Goal: Task Accomplishment & Management: Complete application form

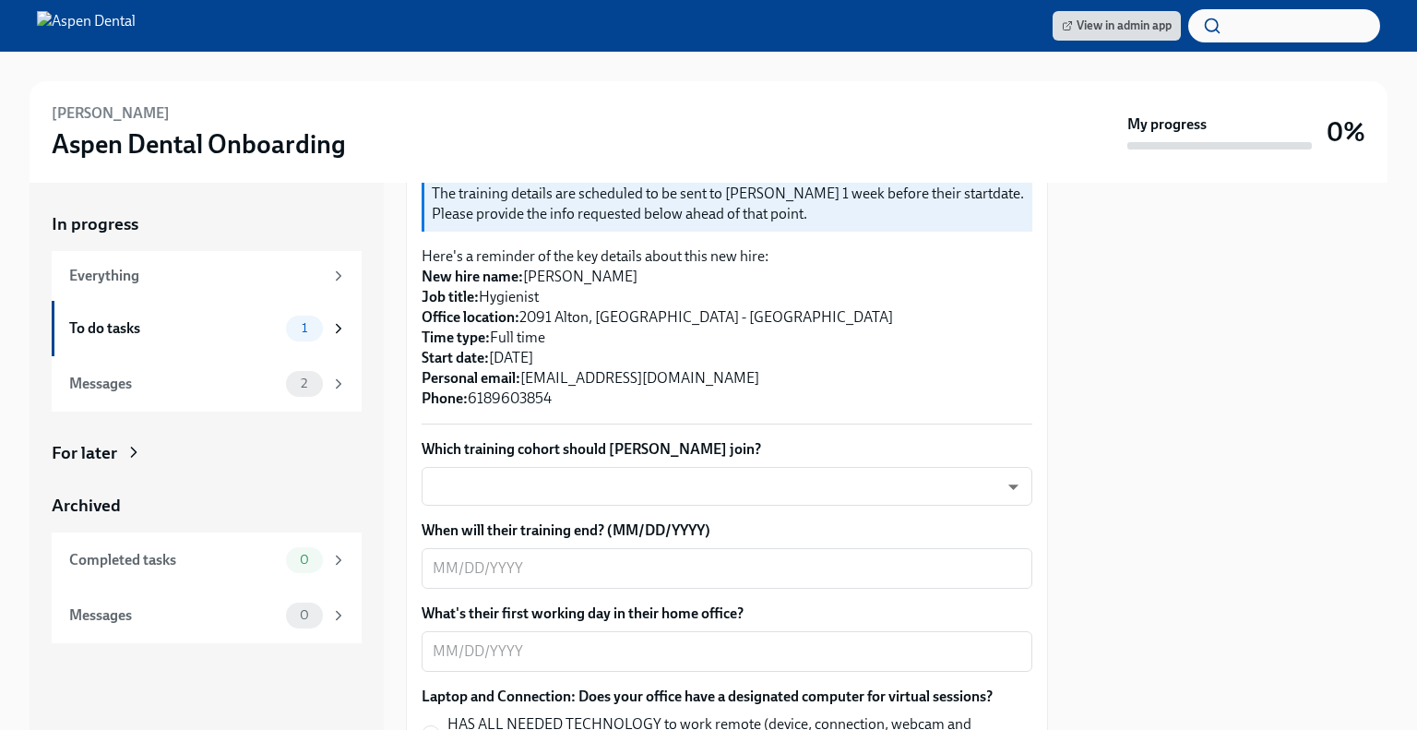
scroll to position [409, 0]
click at [563, 468] on body "View in admin app [PERSON_NAME] Aspen Dental Onboarding My progress 0% In progr…" at bounding box center [708, 365] width 1417 height 730
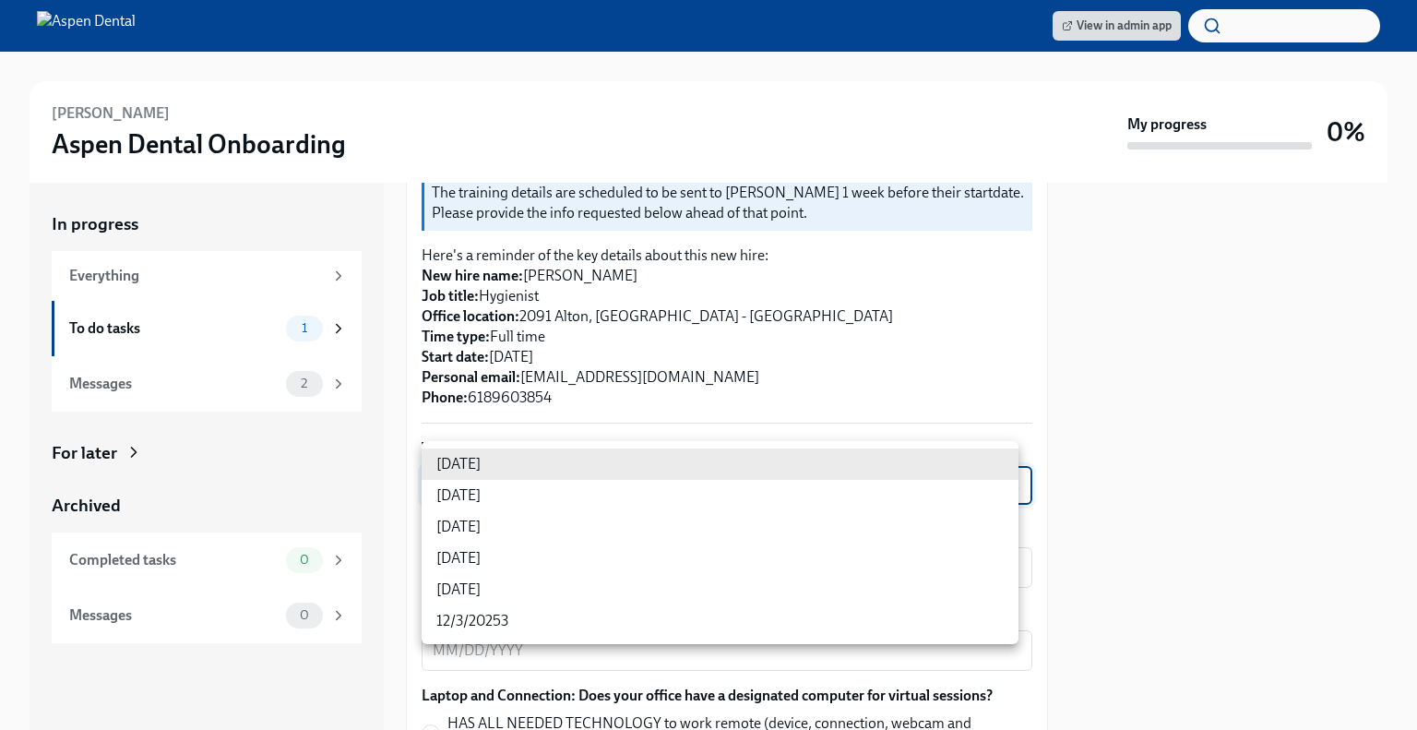
click at [526, 589] on li "[DATE]" at bounding box center [720, 589] width 597 height 31
type input "ZpBBO5CDG"
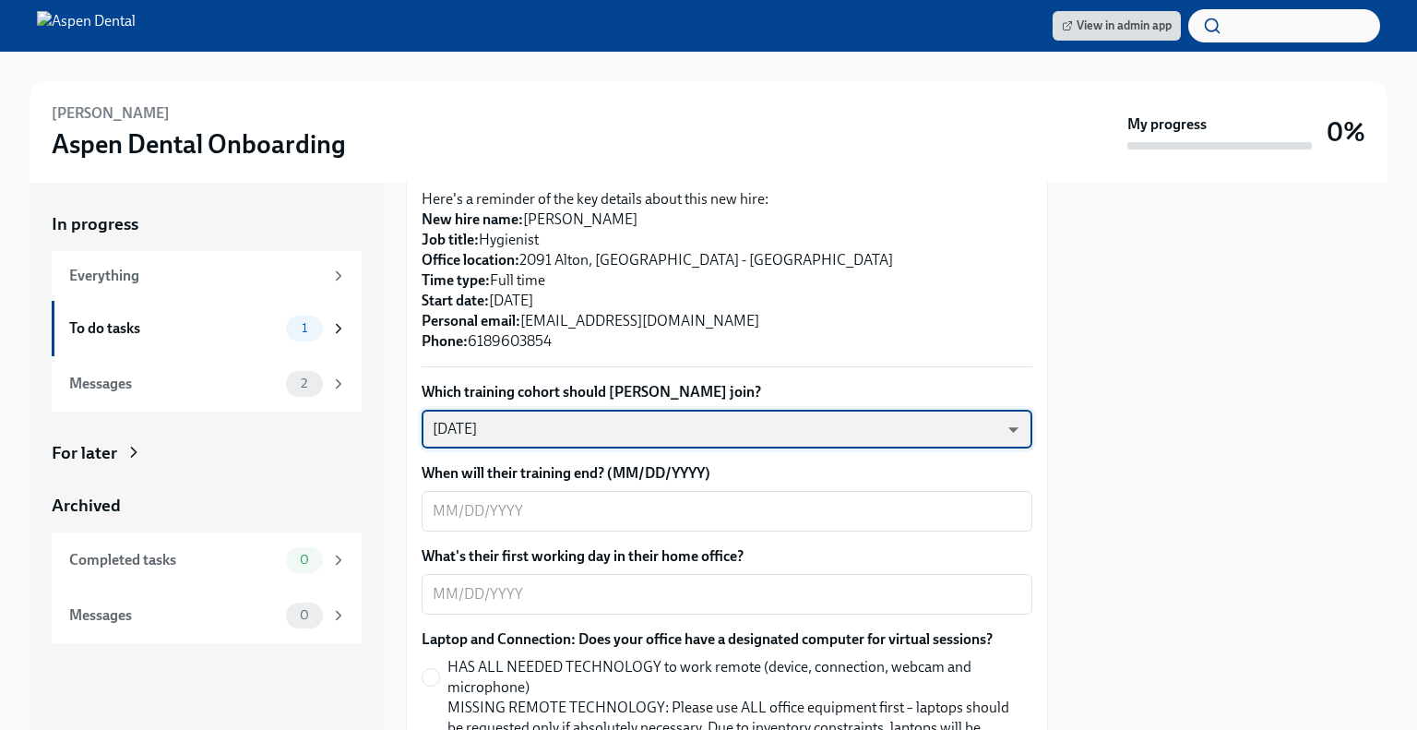
scroll to position [494, 0]
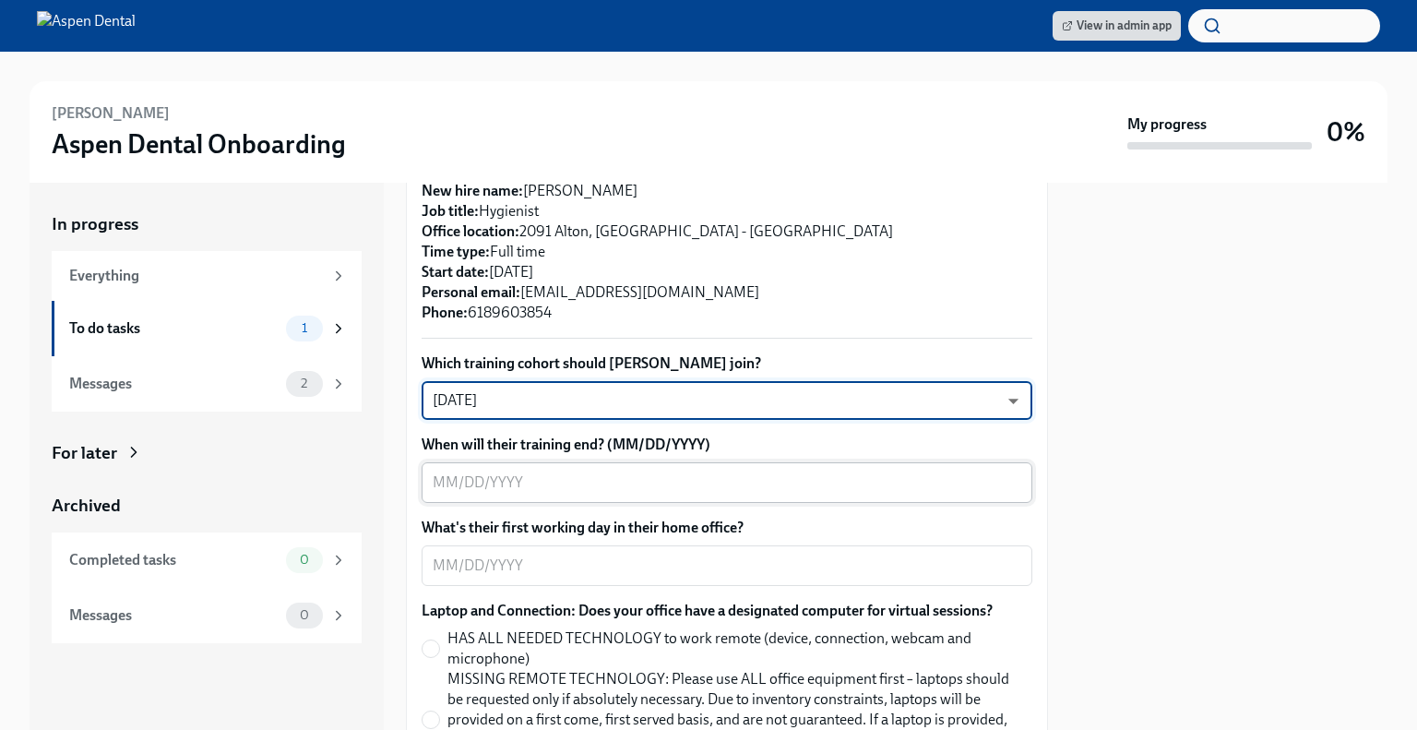
click at [586, 473] on div "x ​" at bounding box center [727, 482] width 611 height 41
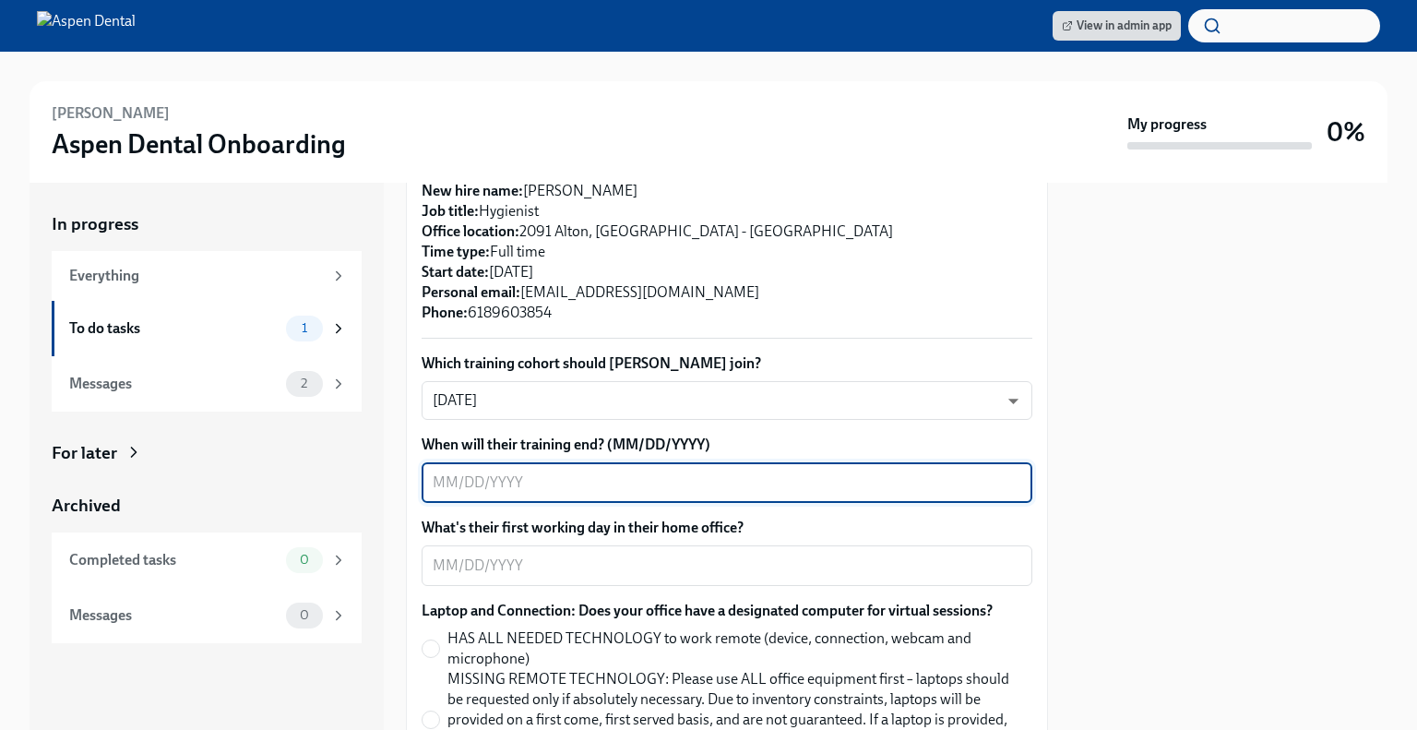
click at [616, 471] on textarea "When will their training end? (MM/DD/YYYY)" at bounding box center [727, 482] width 589 height 22
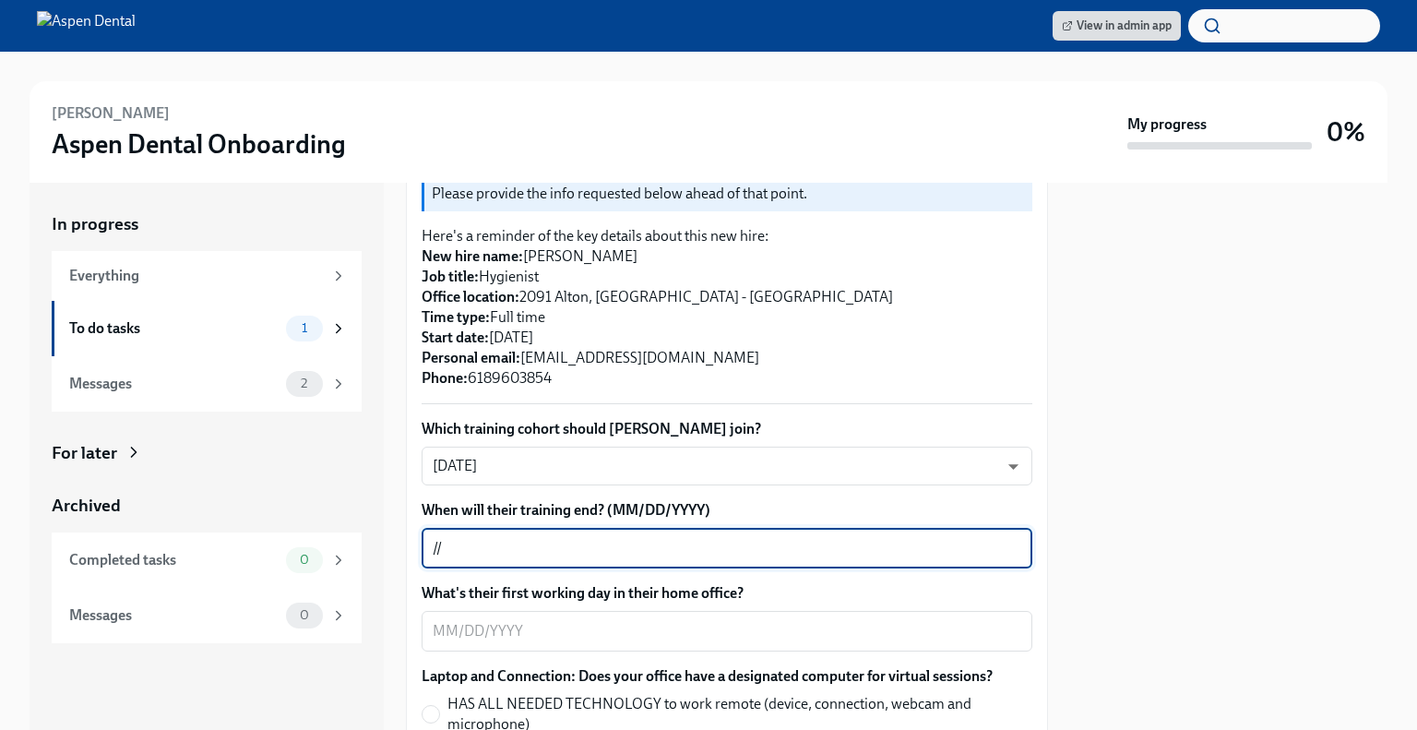
scroll to position [424, 0]
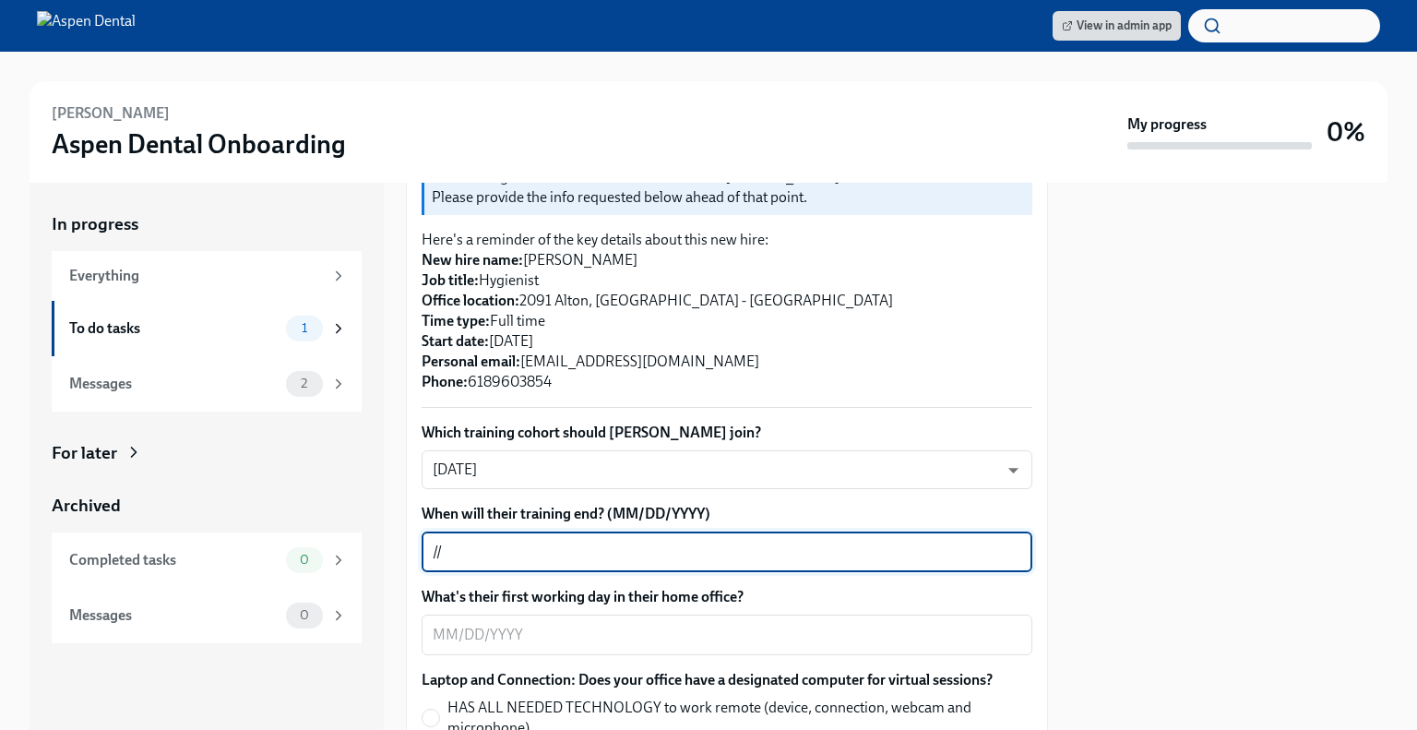
type textarea "/"
type textarea "[DATE]"
click at [631, 624] on textarea "What's their first working day in their home office?" at bounding box center [727, 635] width 589 height 22
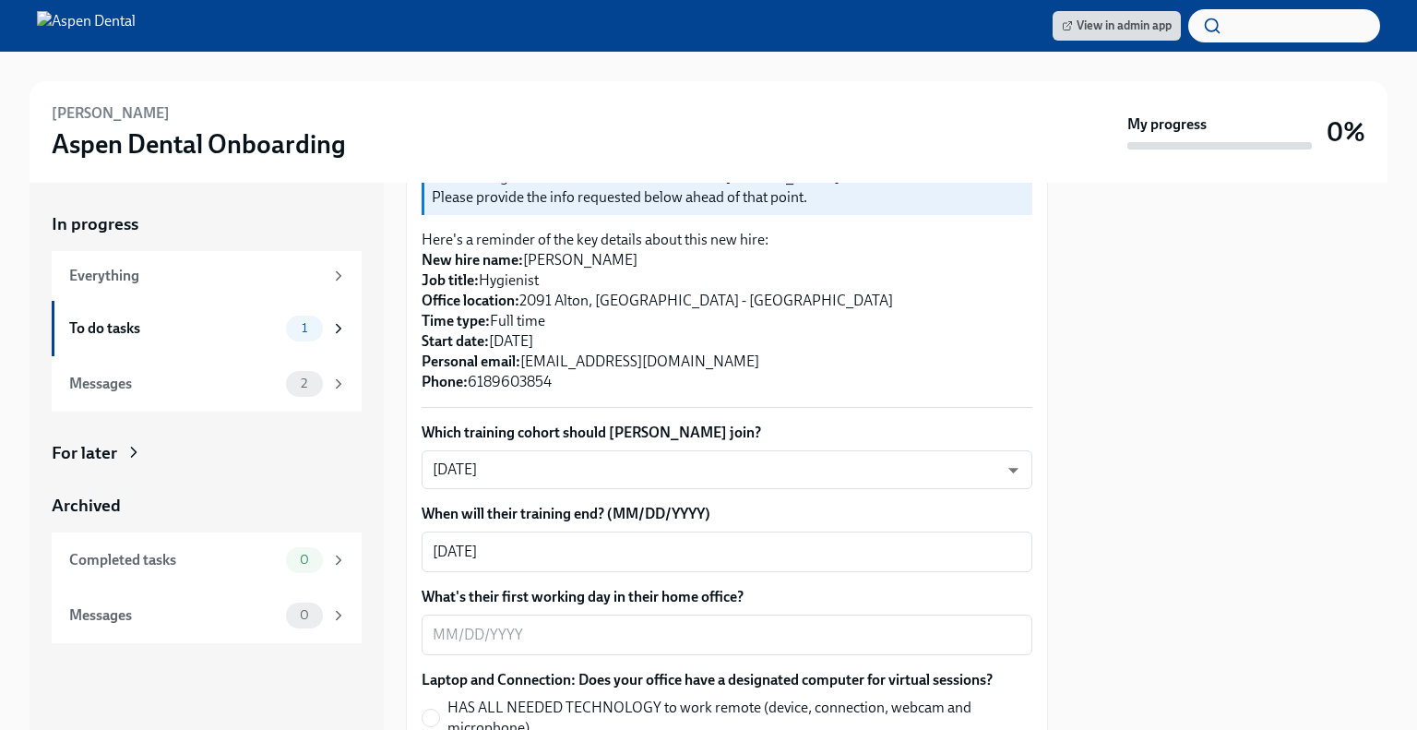
click at [622, 590] on div "What's their first working day in their home office? x ​" at bounding box center [727, 621] width 611 height 68
click at [631, 624] on textarea "What's their first working day in their home office?" at bounding box center [727, 635] width 589 height 22
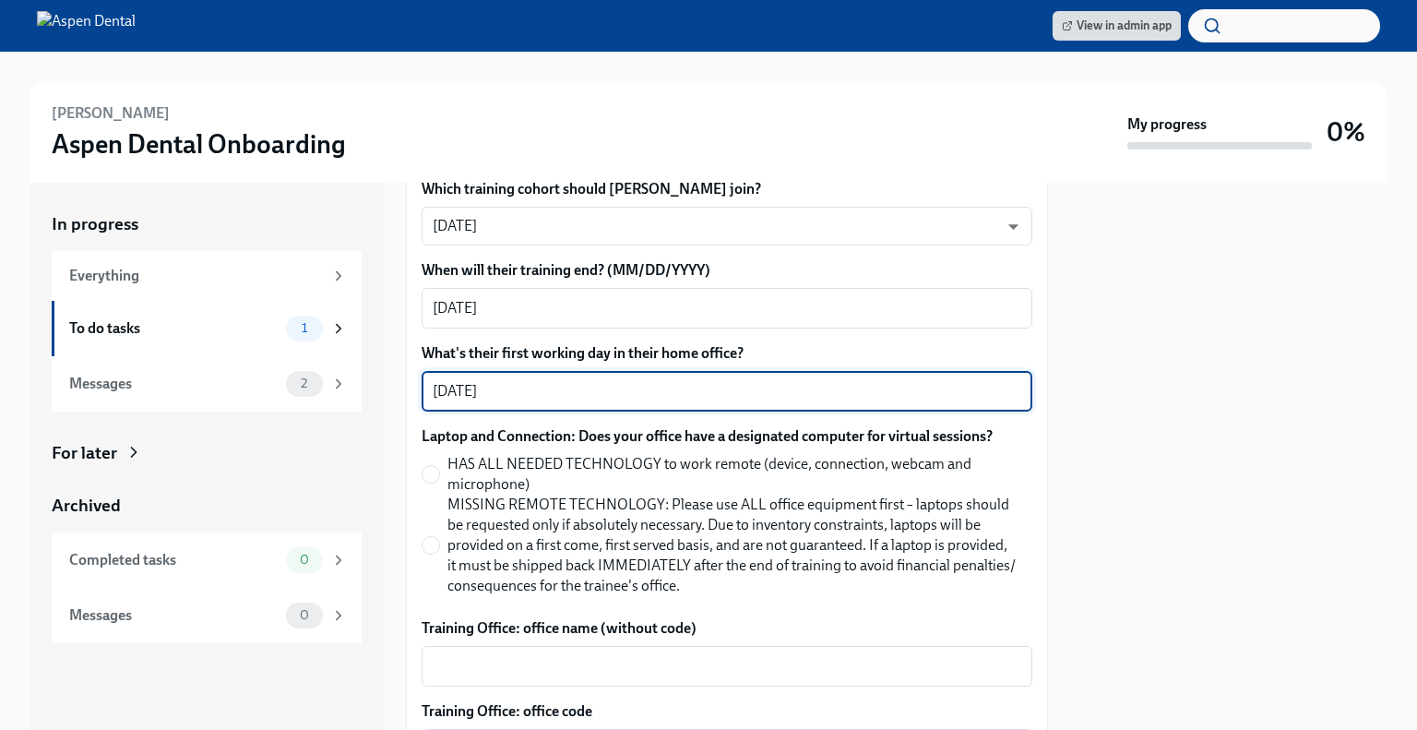
scroll to position [671, 0]
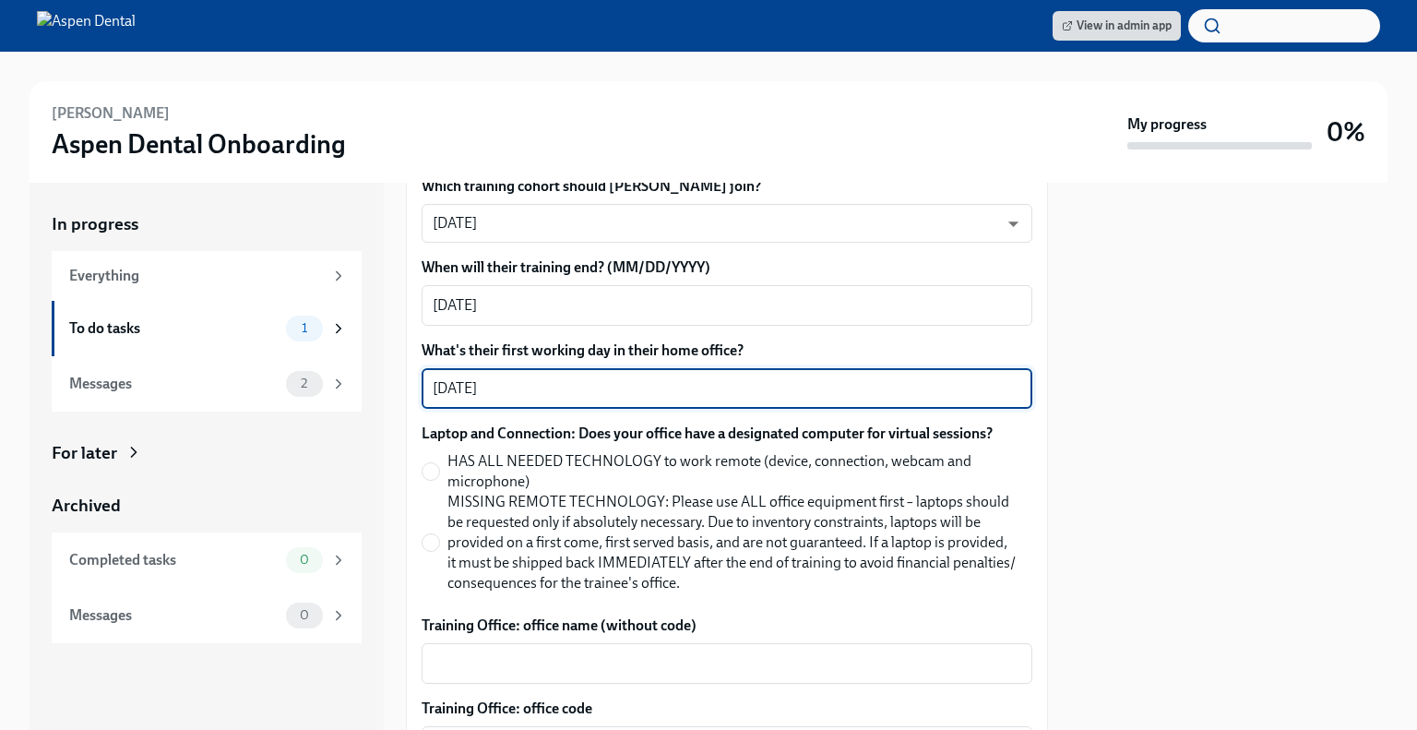
type textarea "[DATE]"
click at [504, 511] on span "MISSING REMOTE TECHNOLOGY: Please use ALL office equipment first – laptops shou…" at bounding box center [732, 542] width 570 height 101
click at [439, 534] on input "MISSING REMOTE TECHNOLOGY: Please use ALL office equipment first – laptops shou…" at bounding box center [431, 542] width 17 height 17
radio input "true"
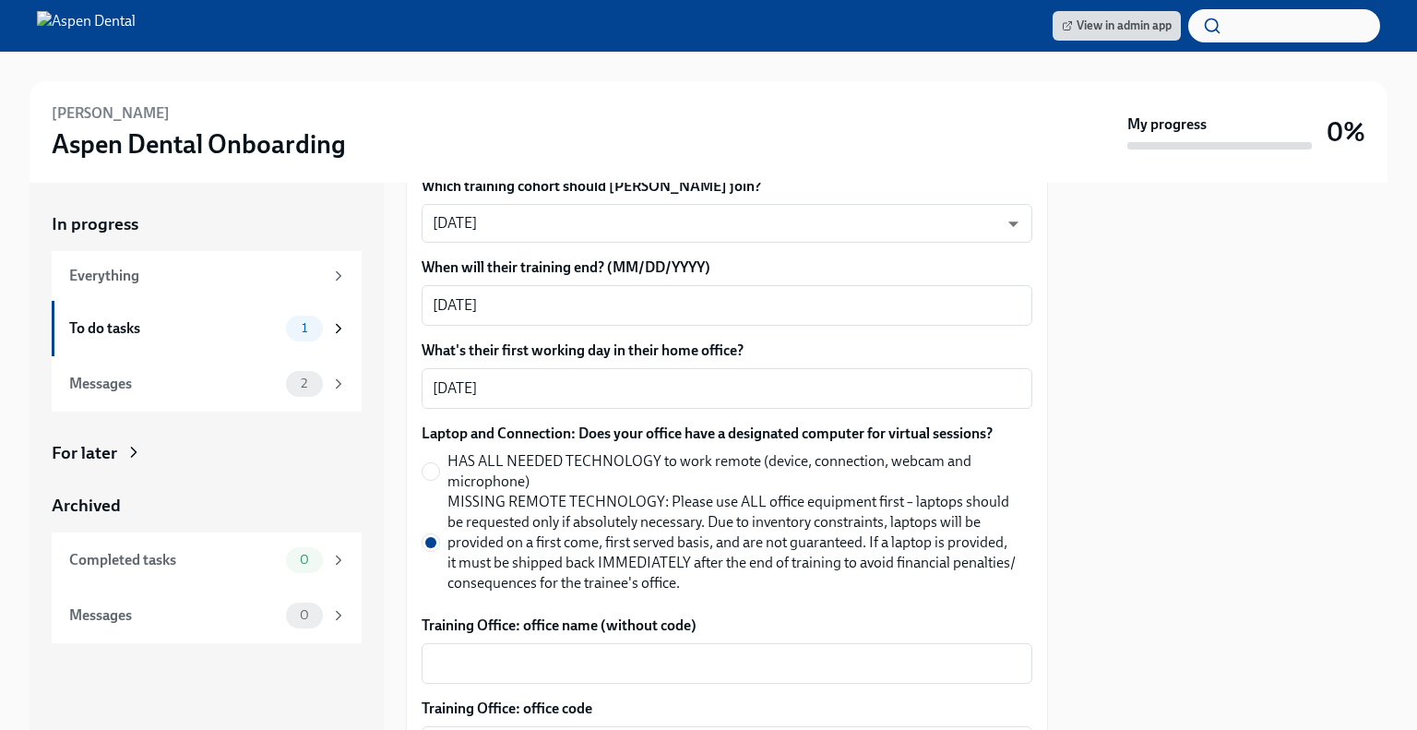
scroll to position [824, 0]
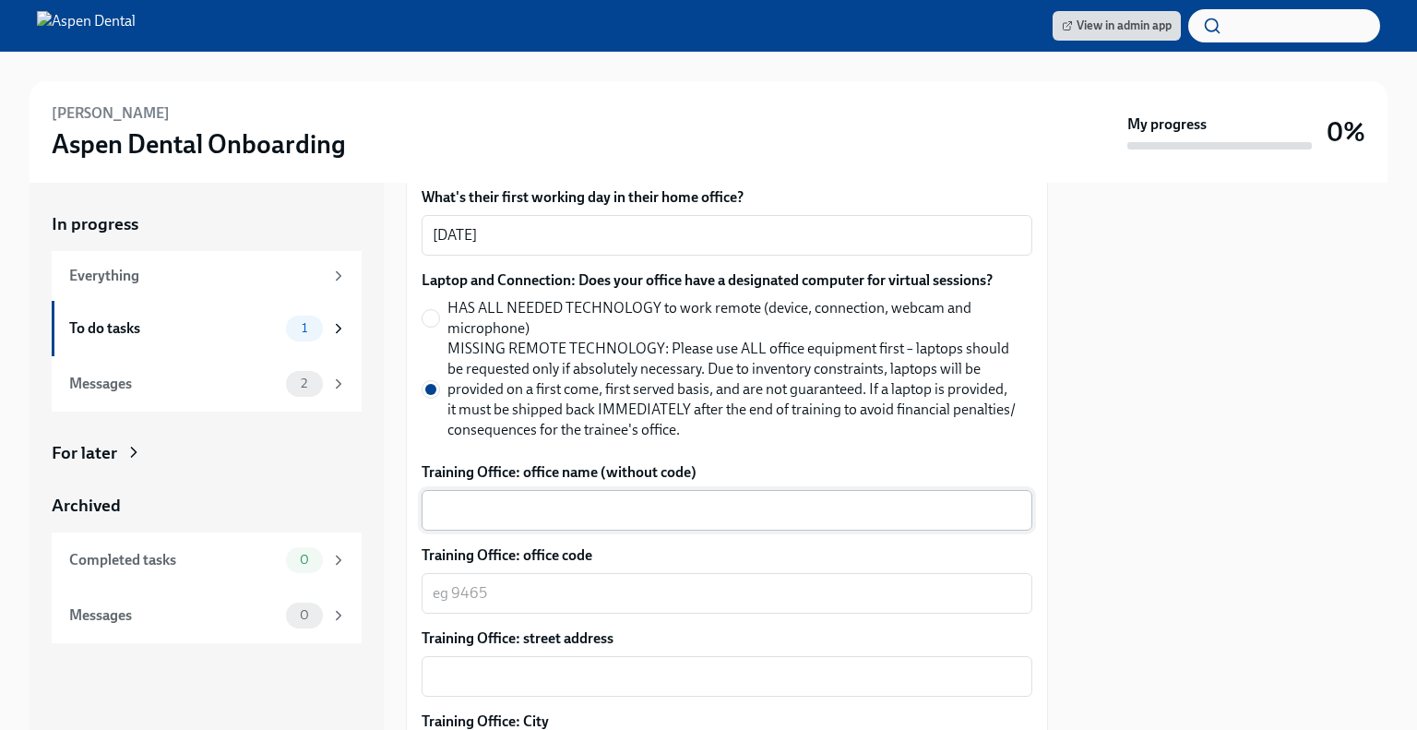
click at [528, 499] on textarea "Training Office: office name (without code)" at bounding box center [727, 510] width 589 height 22
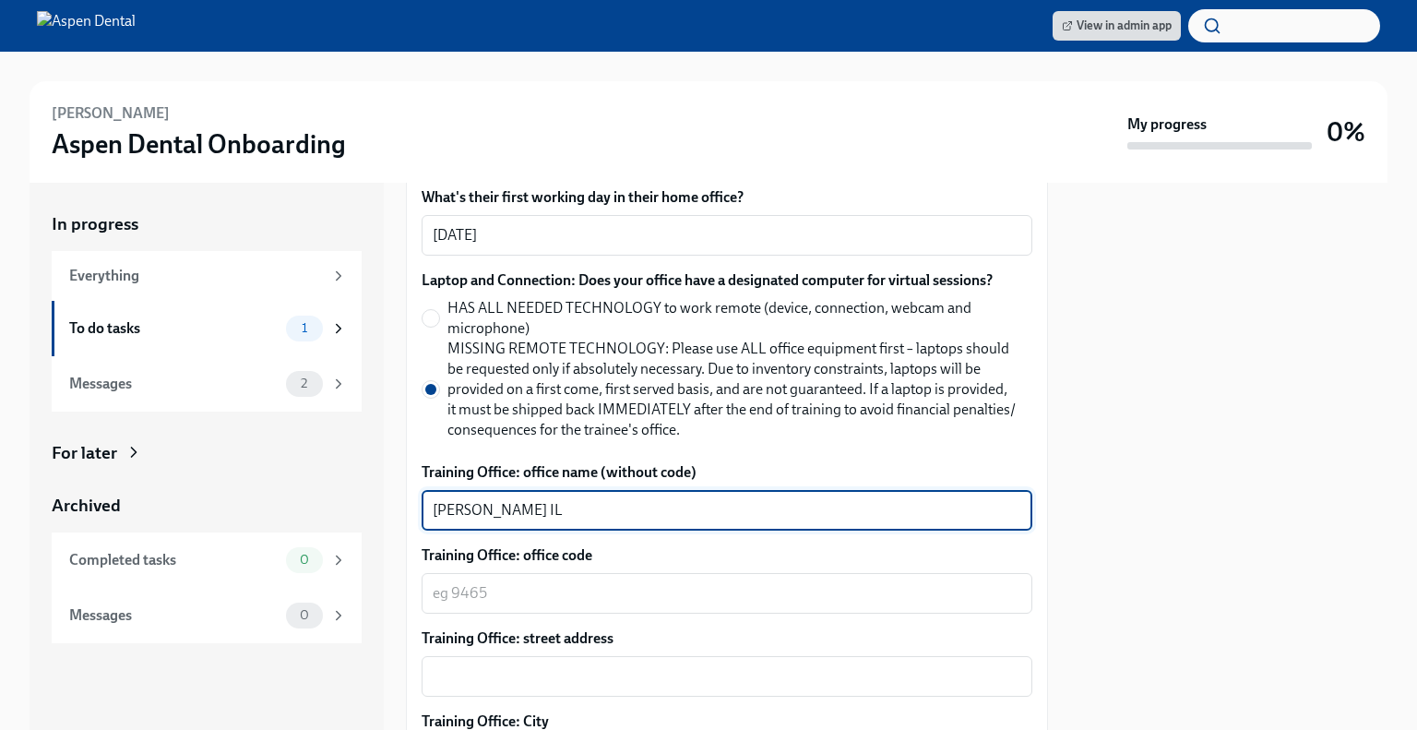
type textarea "[PERSON_NAME] IL"
click at [550, 573] on div "x ​" at bounding box center [727, 593] width 611 height 41
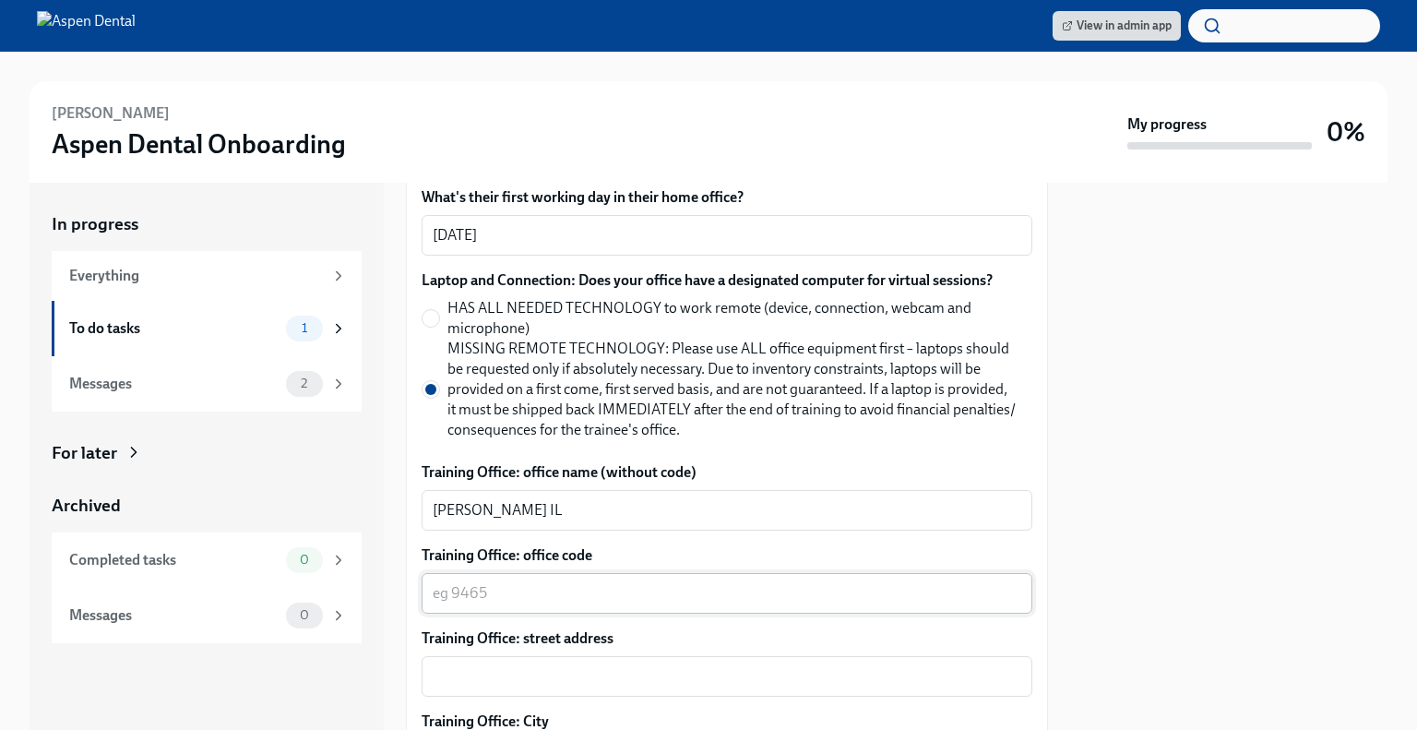
click at [558, 582] on textarea "Training Office: office code" at bounding box center [727, 593] width 589 height 22
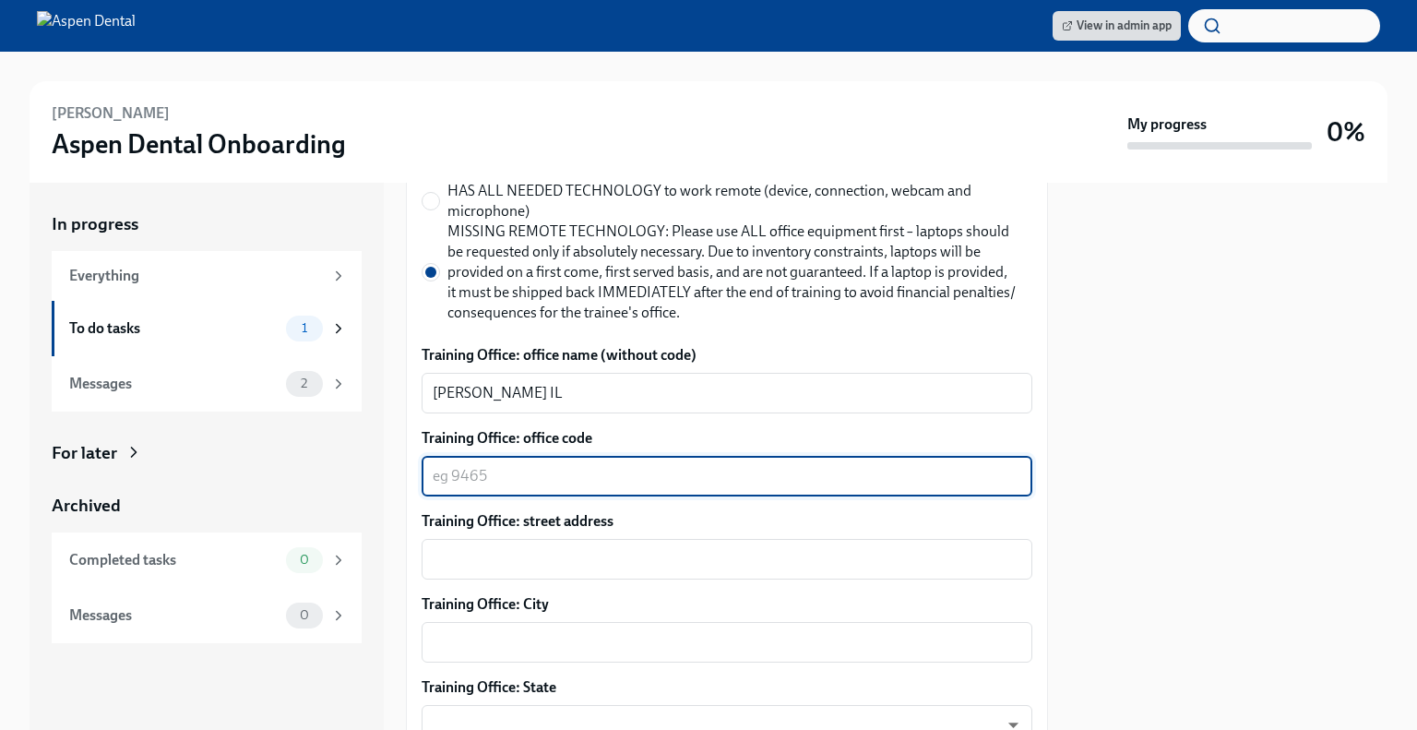
scroll to position [942, 0]
paste textarea "[STREET_ADDRESS][PERSON_NAME]"
drag, startPoint x: 692, startPoint y: 451, endPoint x: 435, endPoint y: 468, distance: 257.9
click at [435, 468] on div "[STREET_ADDRESS][PERSON_NAME] x ​" at bounding box center [727, 475] width 611 height 41
type textarea "4056"
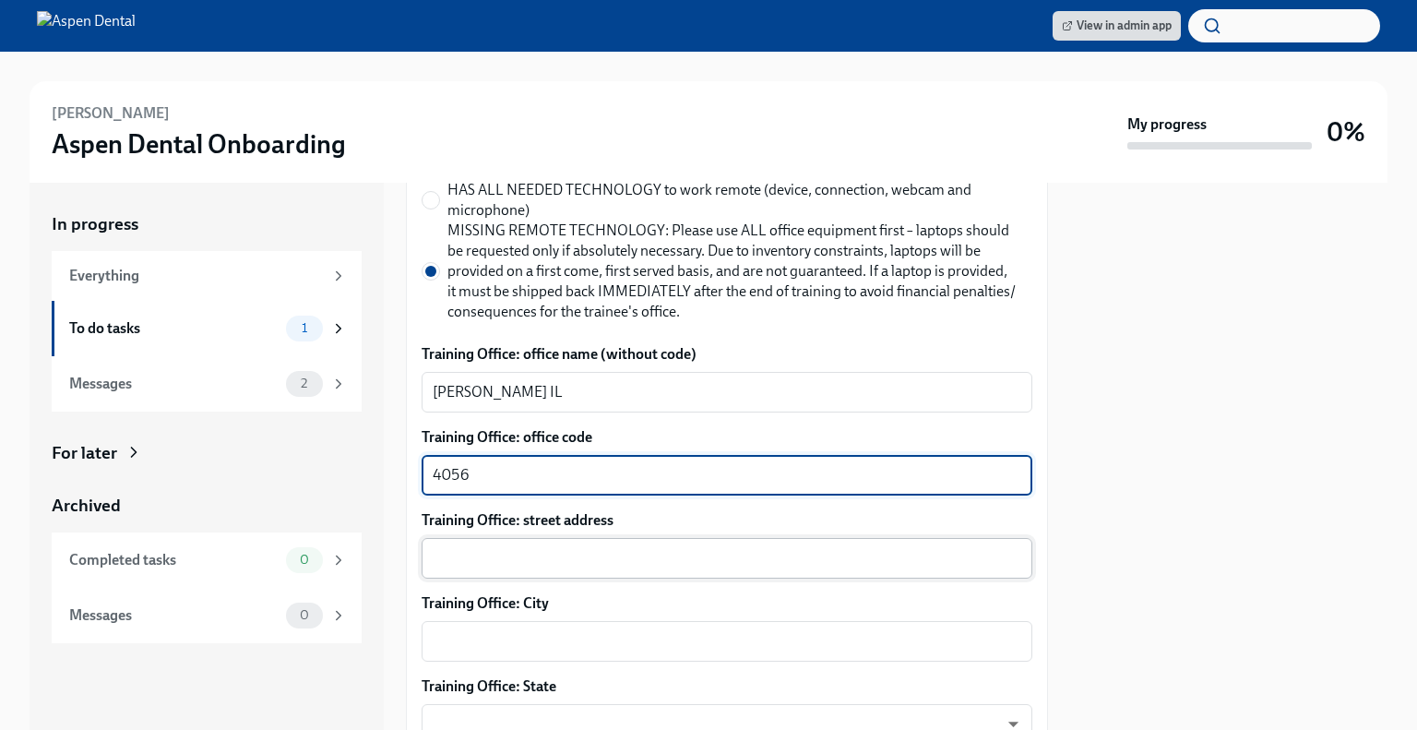
click at [488, 547] on textarea "Training Office: street address" at bounding box center [727, 558] width 589 height 22
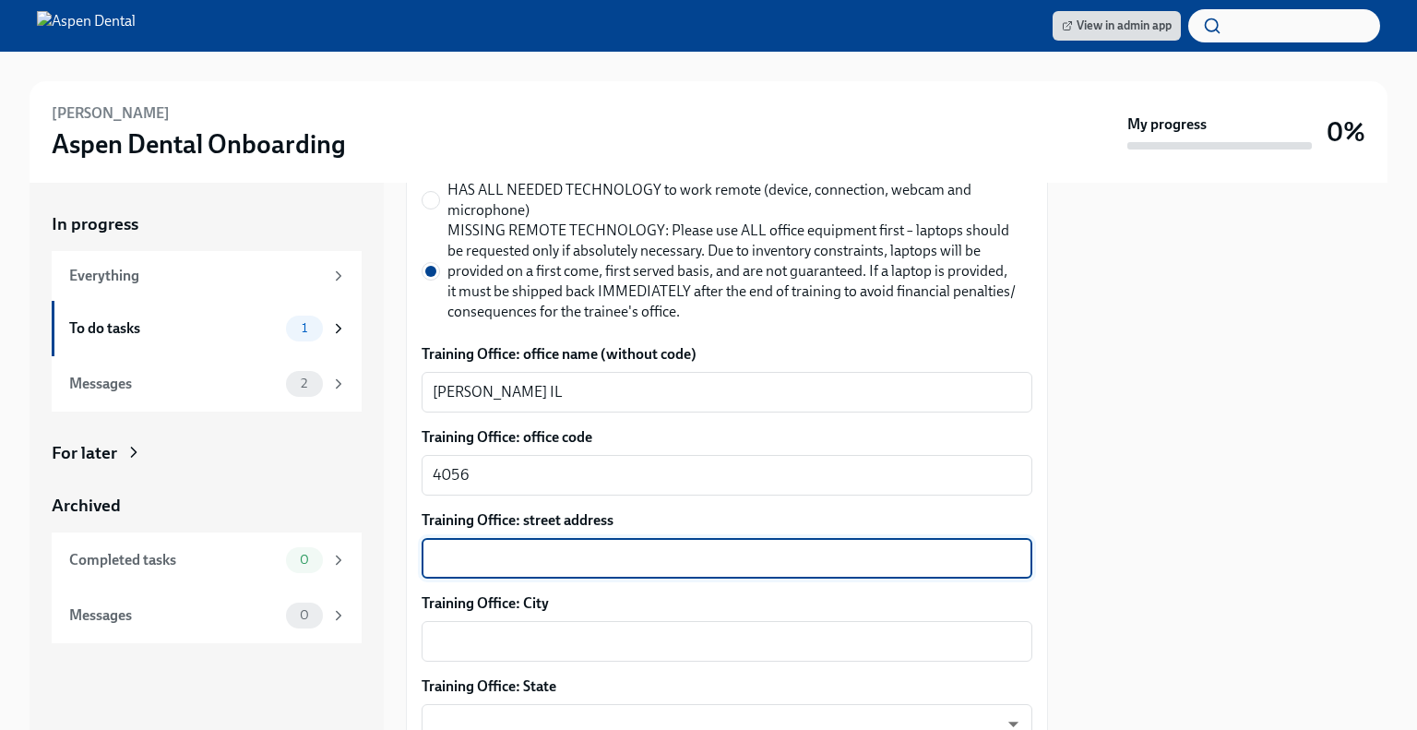
paste textarea "[STREET_ADDRESS][PERSON_NAME]"
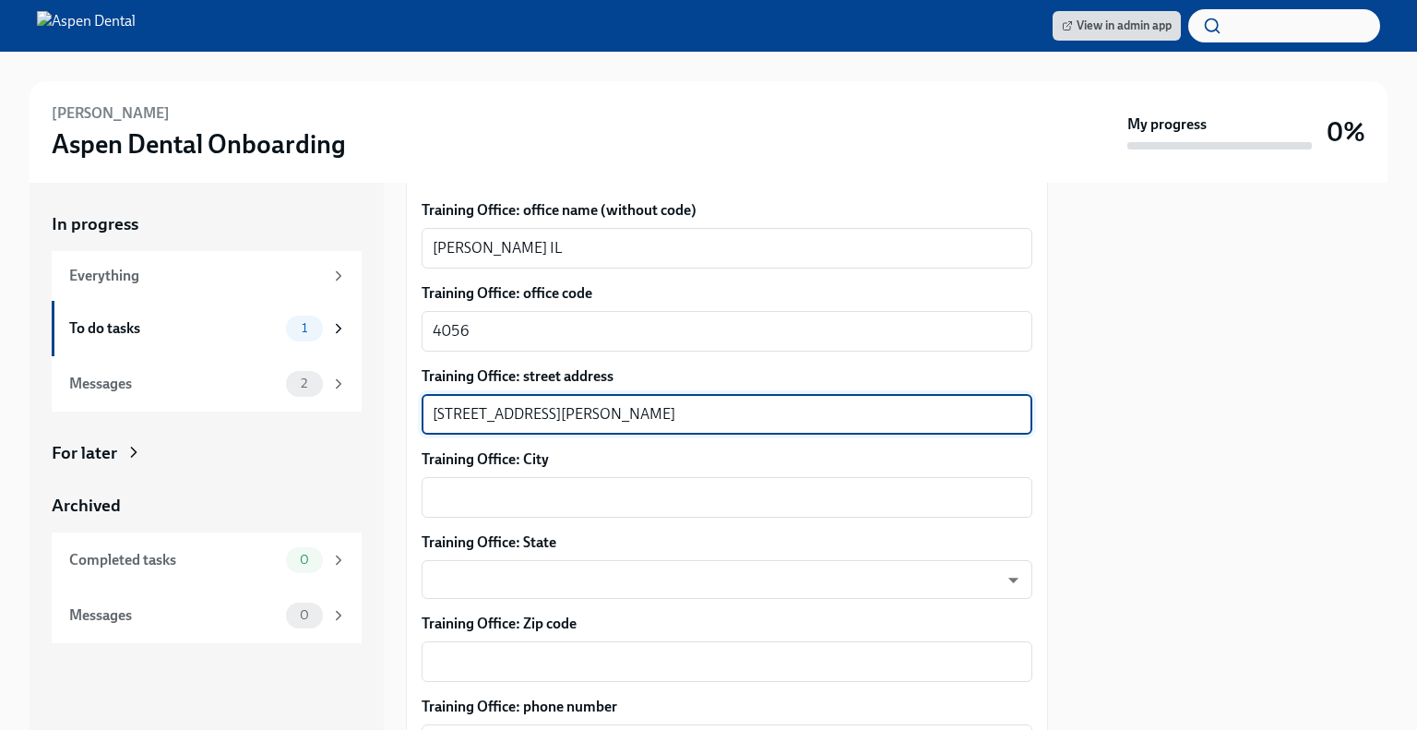
drag, startPoint x: 688, startPoint y: 390, endPoint x: 539, endPoint y: 397, distance: 149.6
click at [539, 403] on textarea "[STREET_ADDRESS][PERSON_NAME]" at bounding box center [727, 414] width 589 height 22
type textarea "[STREET_ADDRESS][PERSON_NAME]"
click at [572, 486] on textarea "Training Office: City" at bounding box center [727, 497] width 589 height 22
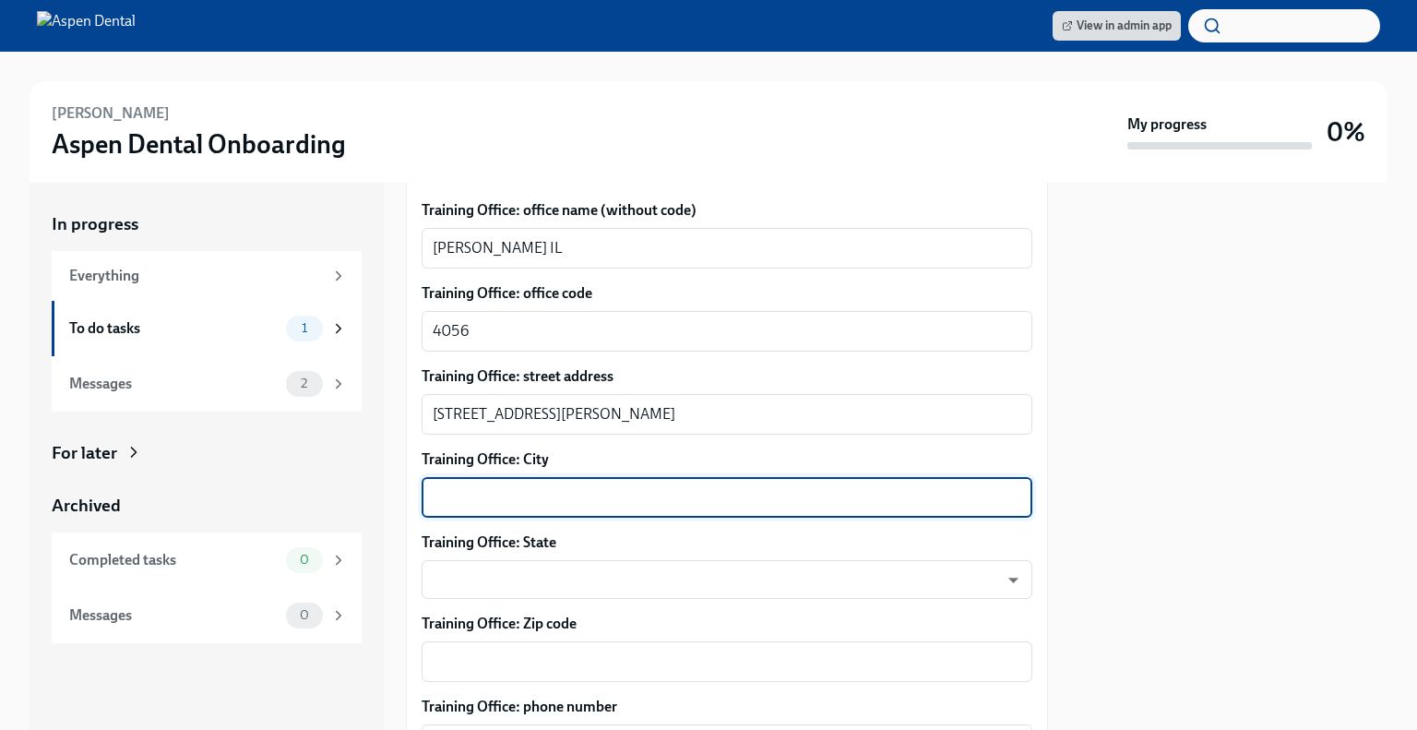
paste textarea "[PERSON_NAME], IL 62269"
drag, startPoint x: 572, startPoint y: 470, endPoint x: 510, endPoint y: 471, distance: 61.8
click at [510, 486] on textarea "[PERSON_NAME], IL 62269" at bounding box center [727, 497] width 589 height 22
type textarea "[PERSON_NAME], IL 62269"
click at [586, 650] on textarea "Training Office: Zip code" at bounding box center [727, 661] width 589 height 22
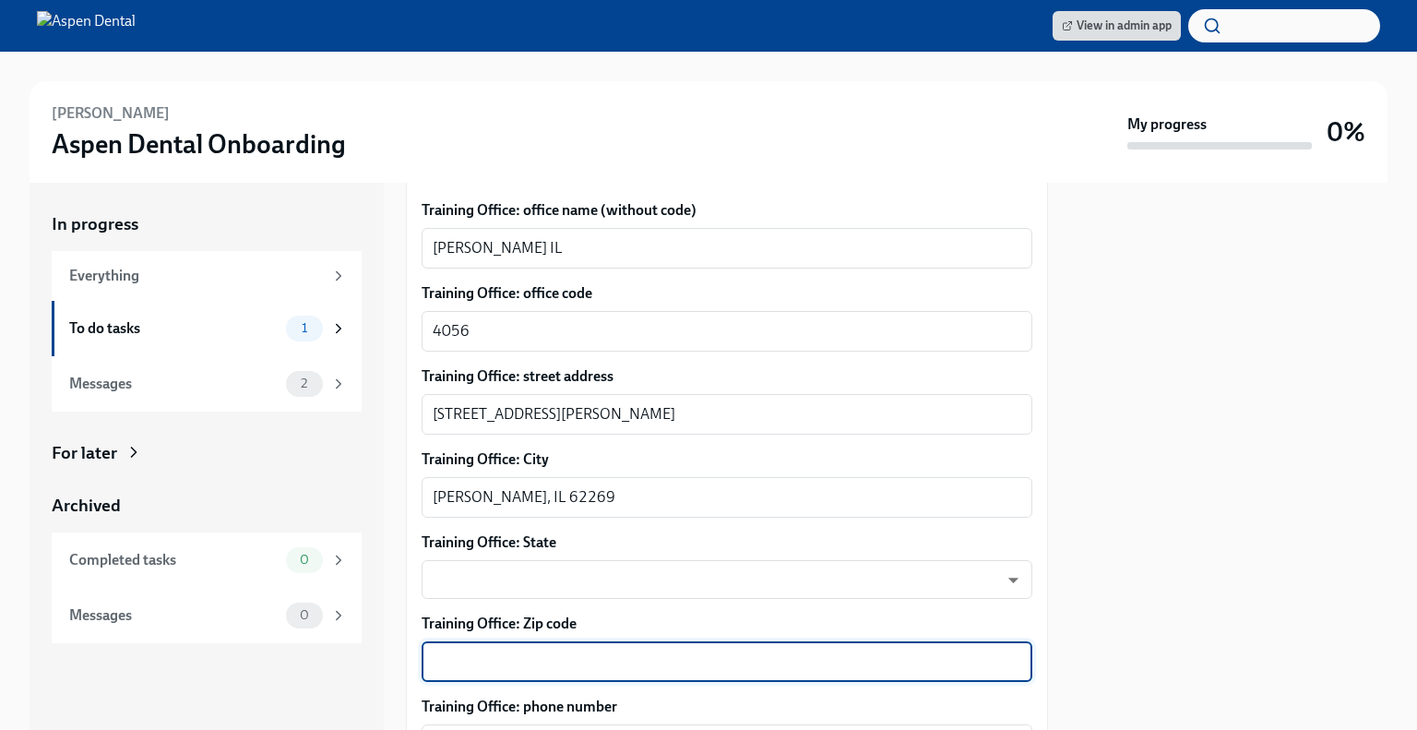
paste textarea "62269"
type textarea "62269"
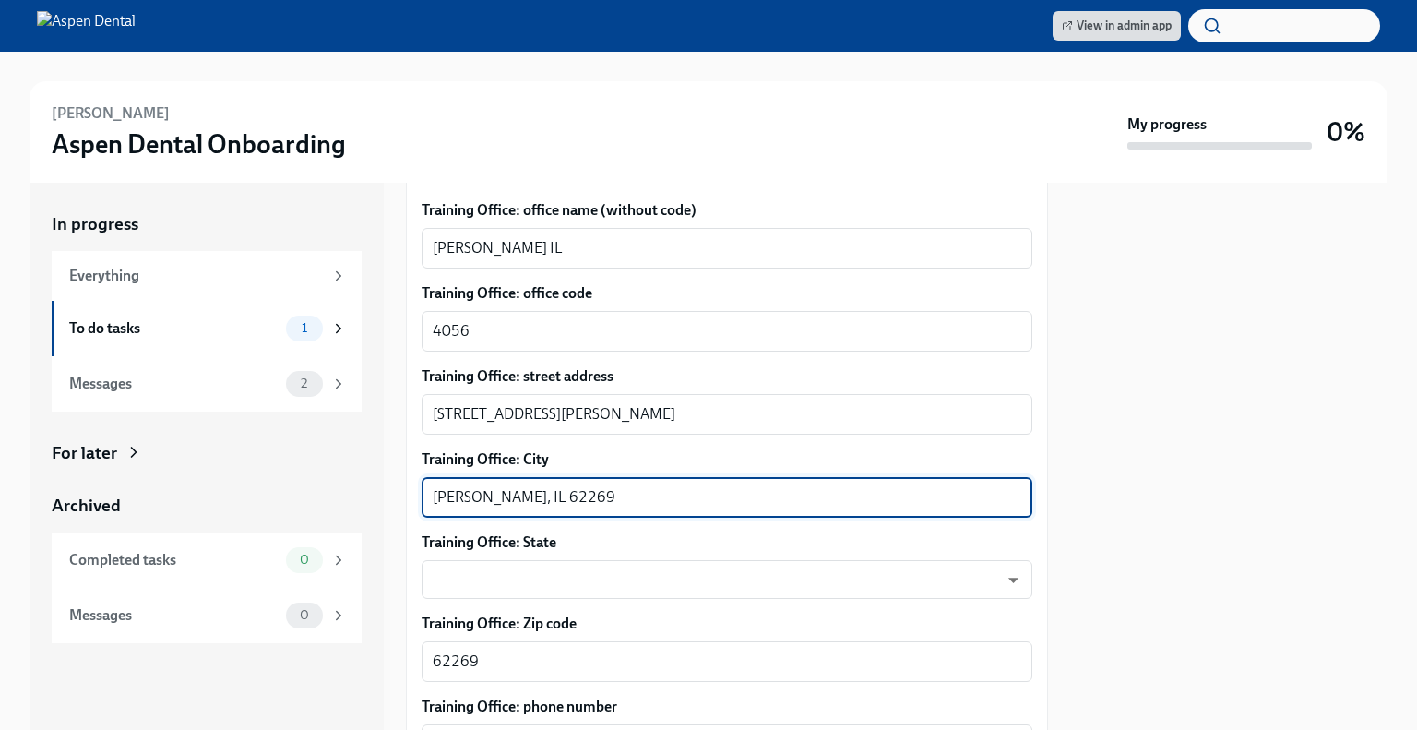
drag, startPoint x: 559, startPoint y: 471, endPoint x: 489, endPoint y: 482, distance: 71.0
click at [489, 486] on textarea "[PERSON_NAME], IL 62269" at bounding box center [727, 497] width 589 height 22
type textarea "[PERSON_NAME]"
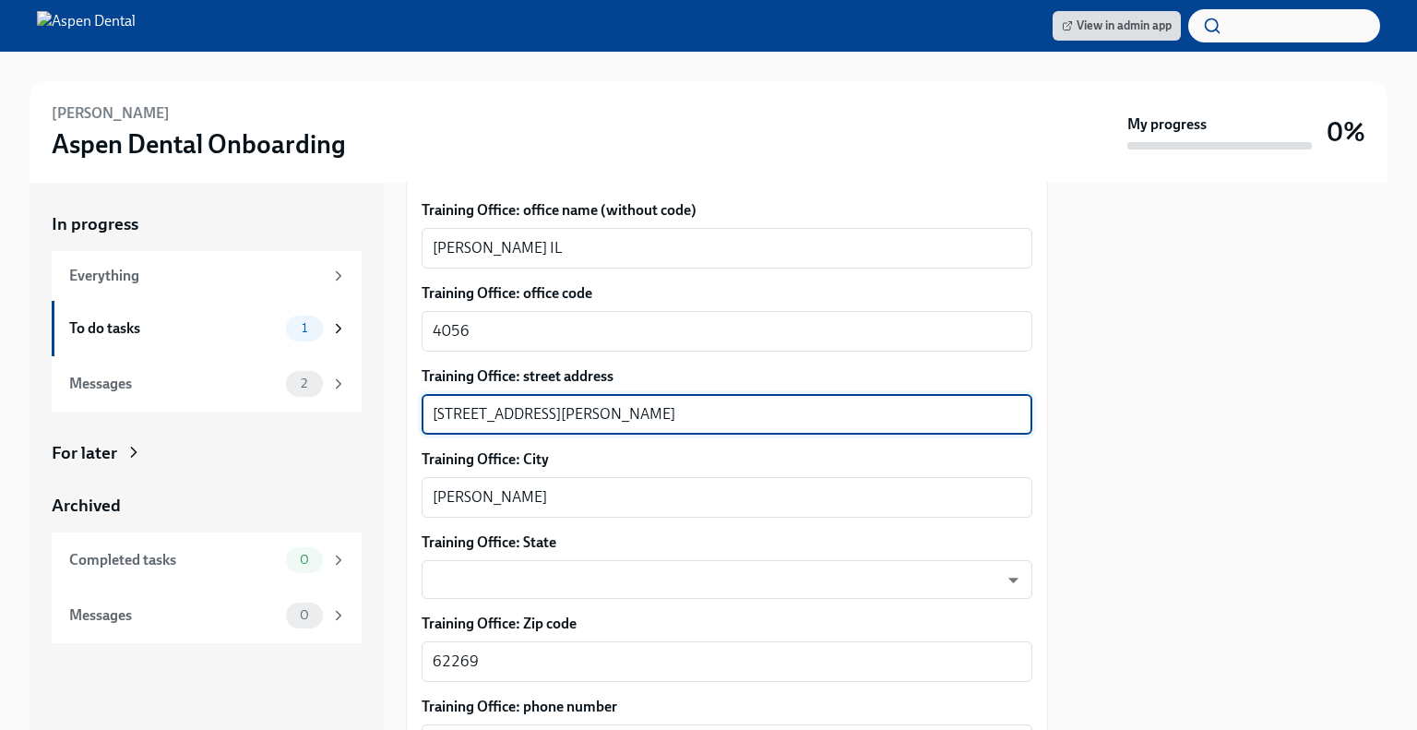
drag, startPoint x: 682, startPoint y: 393, endPoint x: 532, endPoint y: 397, distance: 149.5
click at [532, 403] on textarea "[STREET_ADDRESS][PERSON_NAME]" at bounding box center [727, 414] width 589 height 22
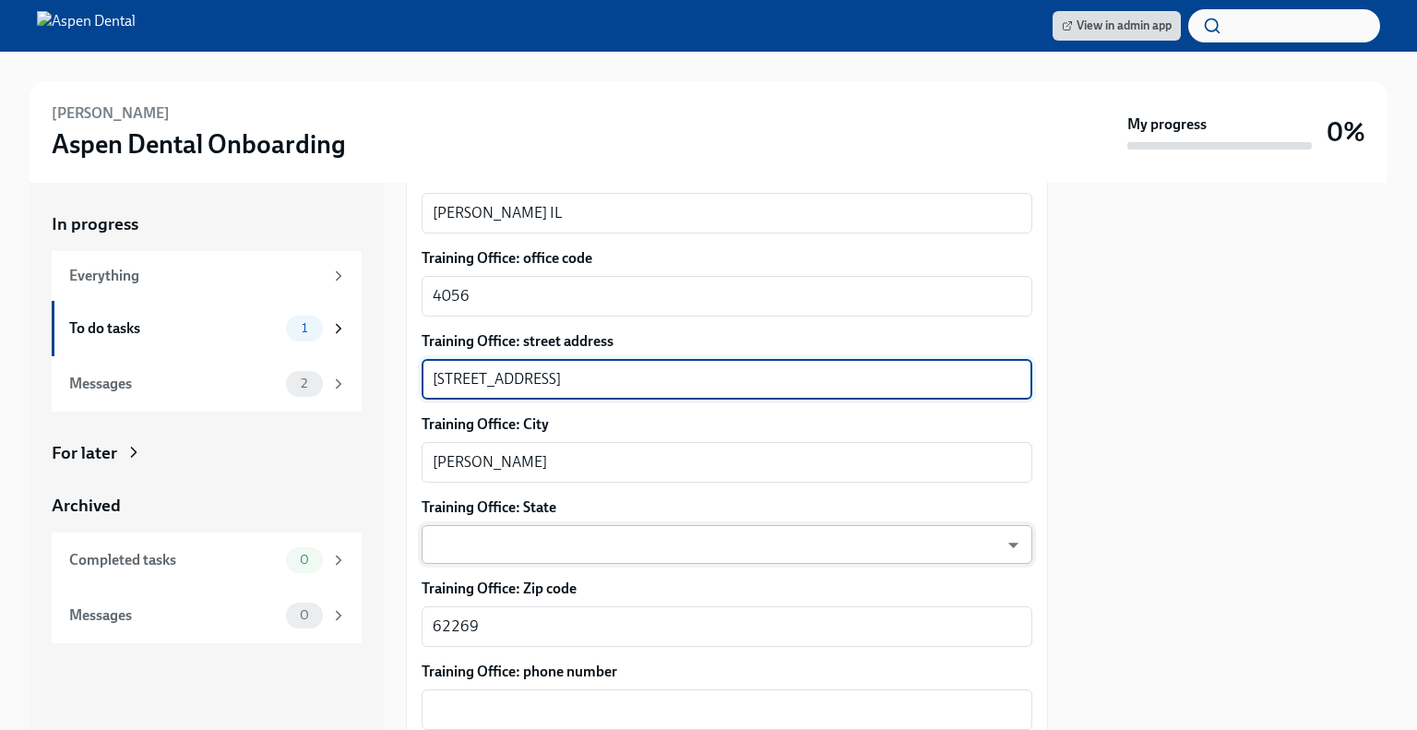
type textarea "[STREET_ADDRESS]"
click at [561, 519] on body "View in admin app [PERSON_NAME] Aspen Dental Onboarding My progress 0% In progr…" at bounding box center [708, 365] width 1417 height 730
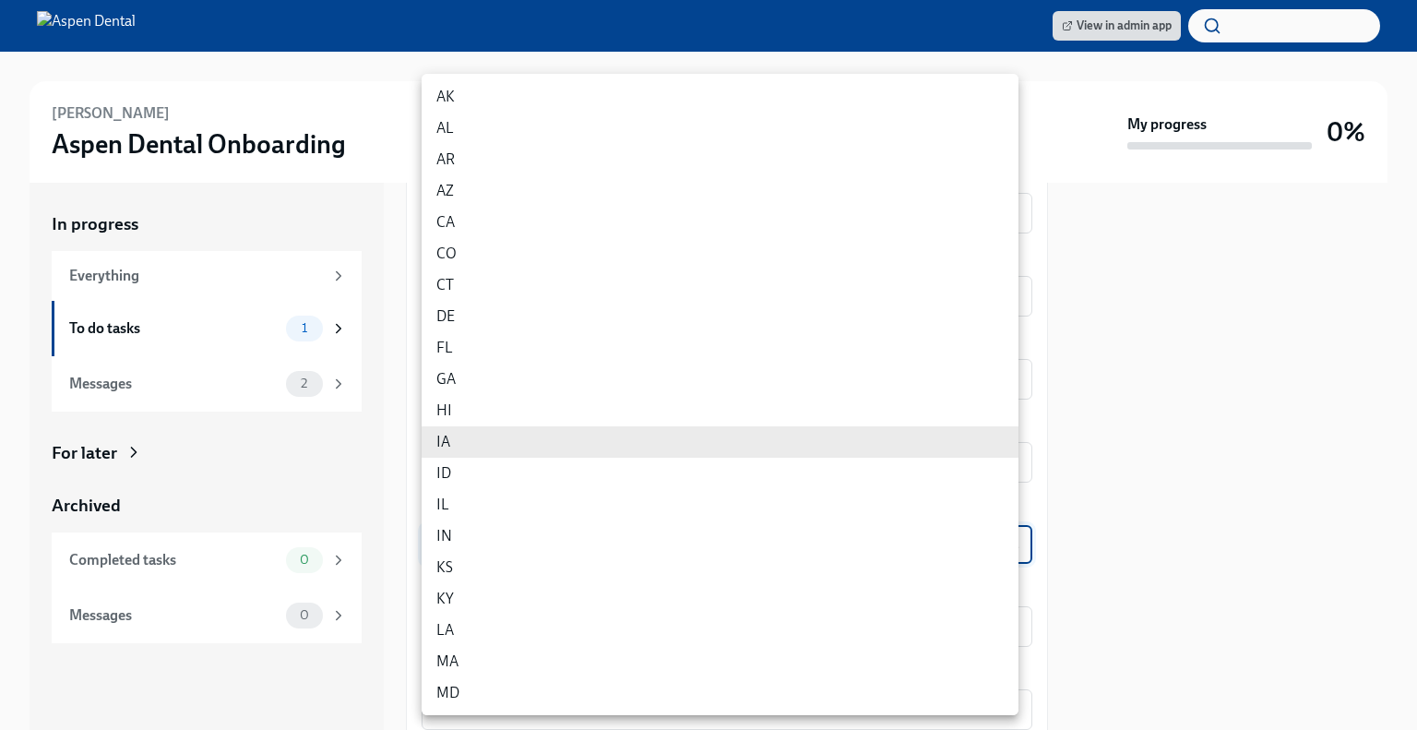
click at [539, 506] on li "IL" at bounding box center [720, 504] width 597 height 31
type input "0JH1U6C2e"
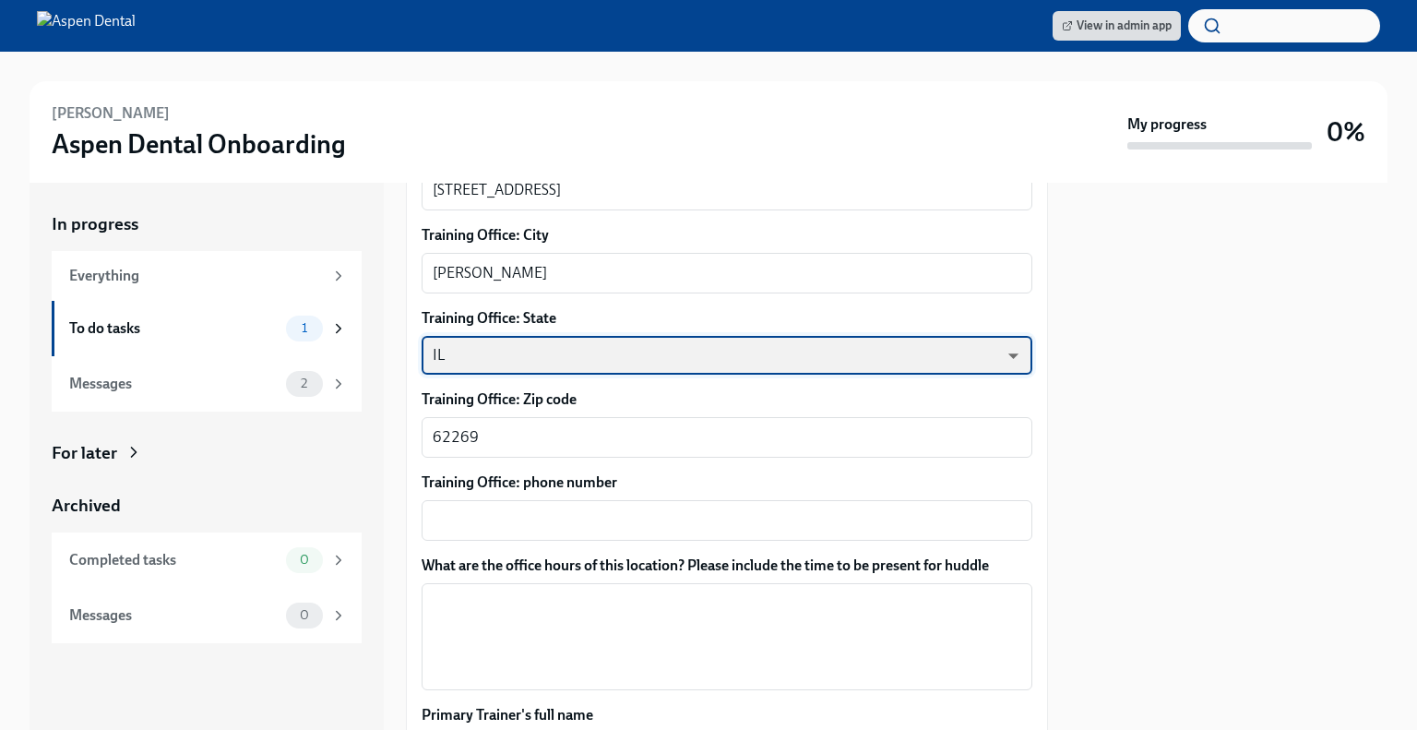
scroll to position [1310, 0]
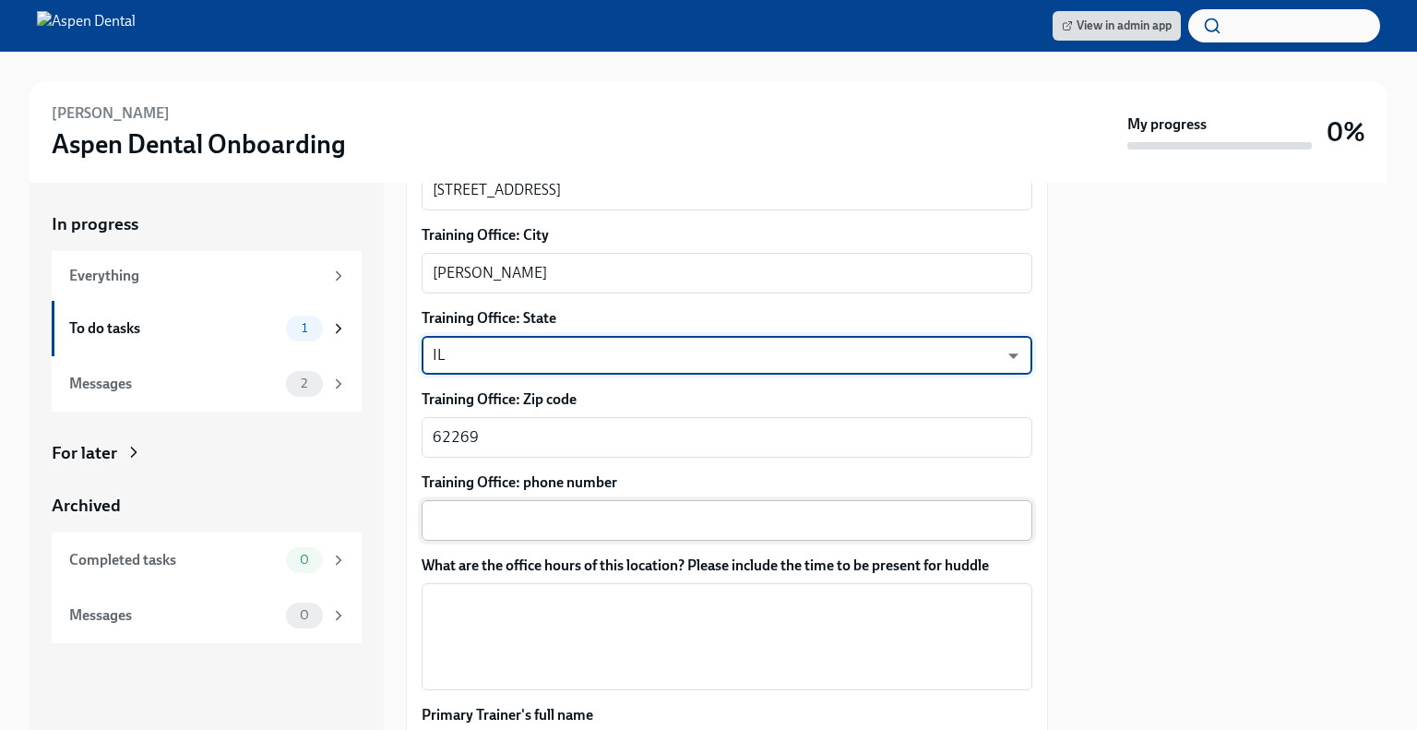
click at [569, 509] on textarea "Training Office: phone number" at bounding box center [727, 520] width 589 height 22
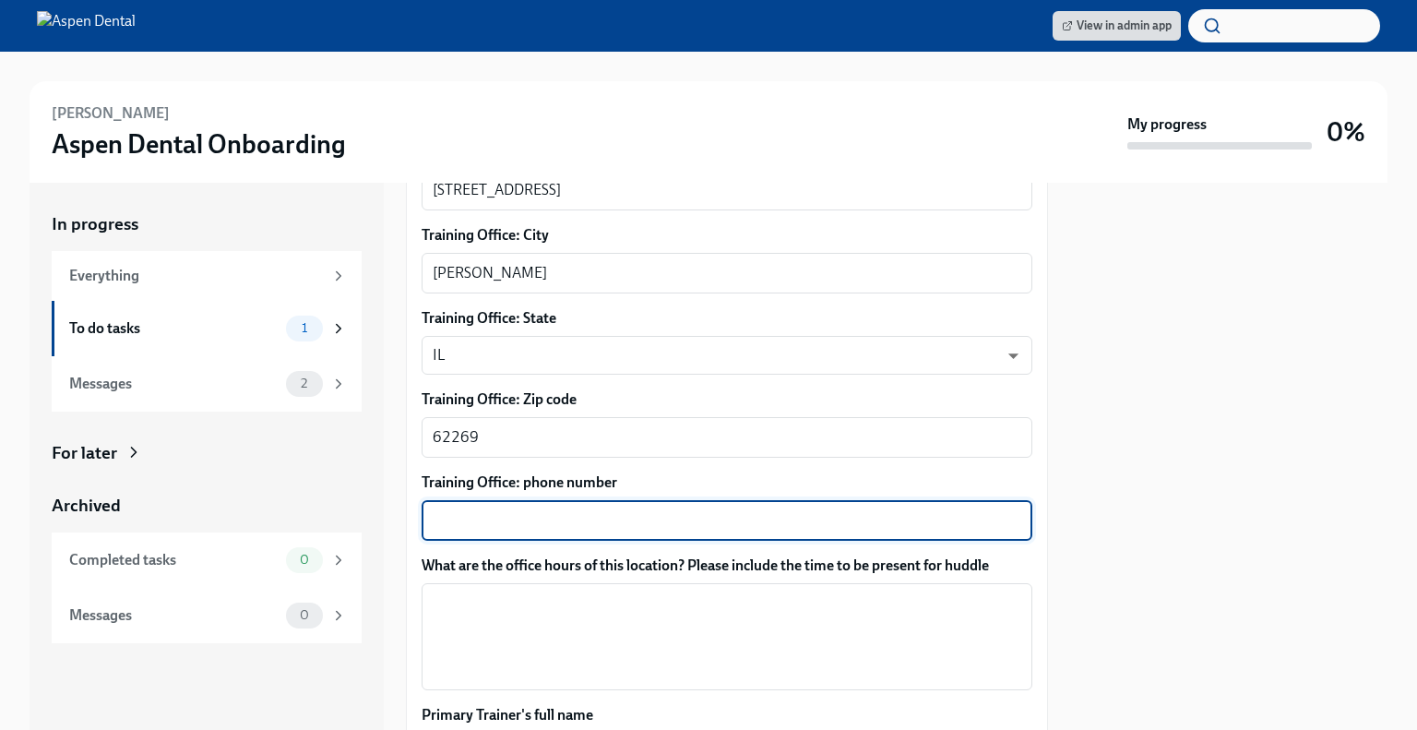
paste textarea "[PHONE_NUMBER]"
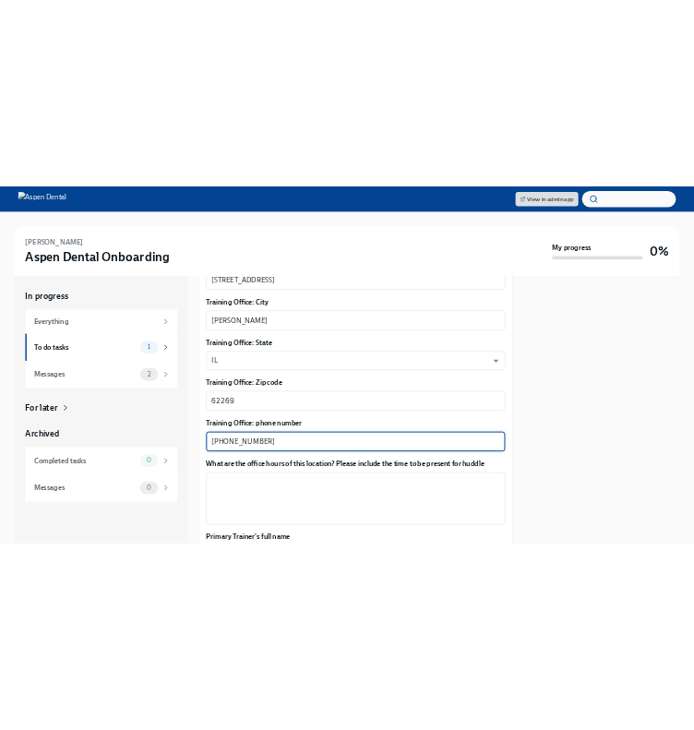
scroll to position [1420, 0]
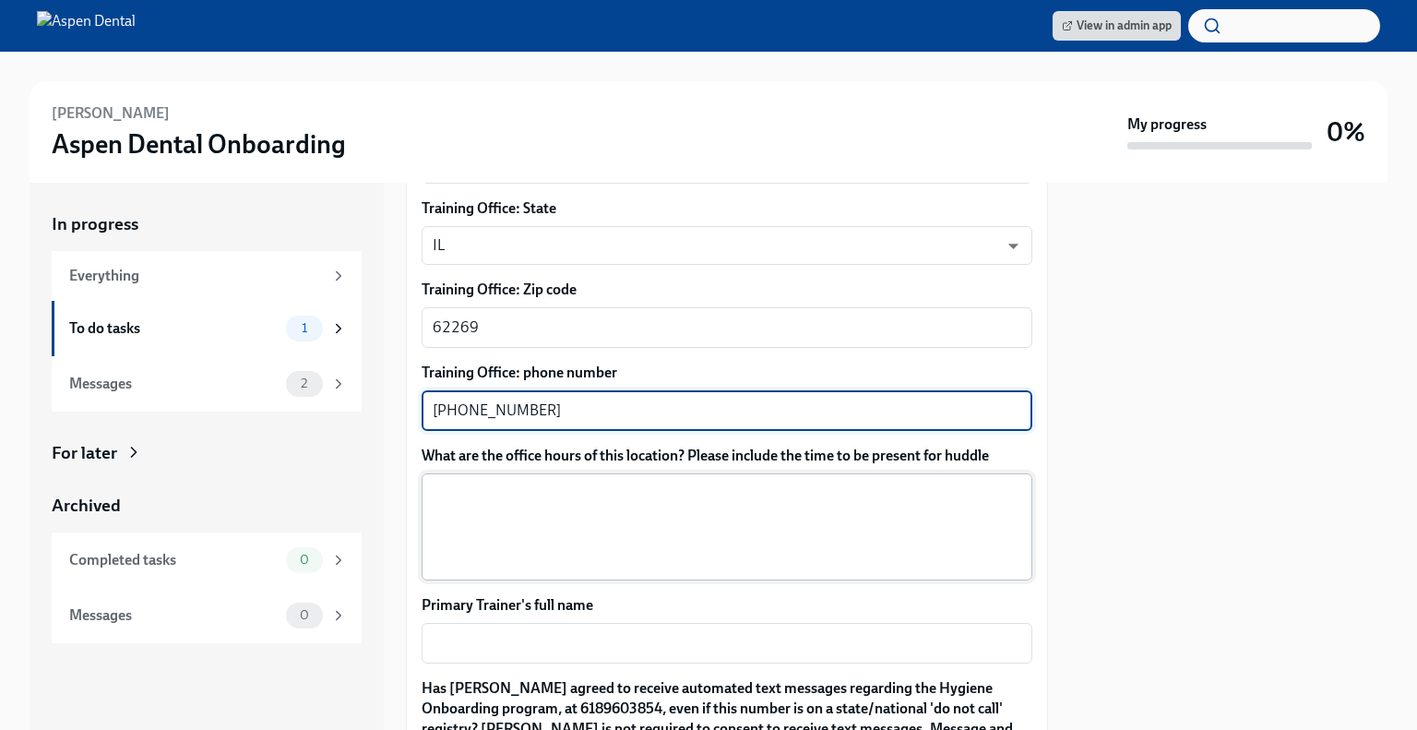
type textarea "[PHONE_NUMBER]"
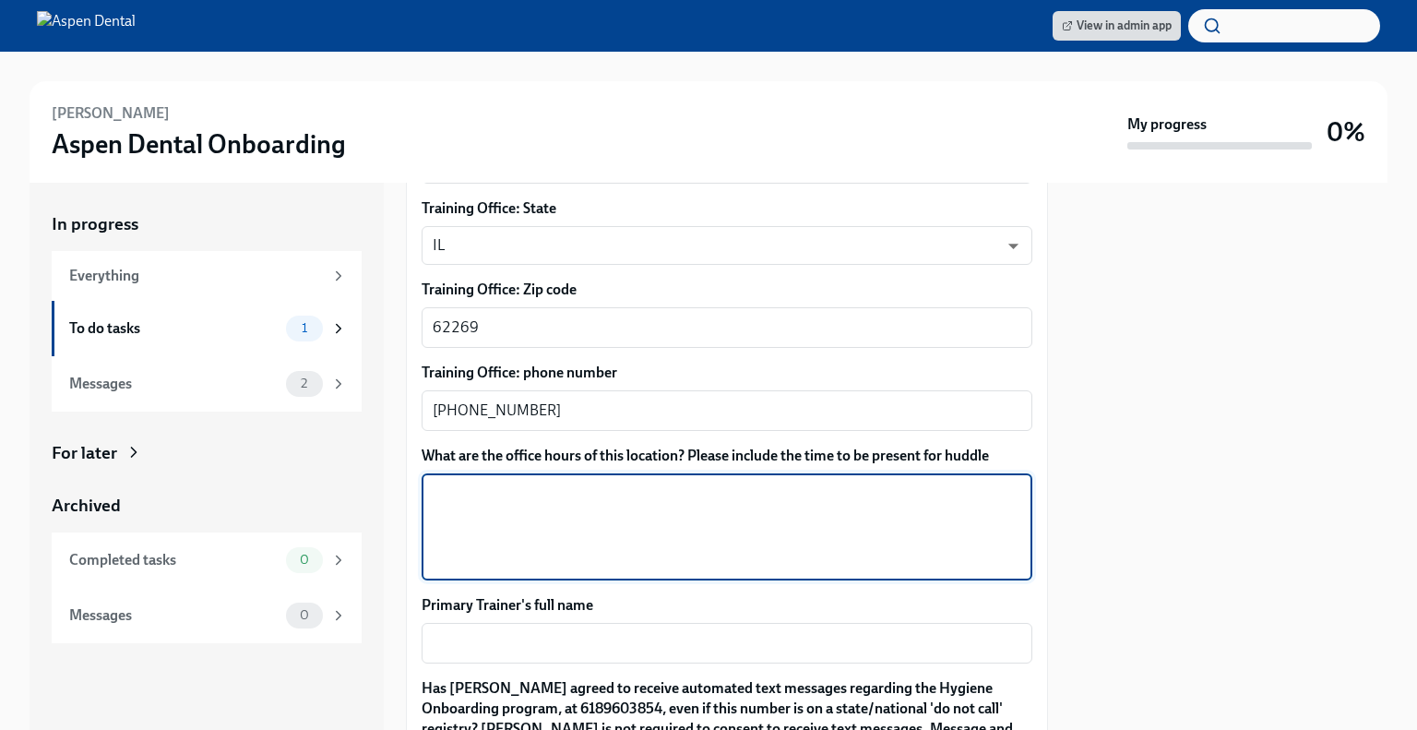
click at [576, 486] on textarea "What are the office hours of this location? Please include the time to be prese…" at bounding box center [727, 526] width 589 height 89
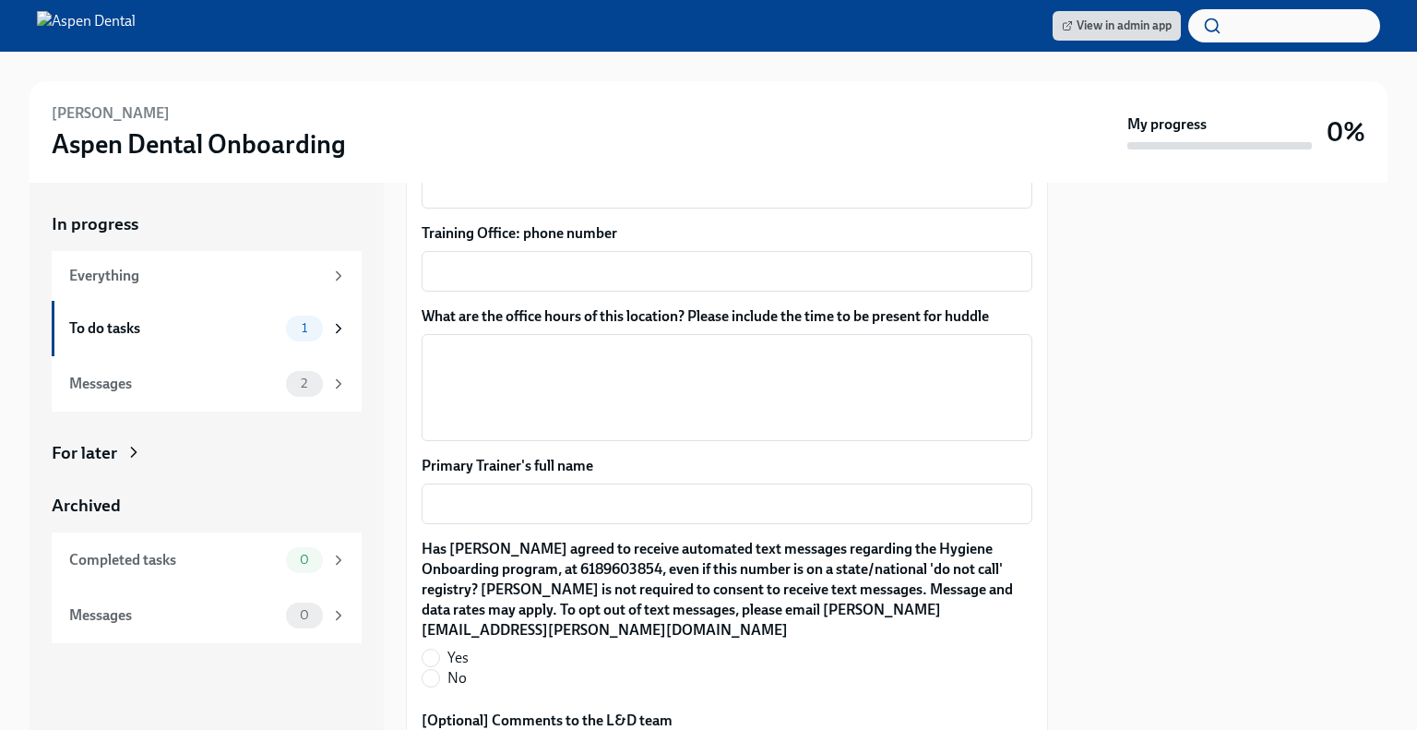
scroll to position [1559, 0]
click at [656, 391] on textarea "What are the office hours of this location? Please include the time to be prese…" at bounding box center [727, 387] width 589 height 89
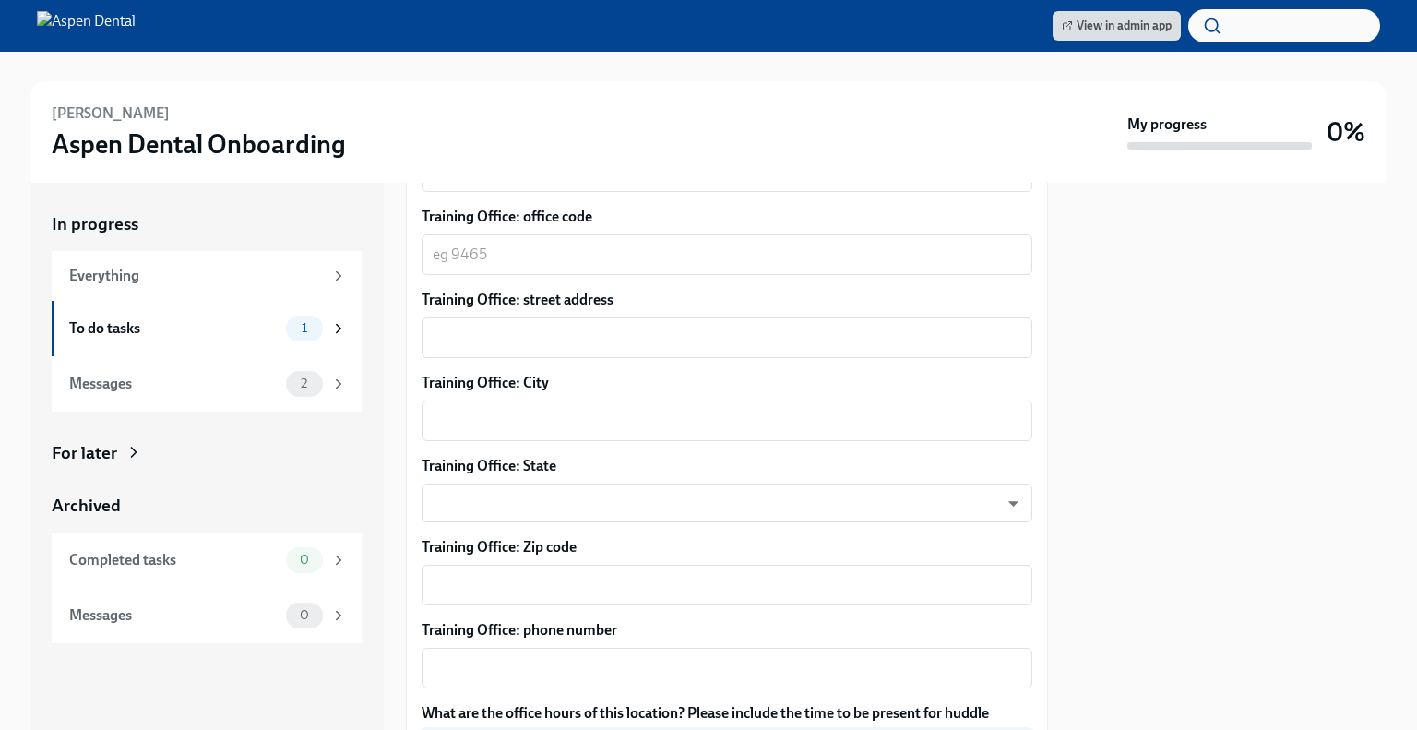
scroll to position [1605, 0]
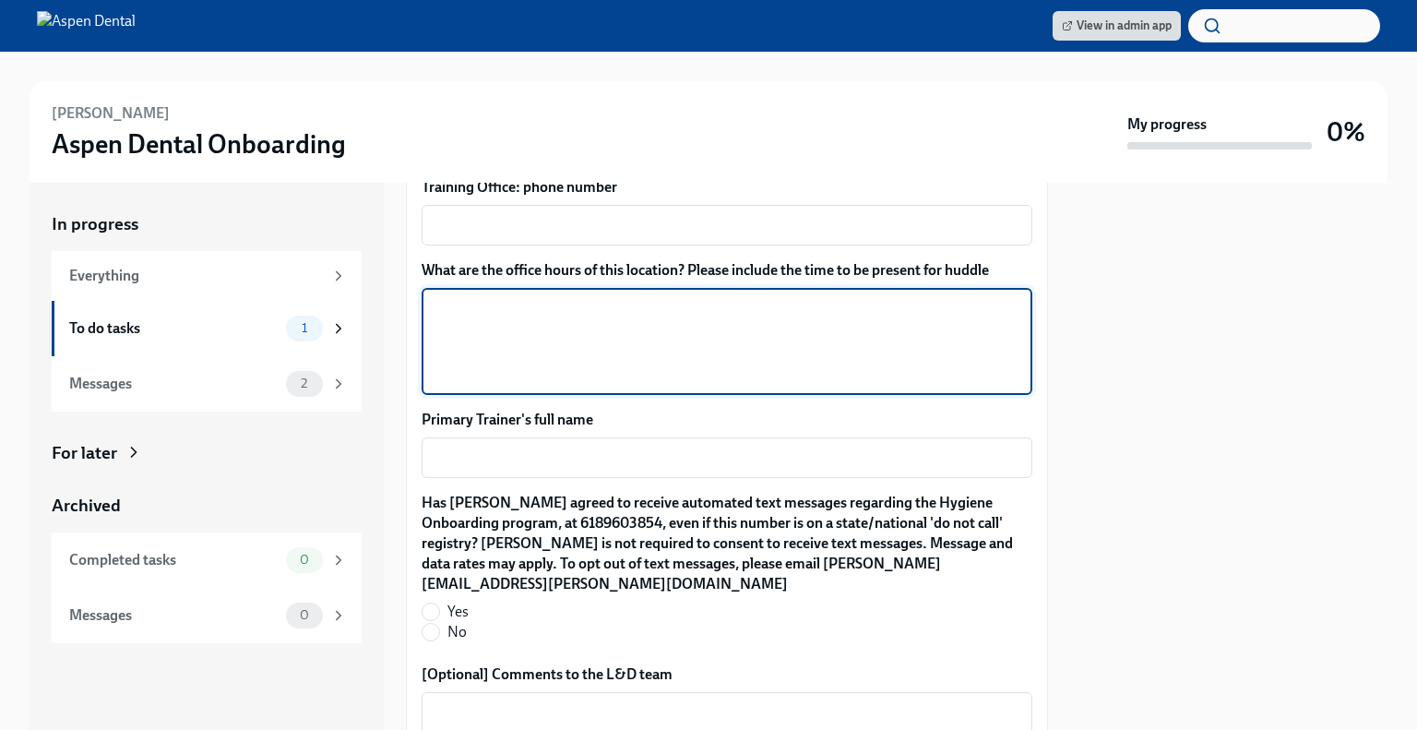
click at [599, 309] on textarea "What are the office hours of this location? Please include the time to be prese…" at bounding box center [727, 341] width 589 height 89
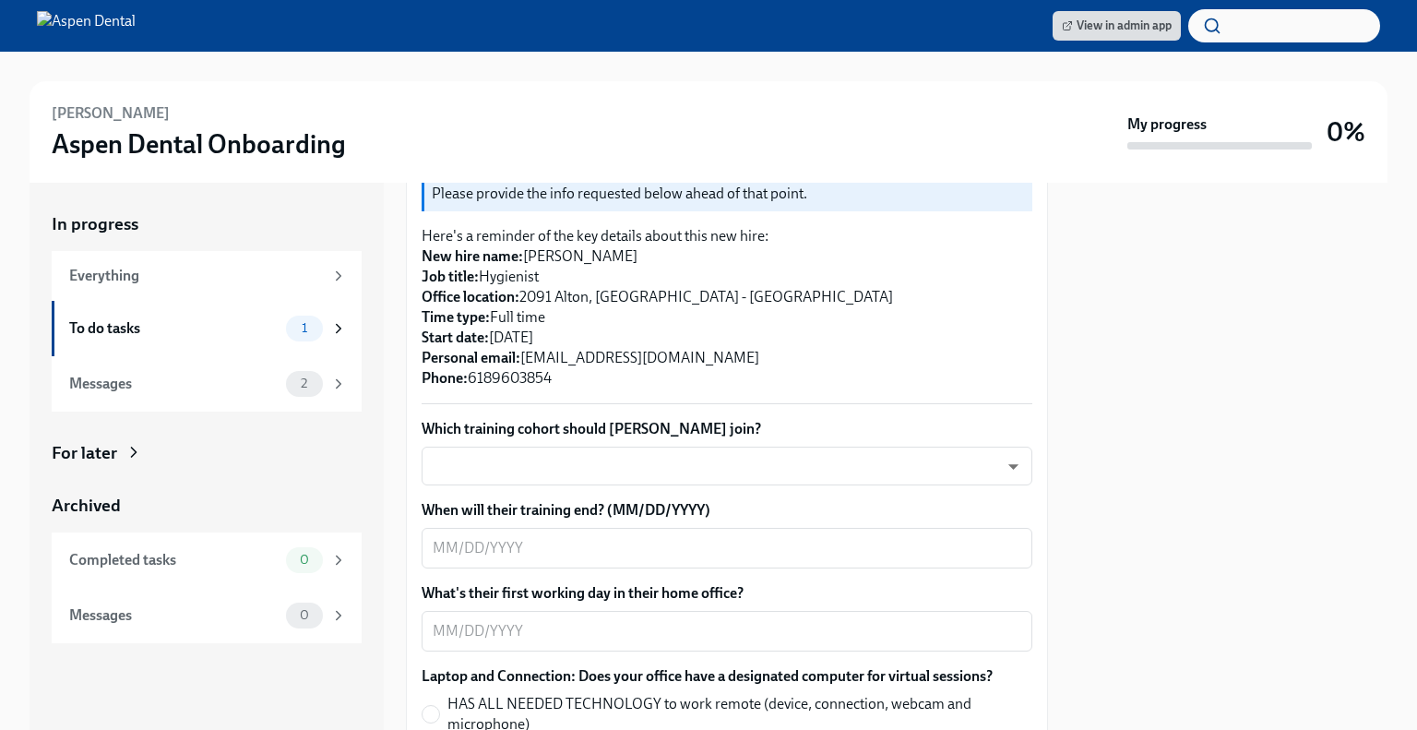
scroll to position [502, 0]
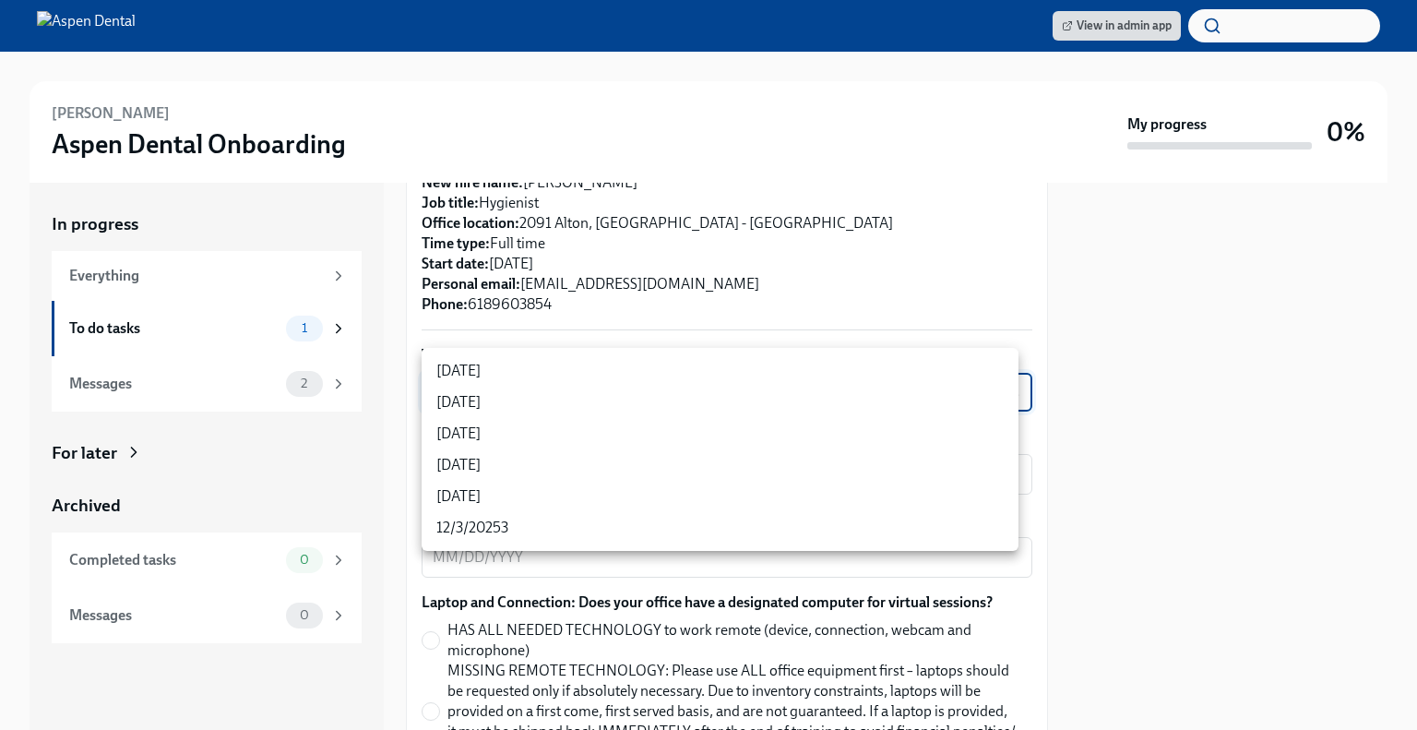
click at [689, 371] on body "View in admin app [PERSON_NAME] Aspen Dental Onboarding My progress 0% In progr…" at bounding box center [708, 365] width 1417 height 730
click at [550, 497] on li "[DATE]" at bounding box center [720, 496] width 597 height 31
type input "ZpBBO5CDG"
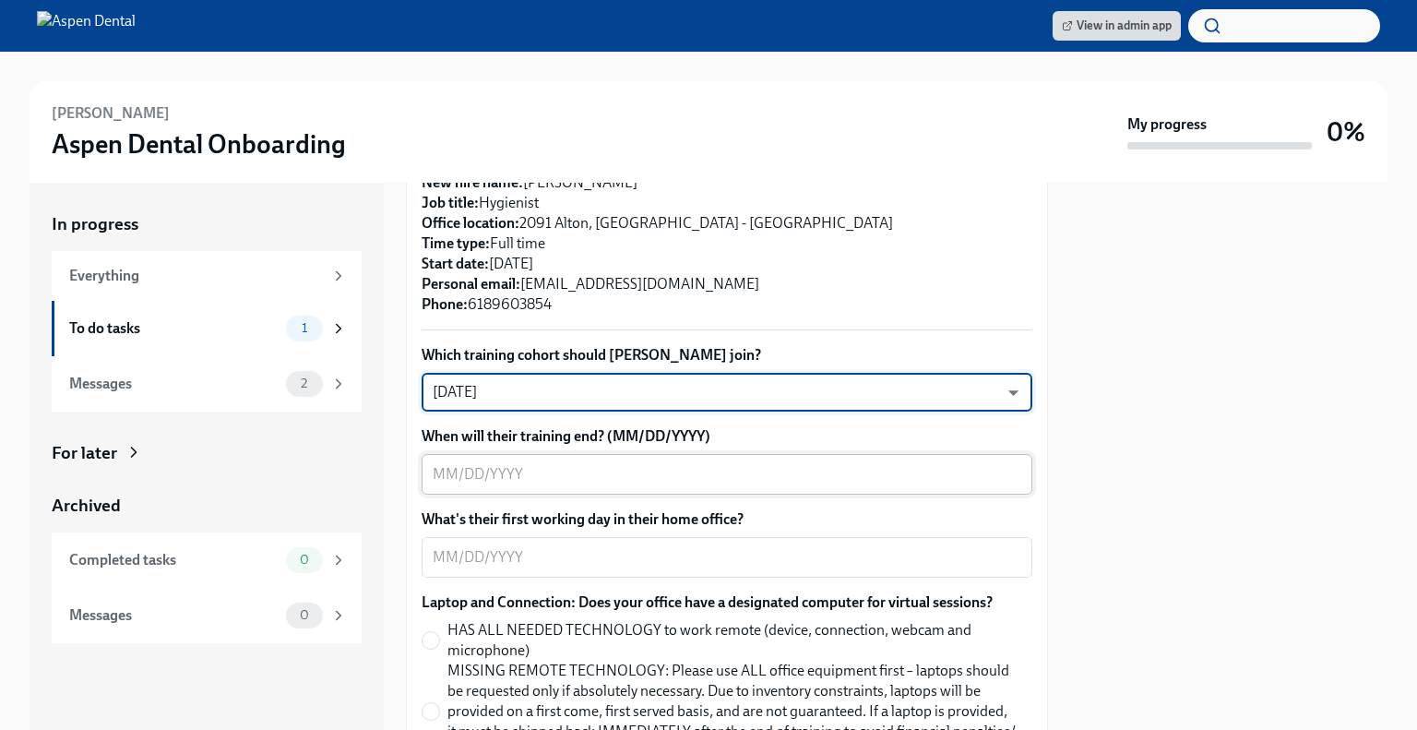
click at [546, 463] on textarea "When will their training end? (MM/DD/YYYY)" at bounding box center [727, 474] width 589 height 22
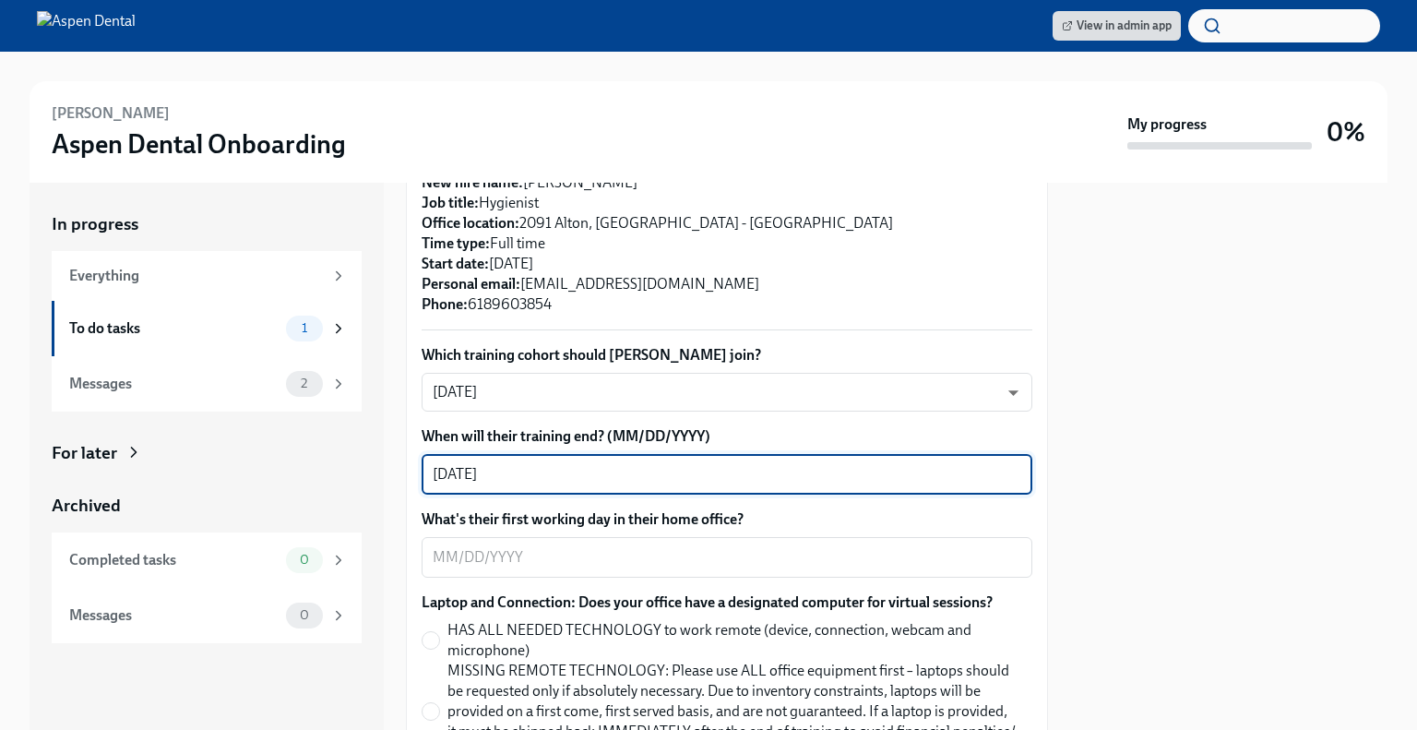
type textarea "[DATE]"
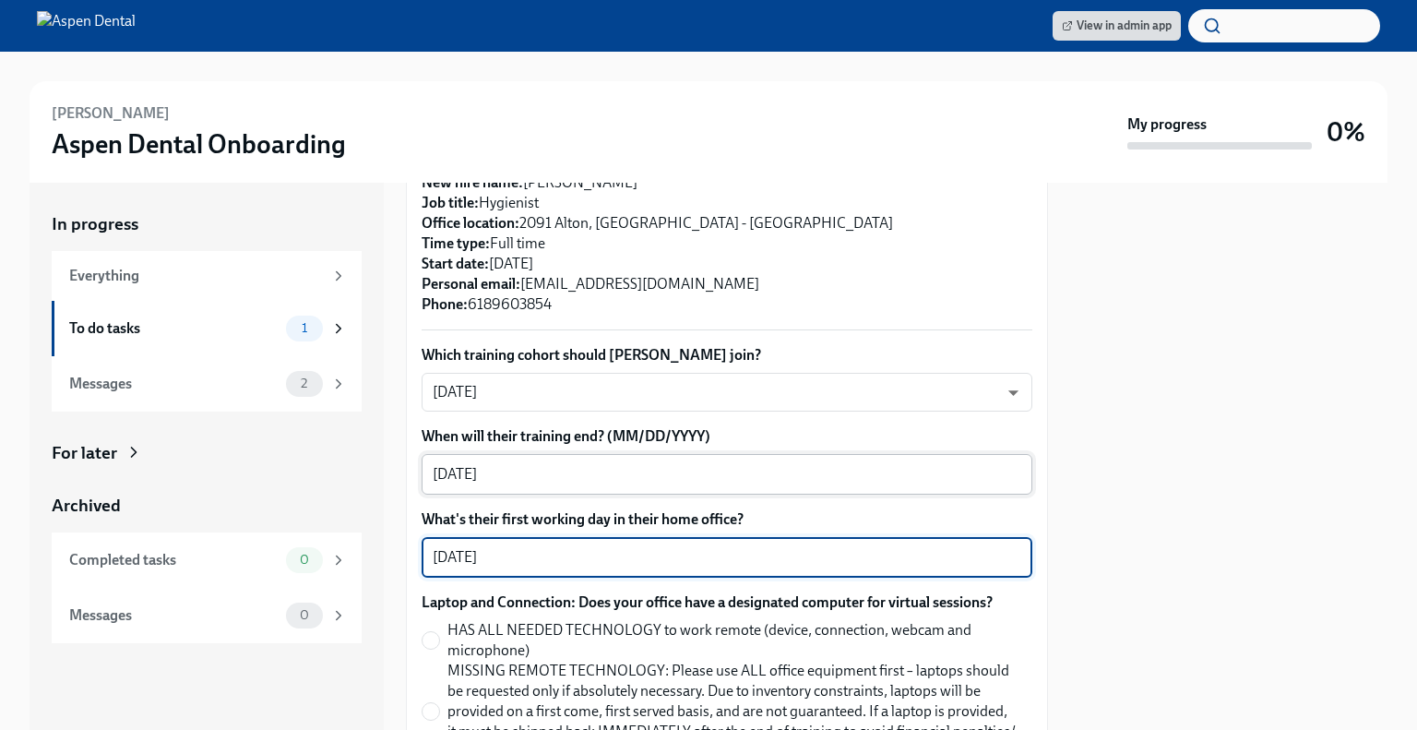
scroll to position [744, 0]
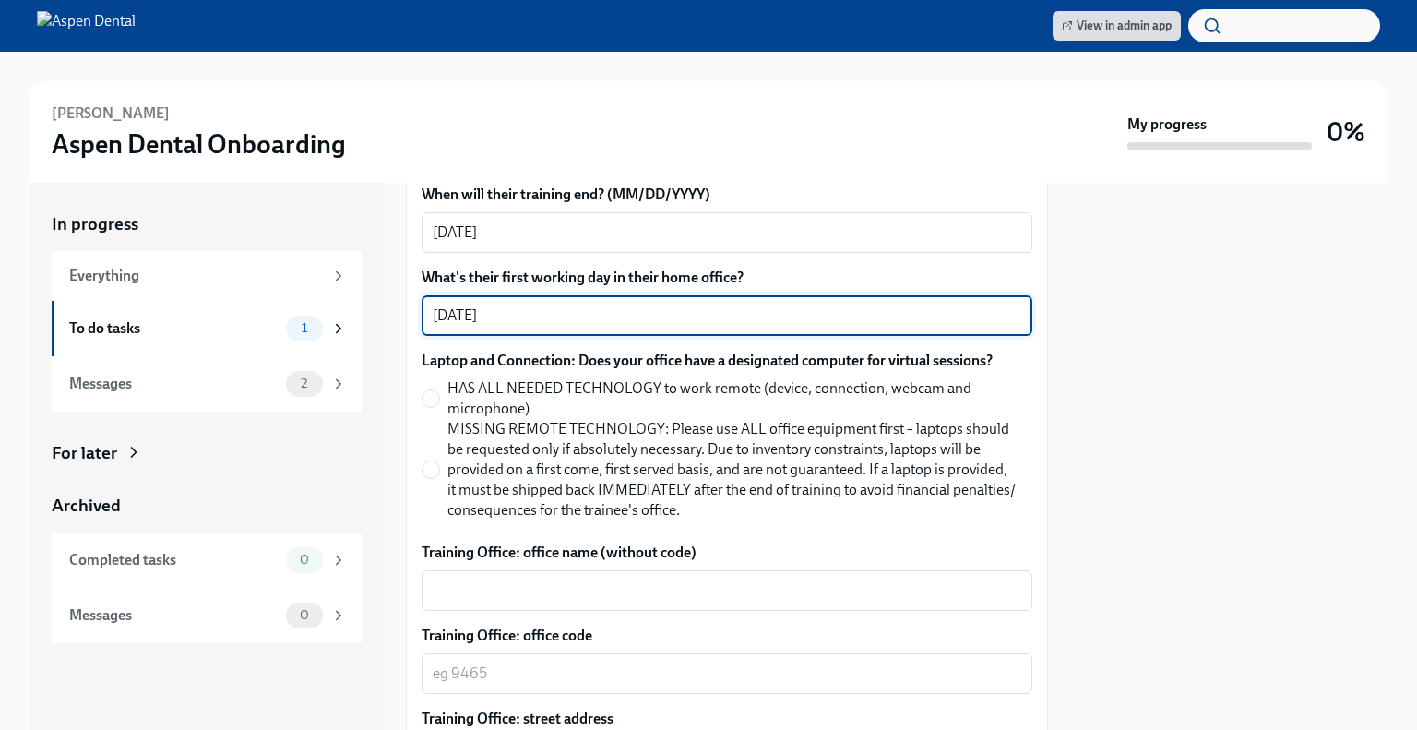
type textarea "[DATE]"
click at [542, 427] on span "MISSING REMOTE TECHNOLOGY: Please use ALL office equipment first – laptops shou…" at bounding box center [732, 469] width 570 height 101
click at [439, 461] on input "MISSING REMOTE TECHNOLOGY: Please use ALL office equipment first – laptops shou…" at bounding box center [431, 469] width 17 height 17
radio input "true"
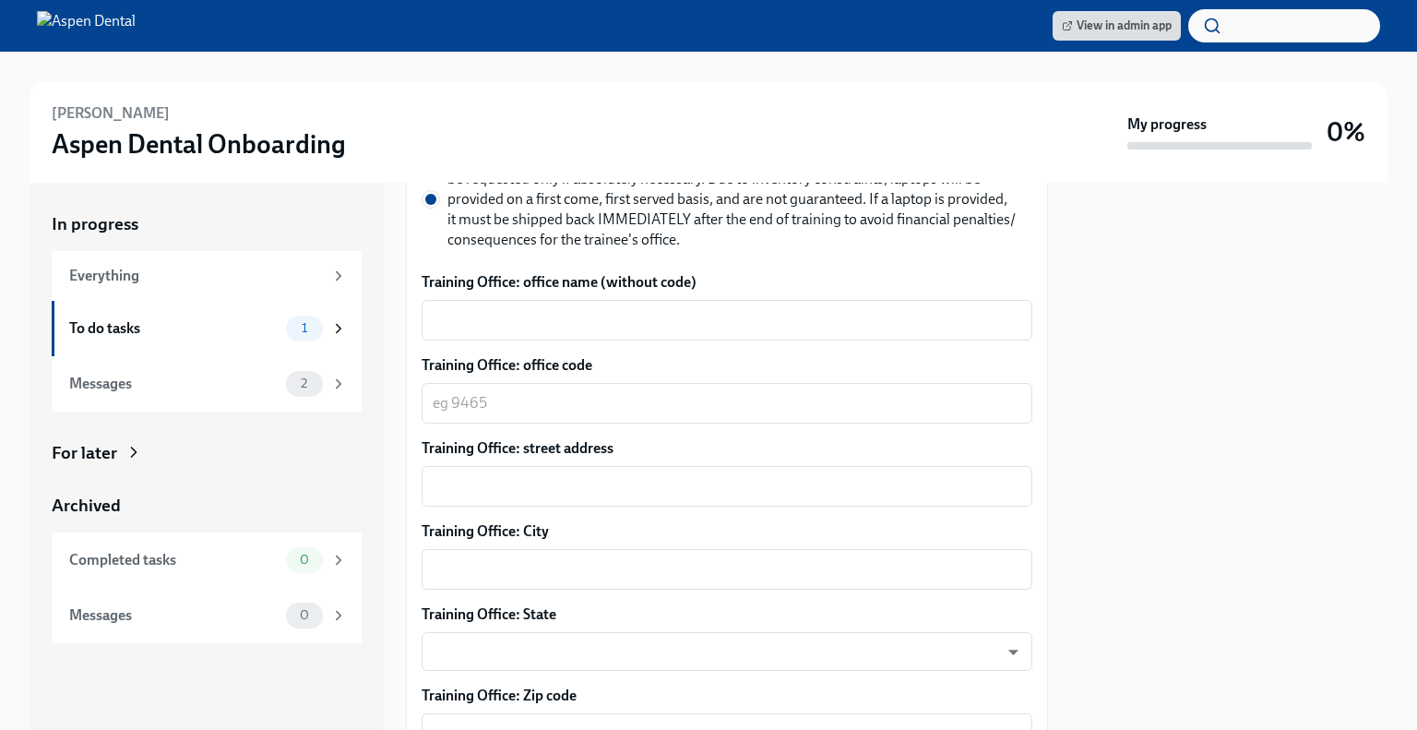
scroll to position [1019, 0]
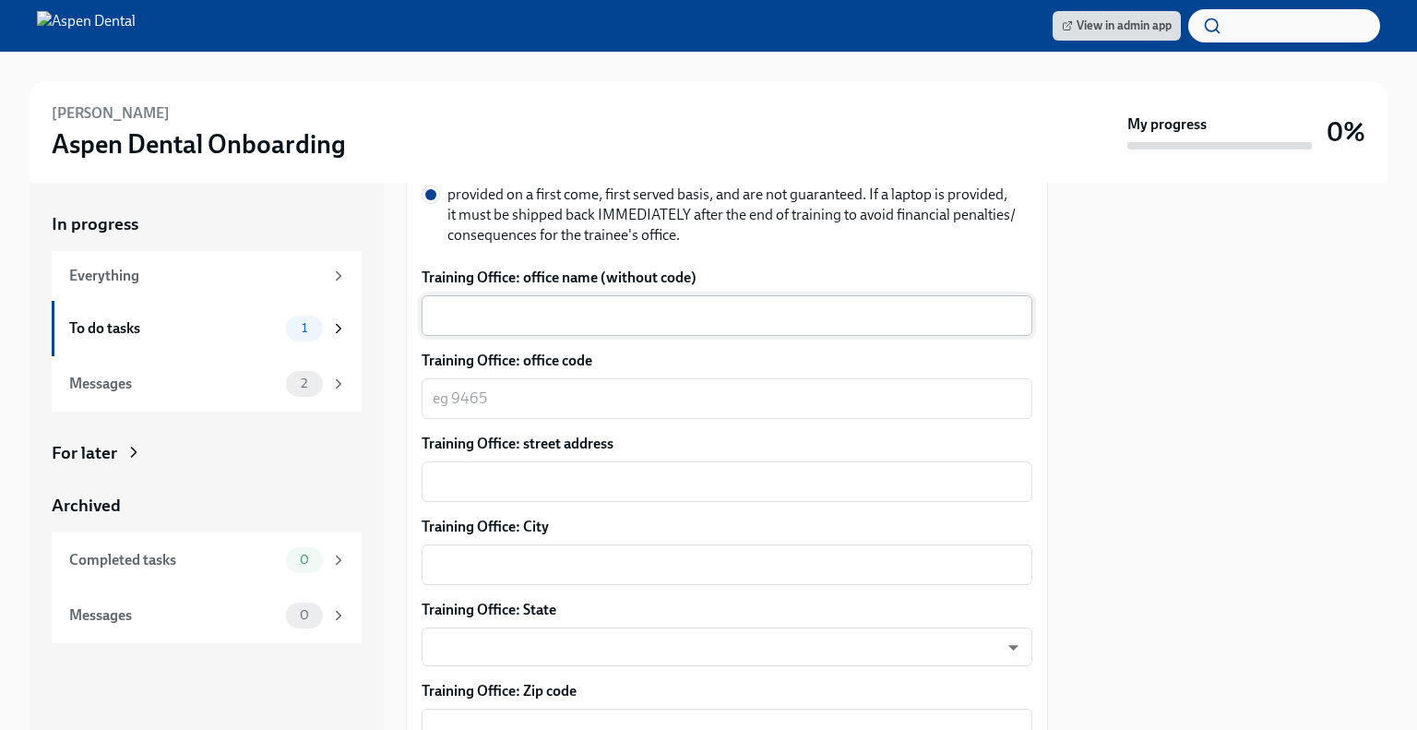
click at [661, 304] on textarea "Training Office: office name (without code)" at bounding box center [727, 315] width 589 height 22
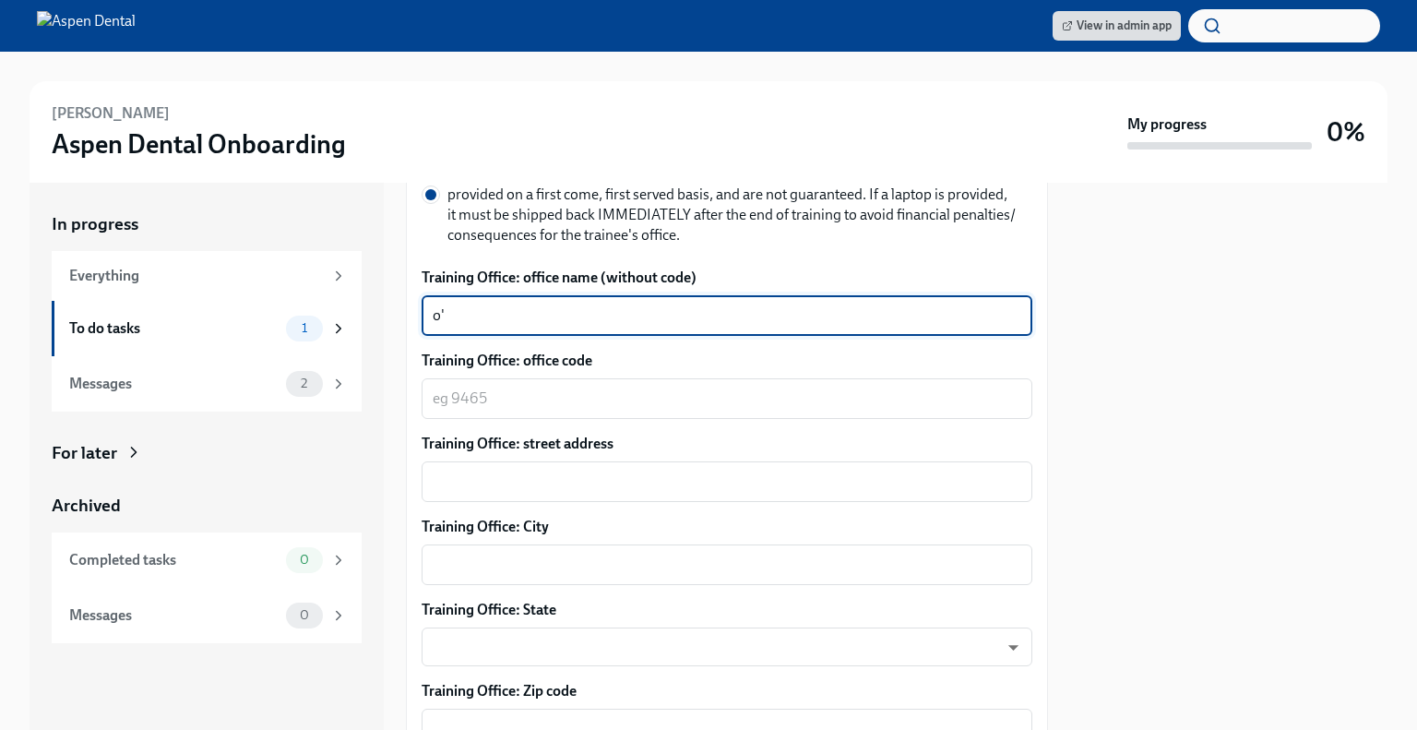
type textarea "o"
type textarea "[PERSON_NAME], [GEOGRAPHIC_DATA]"
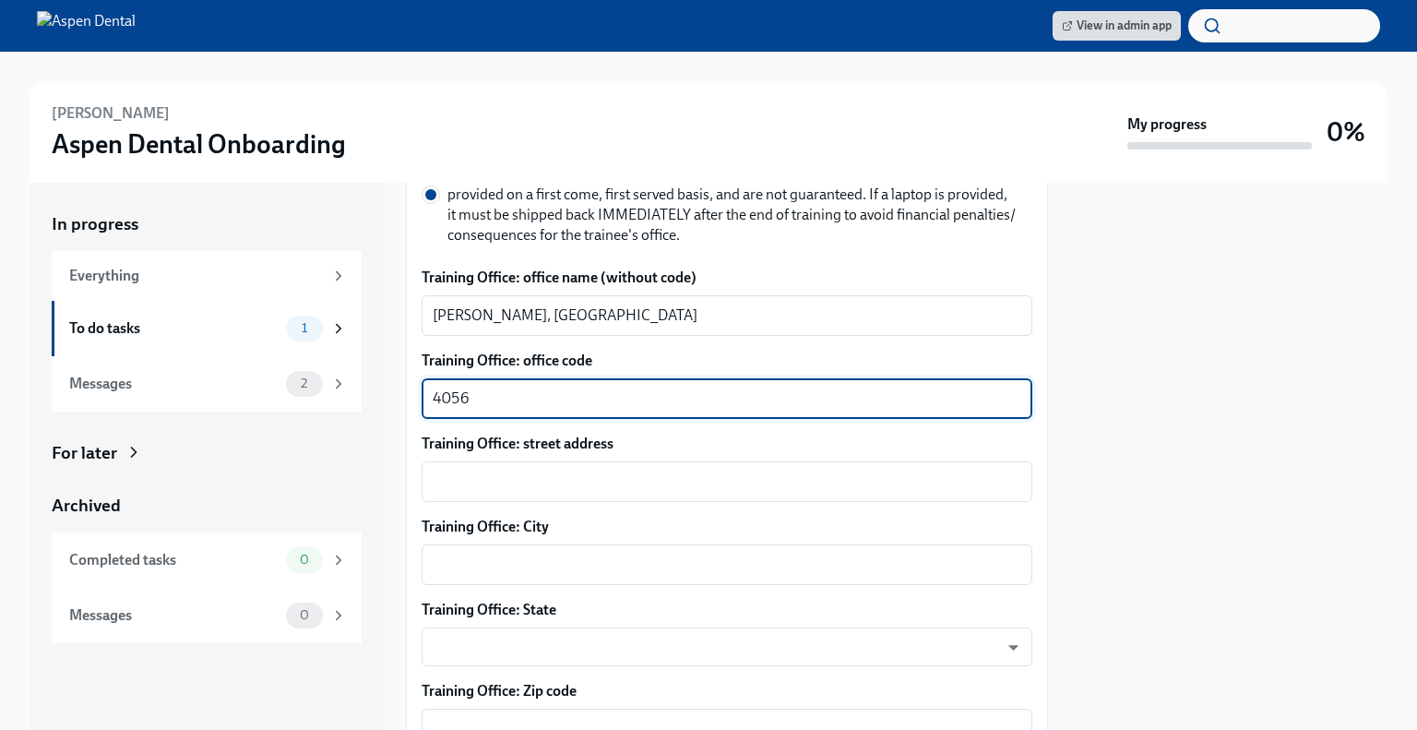
type textarea "4056"
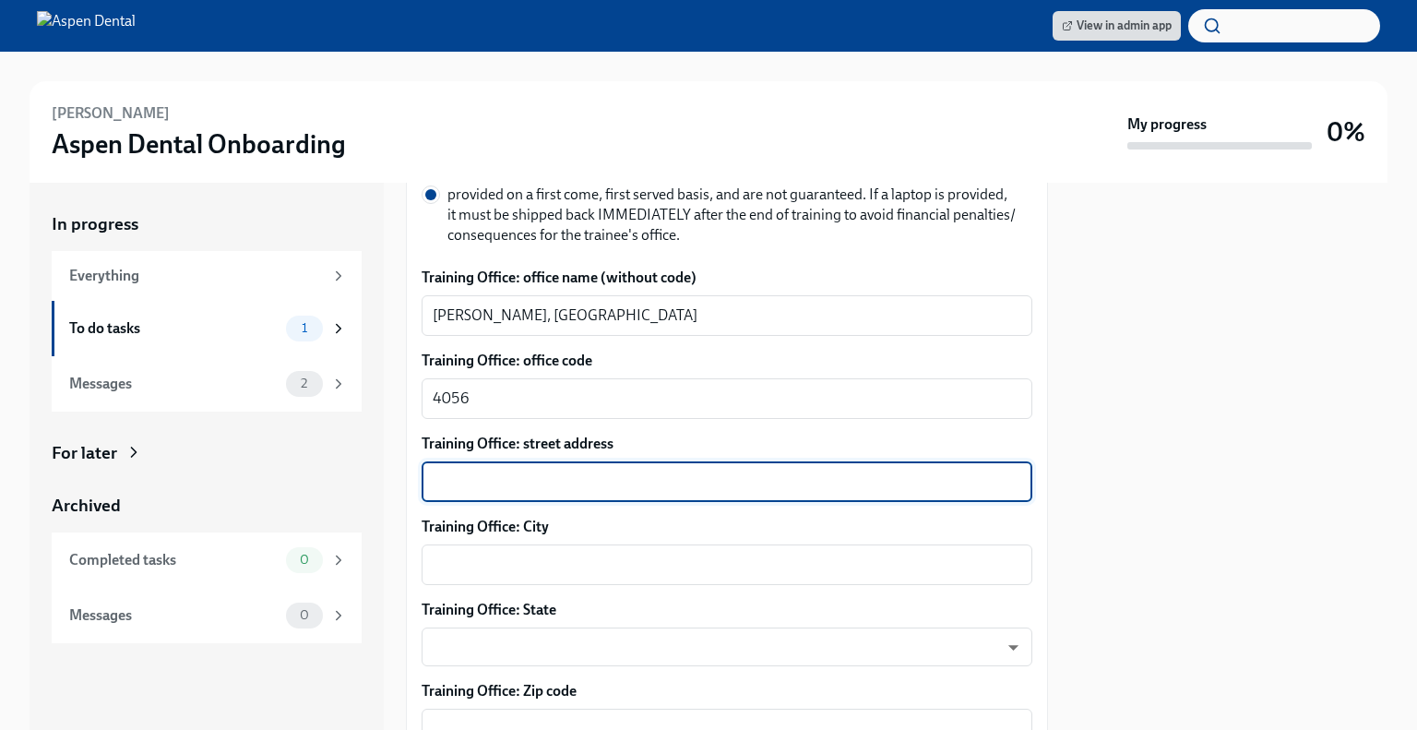
click at [594, 471] on textarea "Training Office: street address" at bounding box center [727, 482] width 589 height 22
paste textarea "[STREET_ADDRESS][PERSON_NAME]"
drag, startPoint x: 719, startPoint y: 464, endPoint x: 616, endPoint y: 468, distance: 102.5
click at [616, 471] on textarea "[STREET_ADDRESS][PERSON_NAME]" at bounding box center [727, 482] width 589 height 22
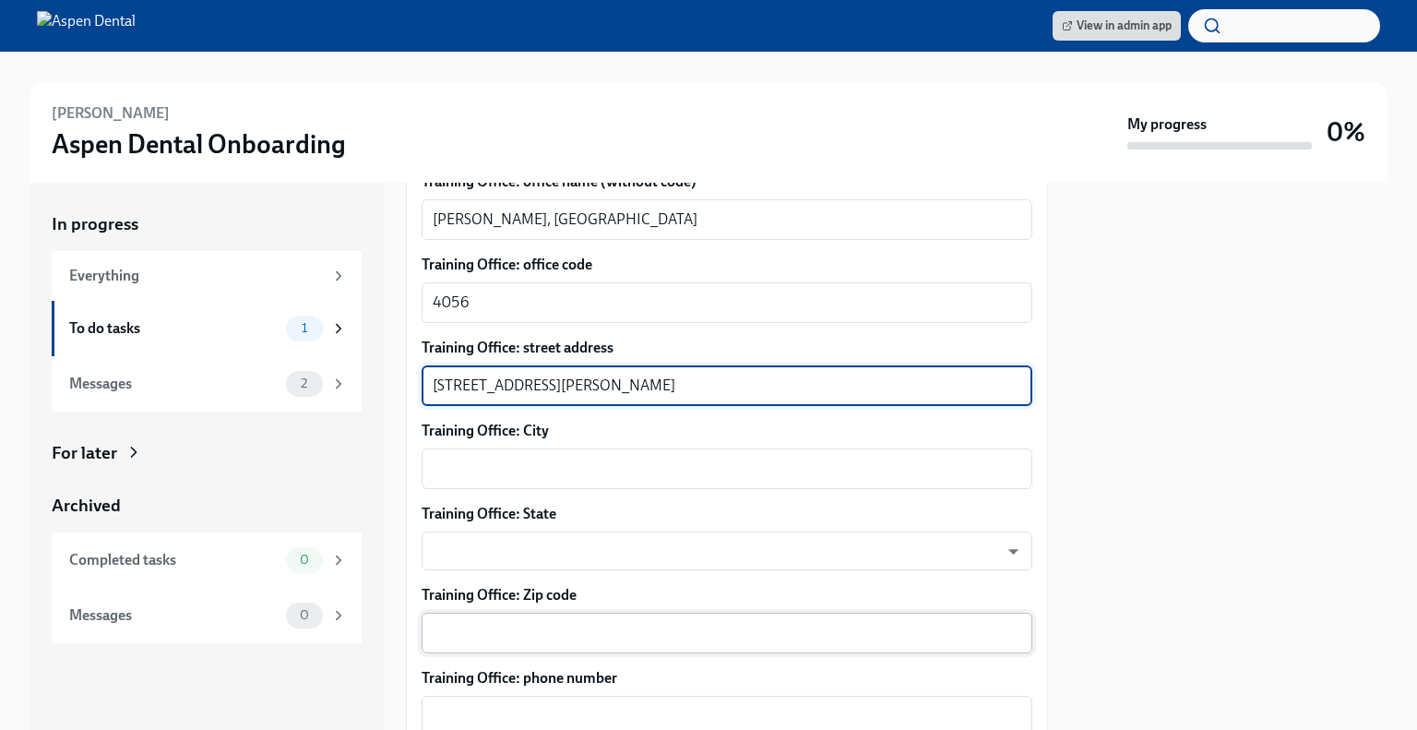
type textarea "[STREET_ADDRESS][PERSON_NAME]"
click at [553, 622] on textarea "Training Office: Zip code" at bounding box center [727, 633] width 589 height 22
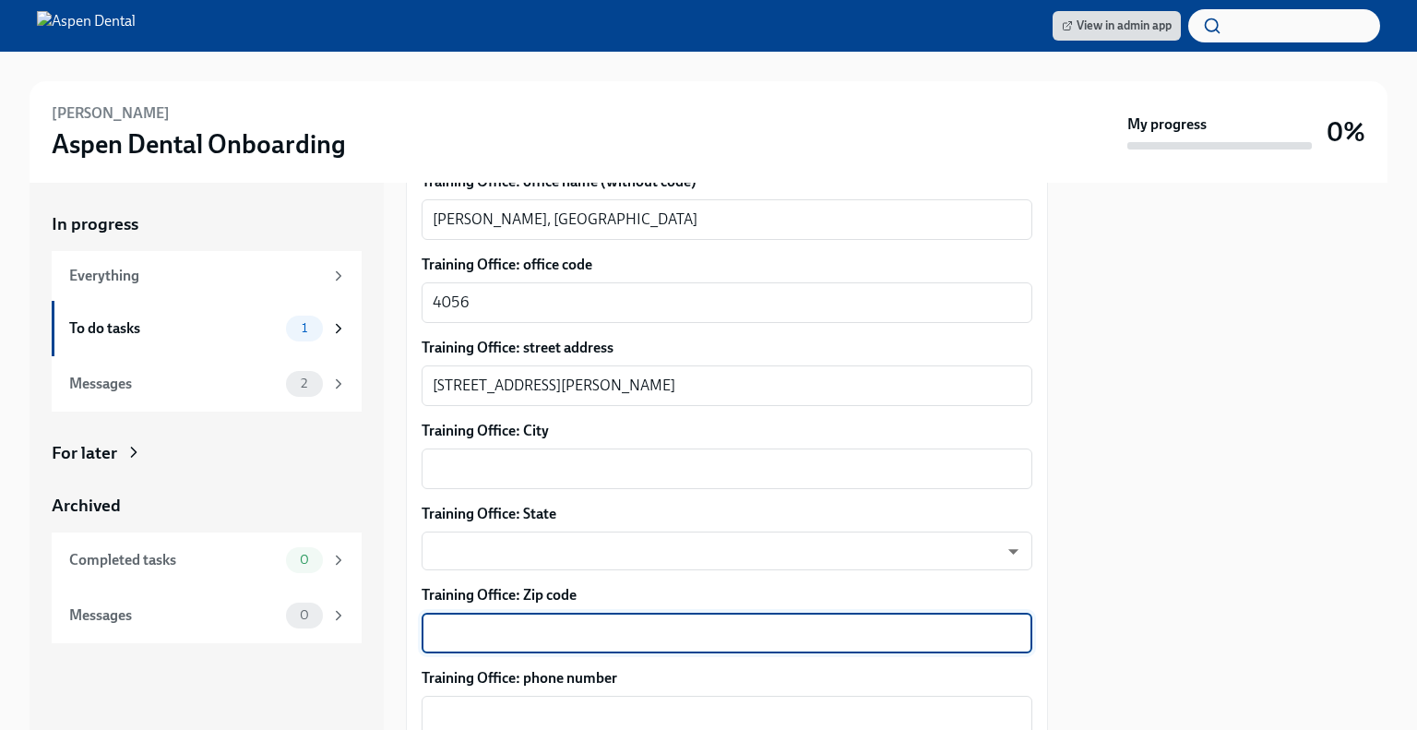
paste textarea "62269"
type textarea "62269"
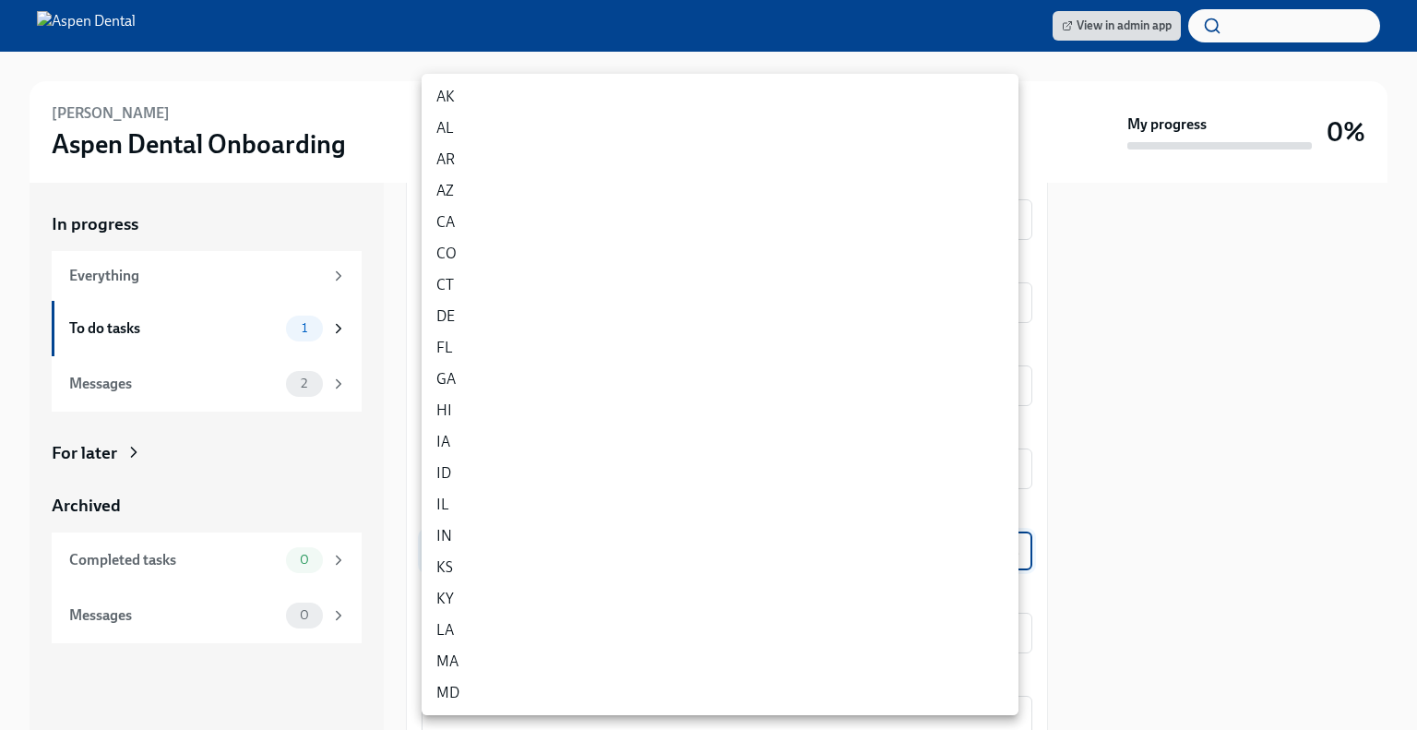
click at [575, 519] on body "View in admin app [PERSON_NAME] Aspen Dental Onboarding My progress 0% In progr…" at bounding box center [708, 365] width 1417 height 730
click at [491, 506] on li "IL" at bounding box center [720, 504] width 597 height 31
type input "0JH1U6C2e"
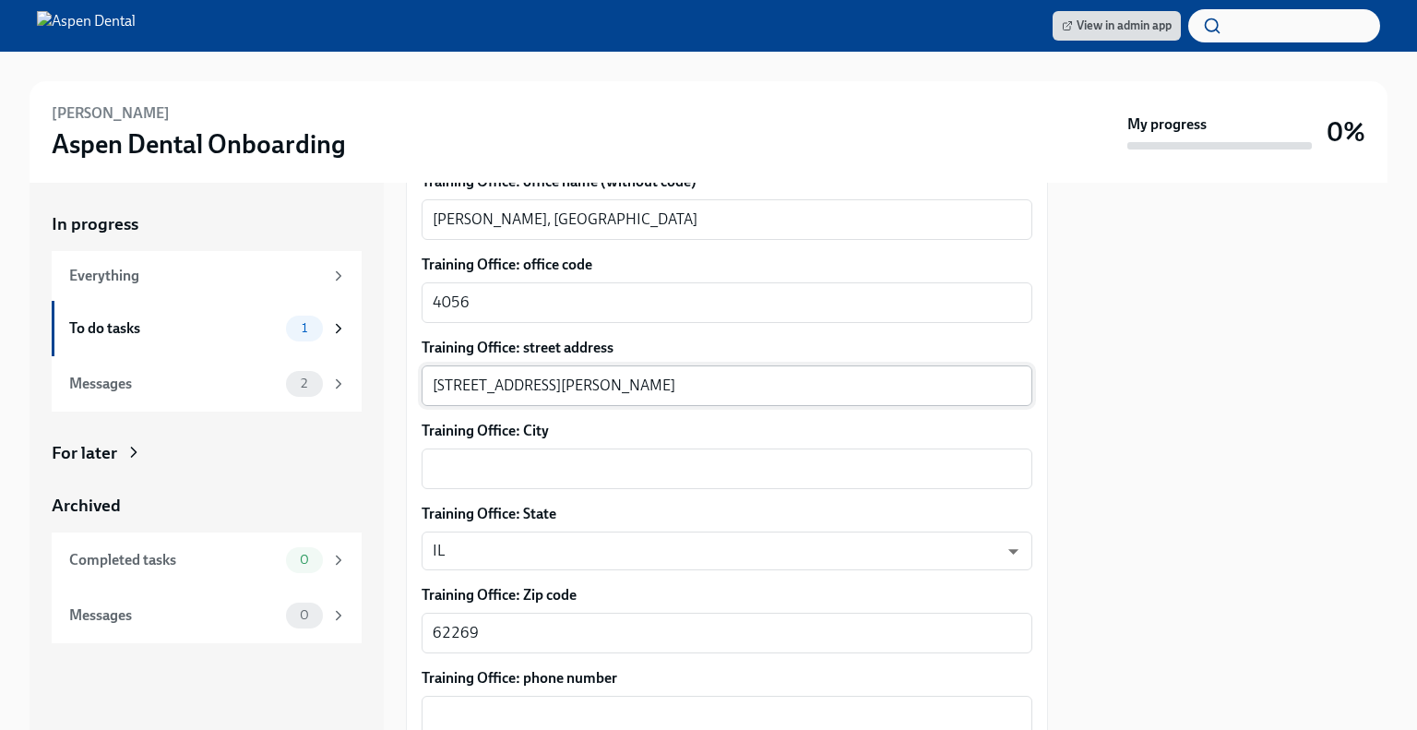
drag, startPoint x: 694, startPoint y: 349, endPoint x: 538, endPoint y: 366, distance: 156.9
click at [538, 366] on div "[STREET_ADDRESS][PERSON_NAME] x ​" at bounding box center [727, 385] width 611 height 41
click at [721, 365] on div "[STREET_ADDRESS] x ​" at bounding box center [727, 385] width 611 height 41
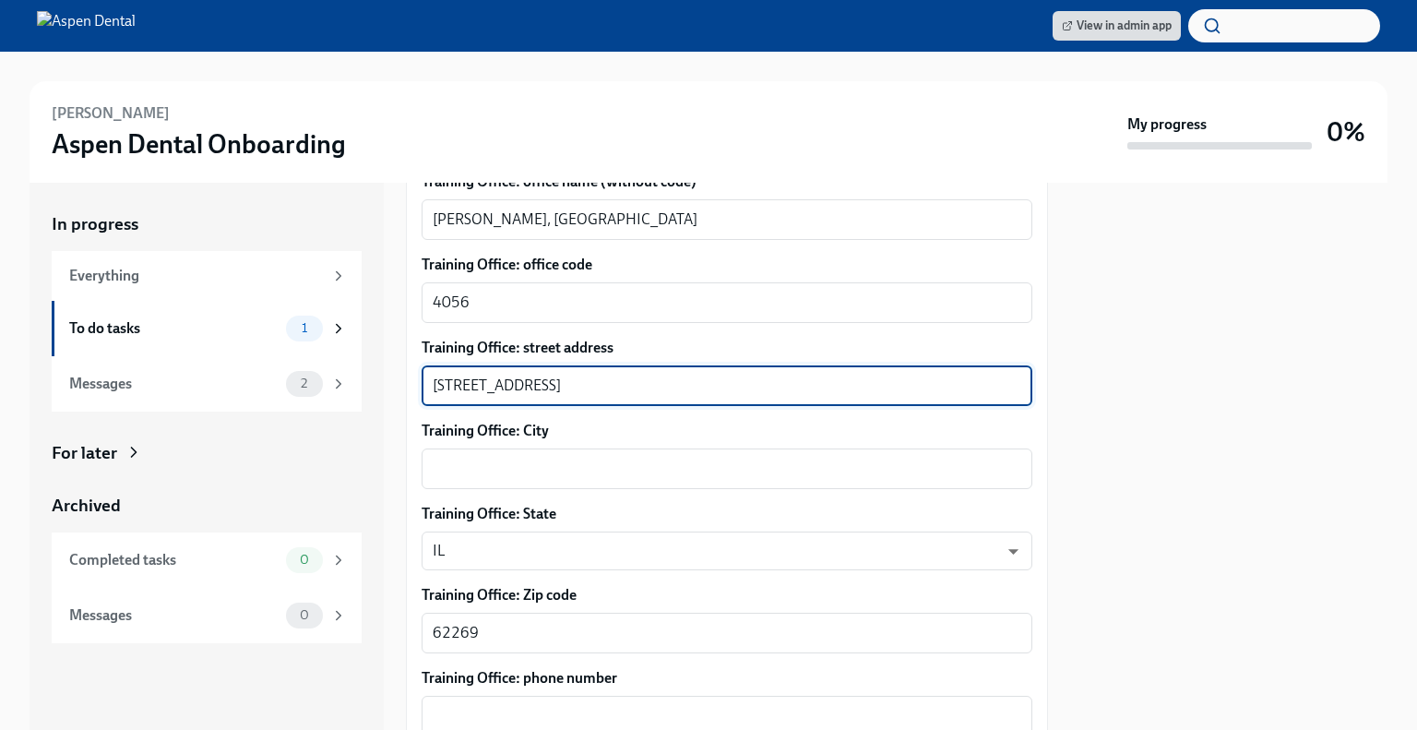
click at [721, 365] on div "[STREET_ADDRESS] x ​" at bounding box center [727, 385] width 611 height 41
click at [668, 375] on textarea "[STREET_ADDRESS]" at bounding box center [727, 386] width 589 height 22
drag, startPoint x: 668, startPoint y: 357, endPoint x: 564, endPoint y: 357, distance: 104.2
click at [564, 375] on textarea "[STREET_ADDRESS]" at bounding box center [727, 386] width 589 height 22
type textarea "[STREET_ADDRESS]"
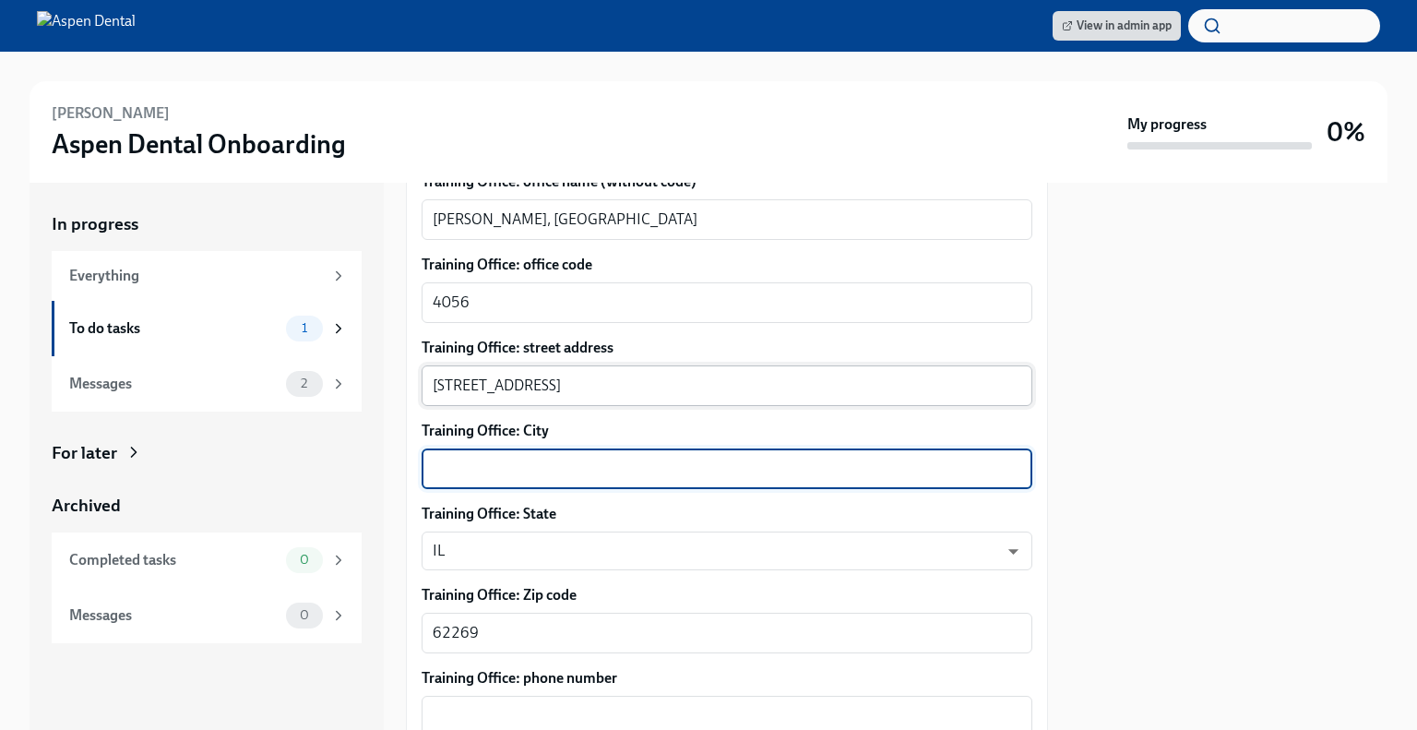
type textarea "o"
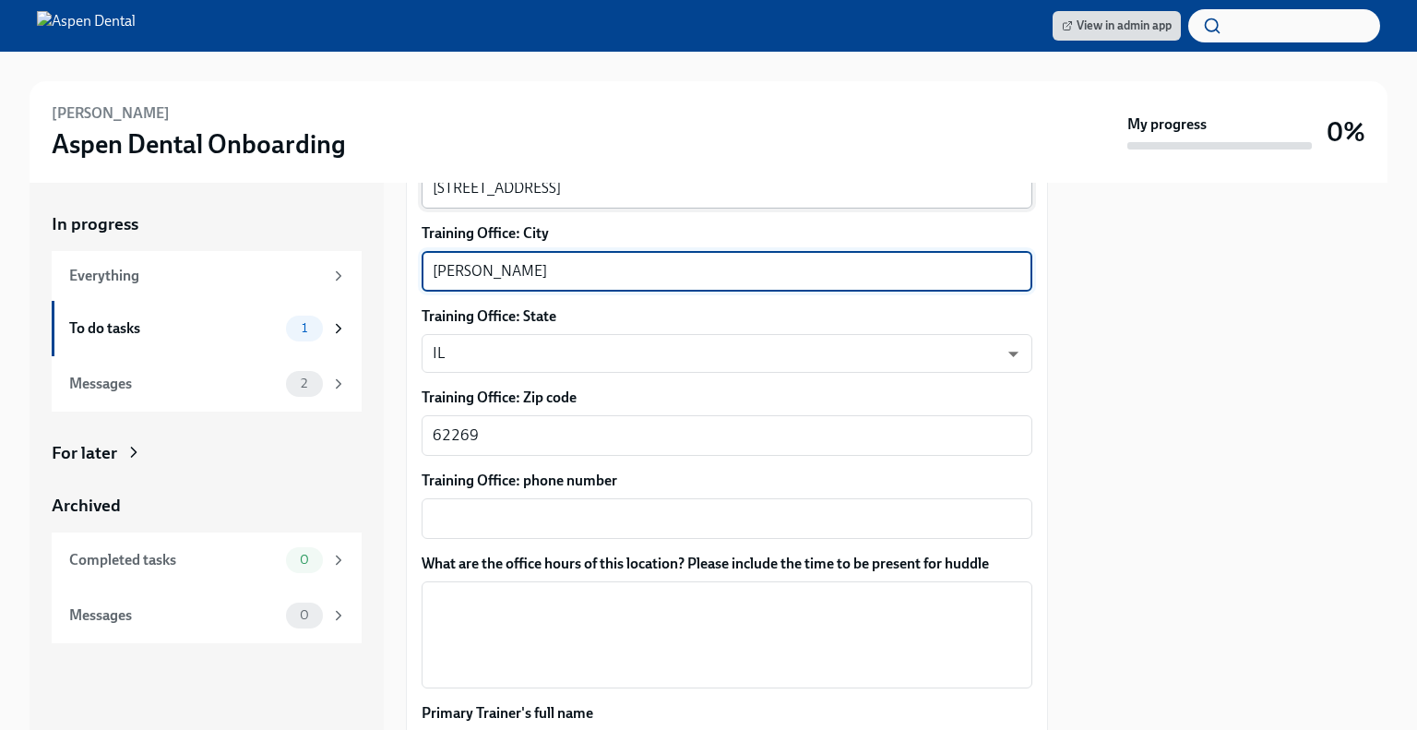
scroll to position [1314, 0]
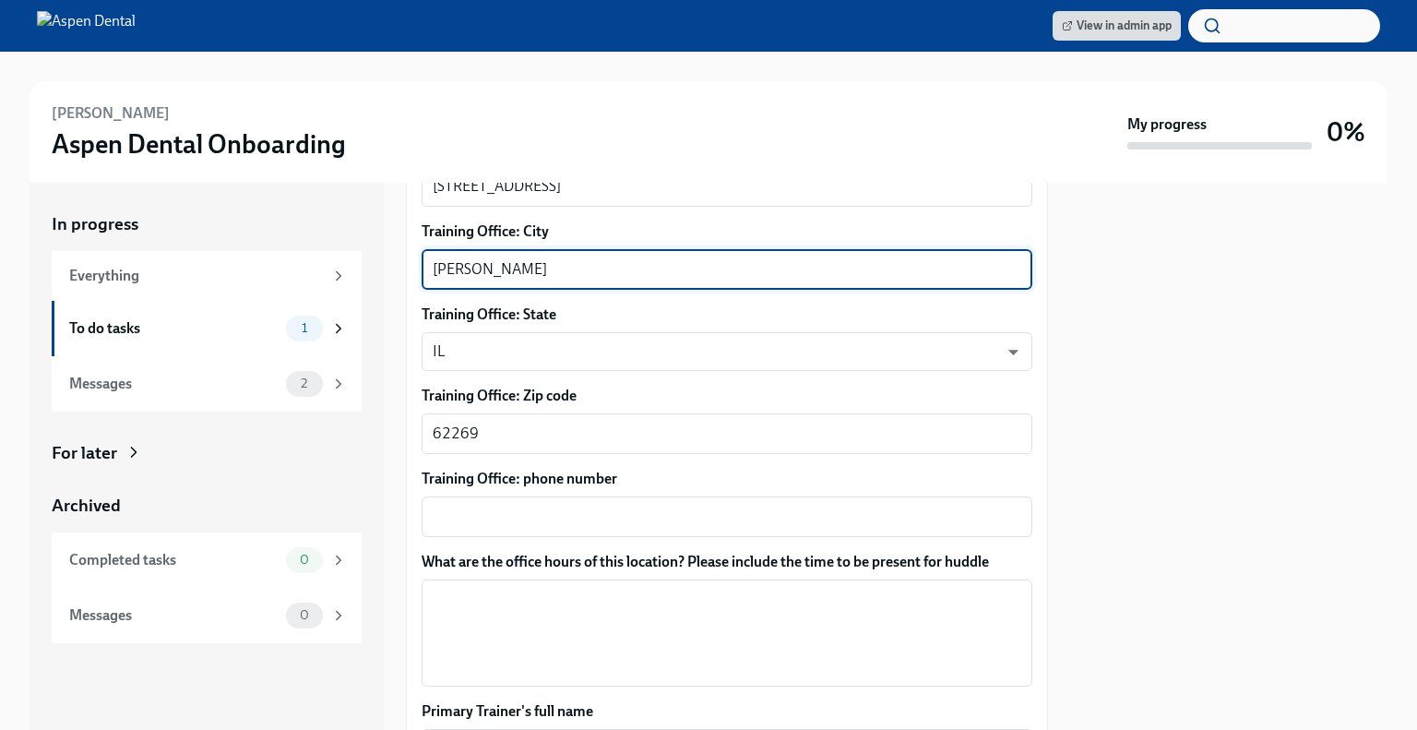
type textarea "[PERSON_NAME]"
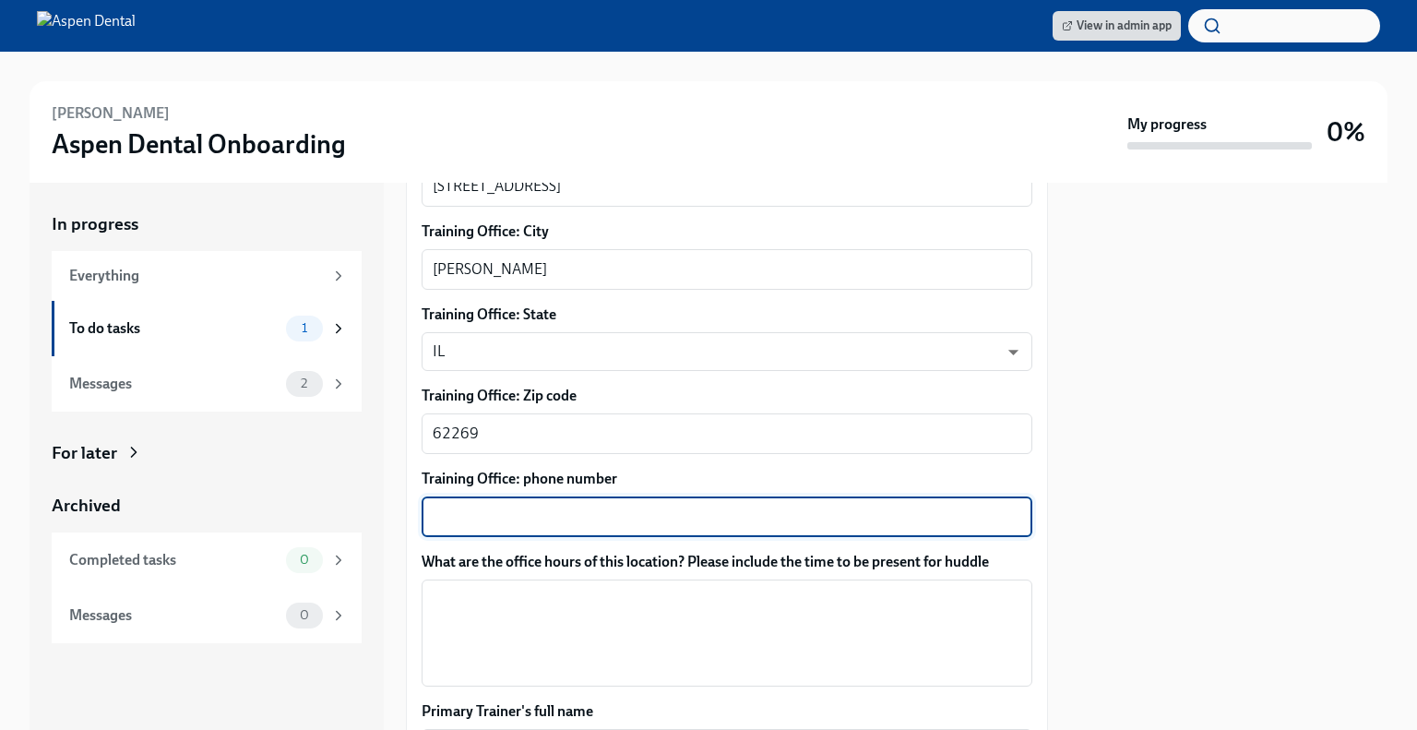
click at [549, 506] on textarea "Training Office: phone number" at bounding box center [727, 517] width 589 height 22
paste textarea "[PHONE_NUMBER]"
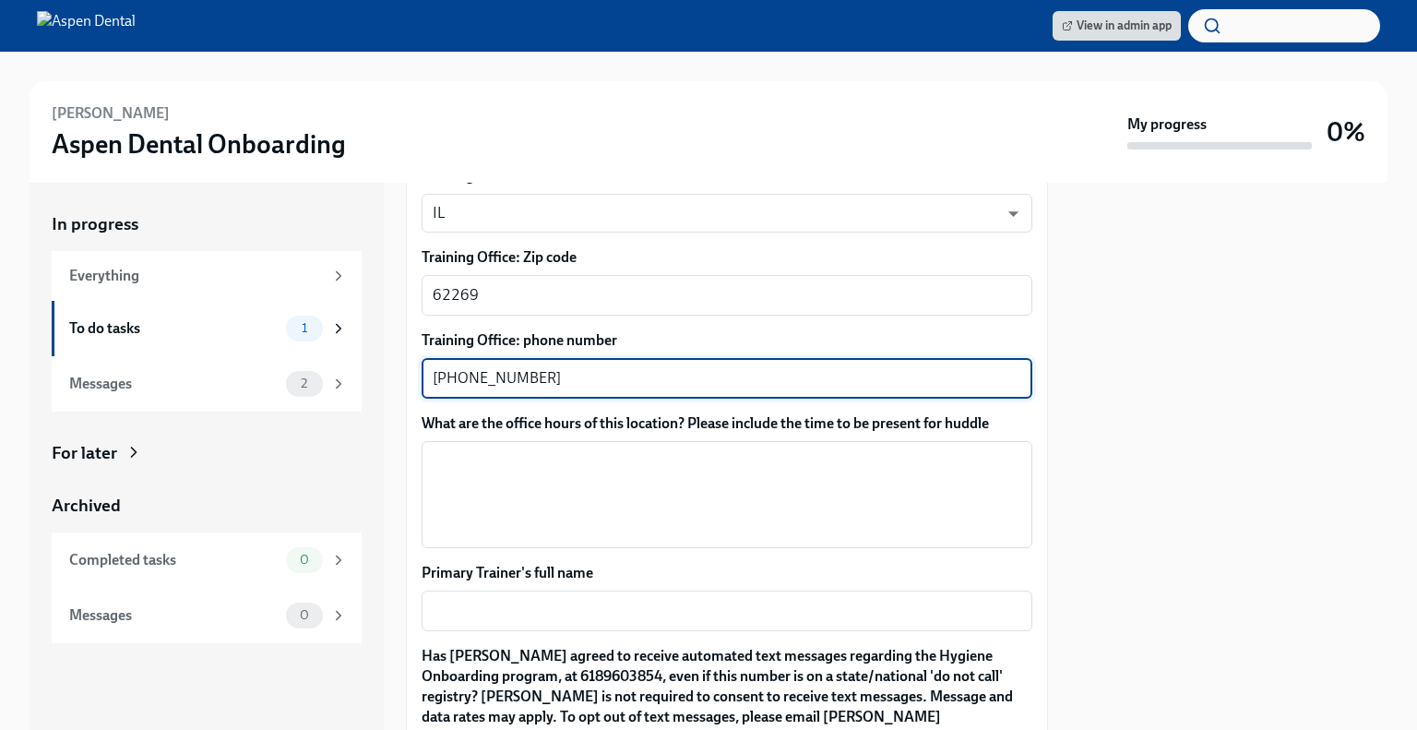
scroll to position [1458, 0]
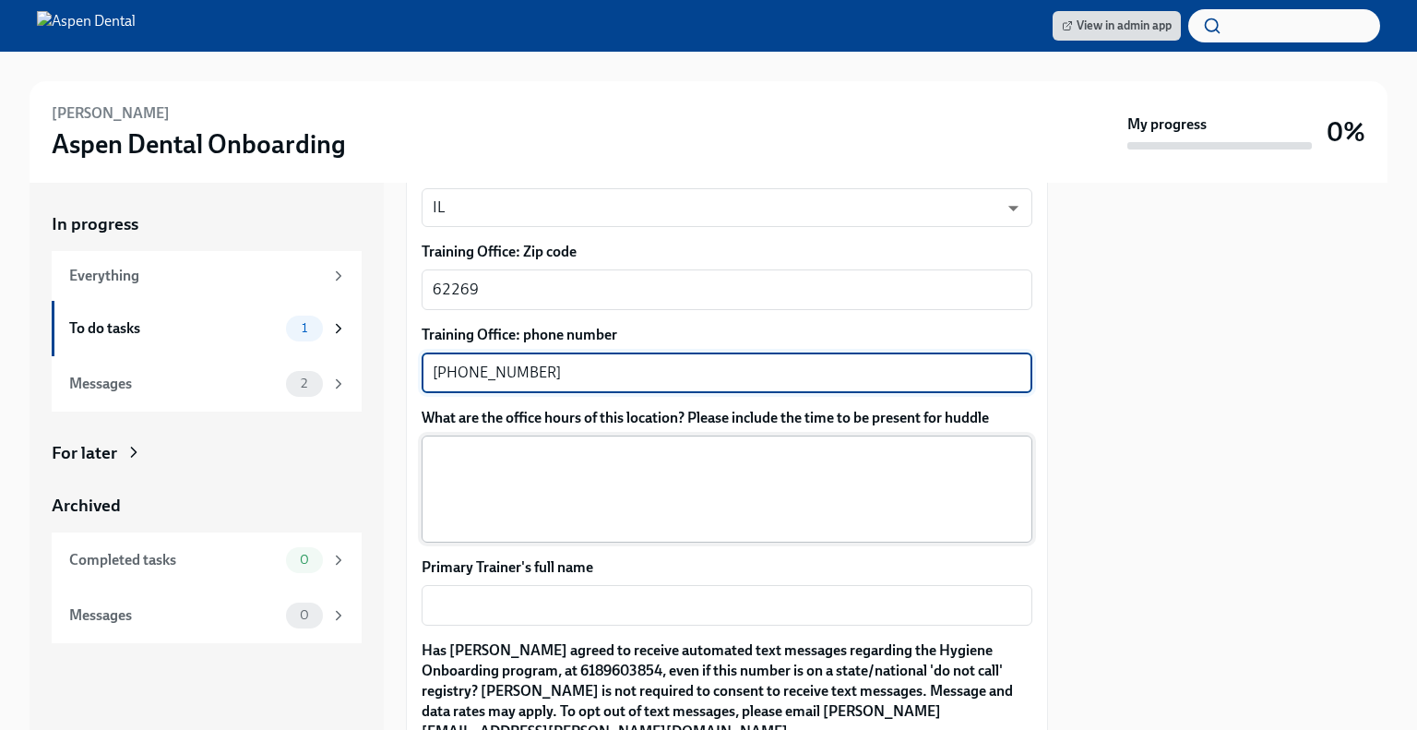
type textarea "[PHONE_NUMBER]"
click at [557, 466] on textarea "What are the office hours of this location? Please include the time to be prese…" at bounding box center [727, 489] width 589 height 89
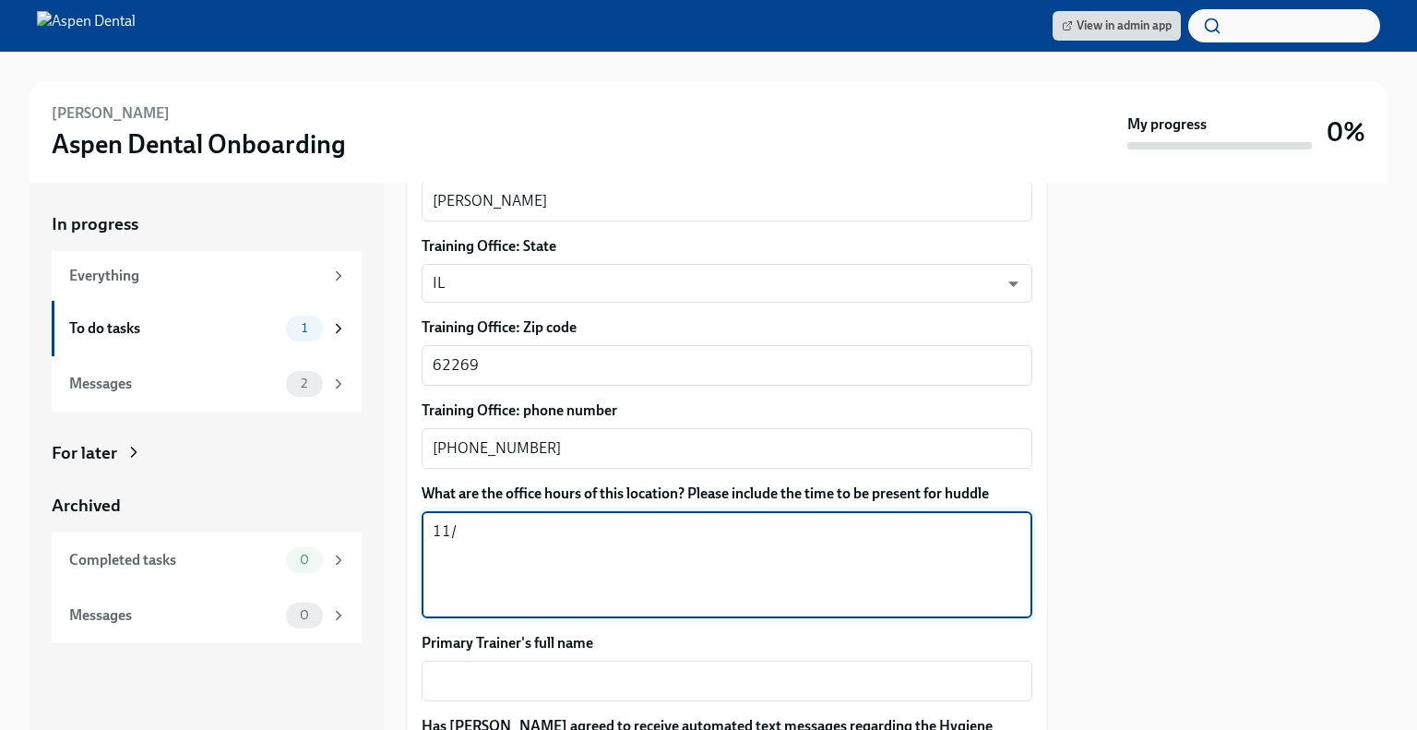
scroll to position [1399, 0]
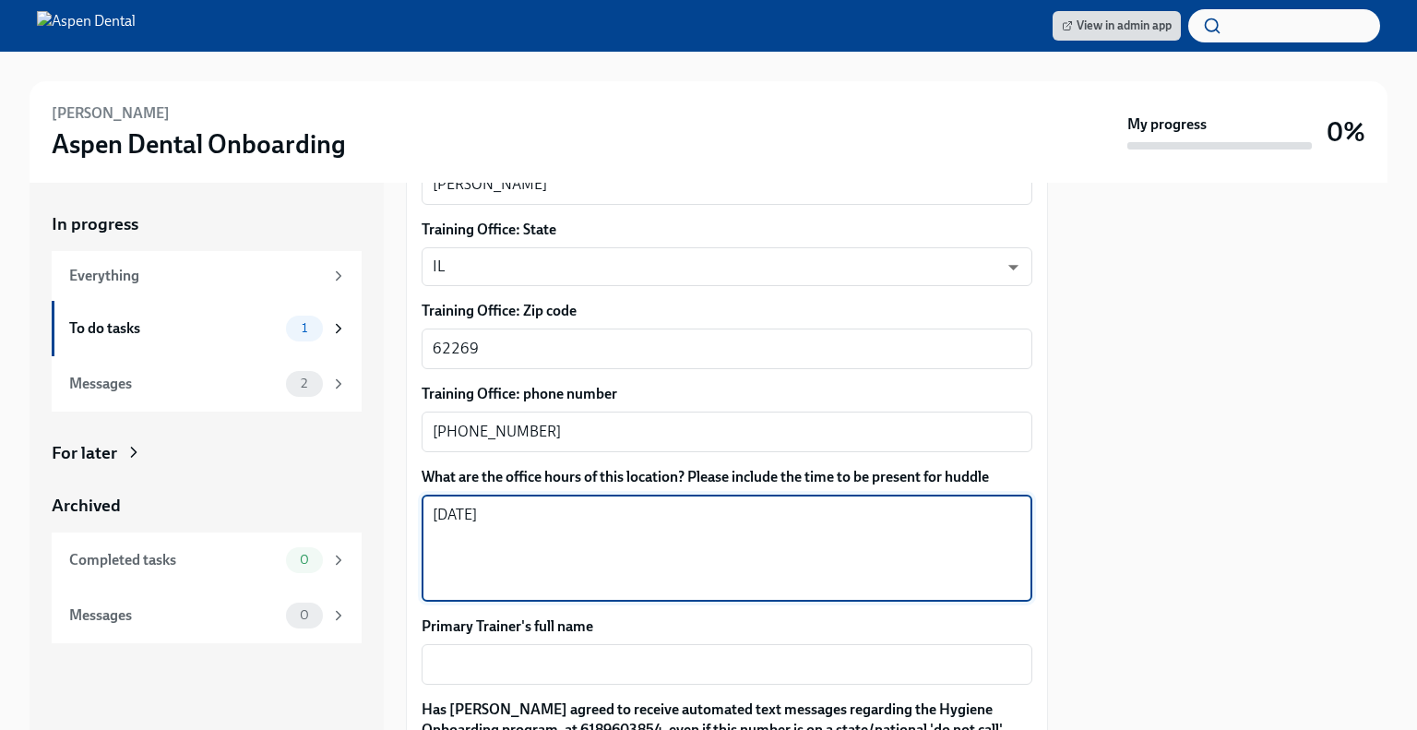
click at [773, 509] on textarea "[DATE]" at bounding box center [727, 548] width 589 height 89
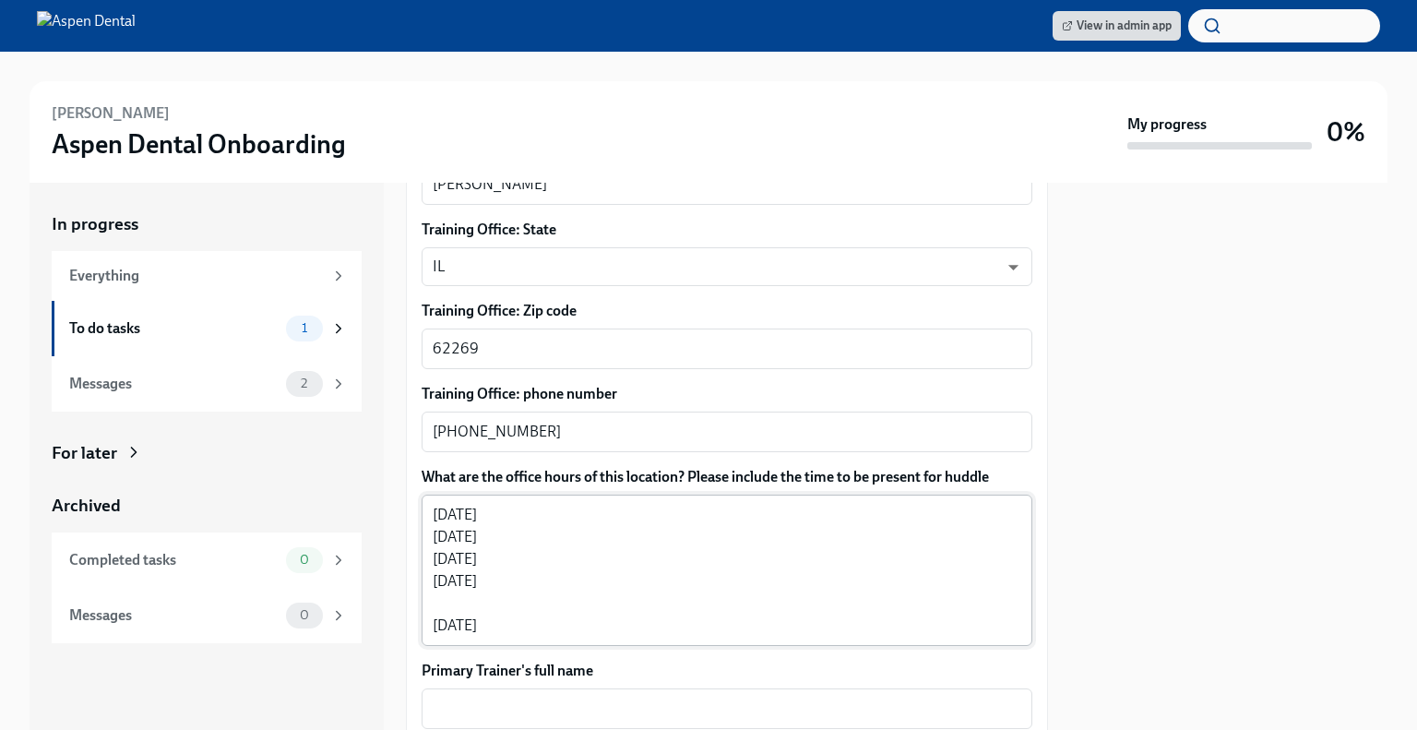
click at [534, 602] on textarea "[DATE] [DATE] [DATE] [DATE] [DATE]" at bounding box center [727, 570] width 589 height 133
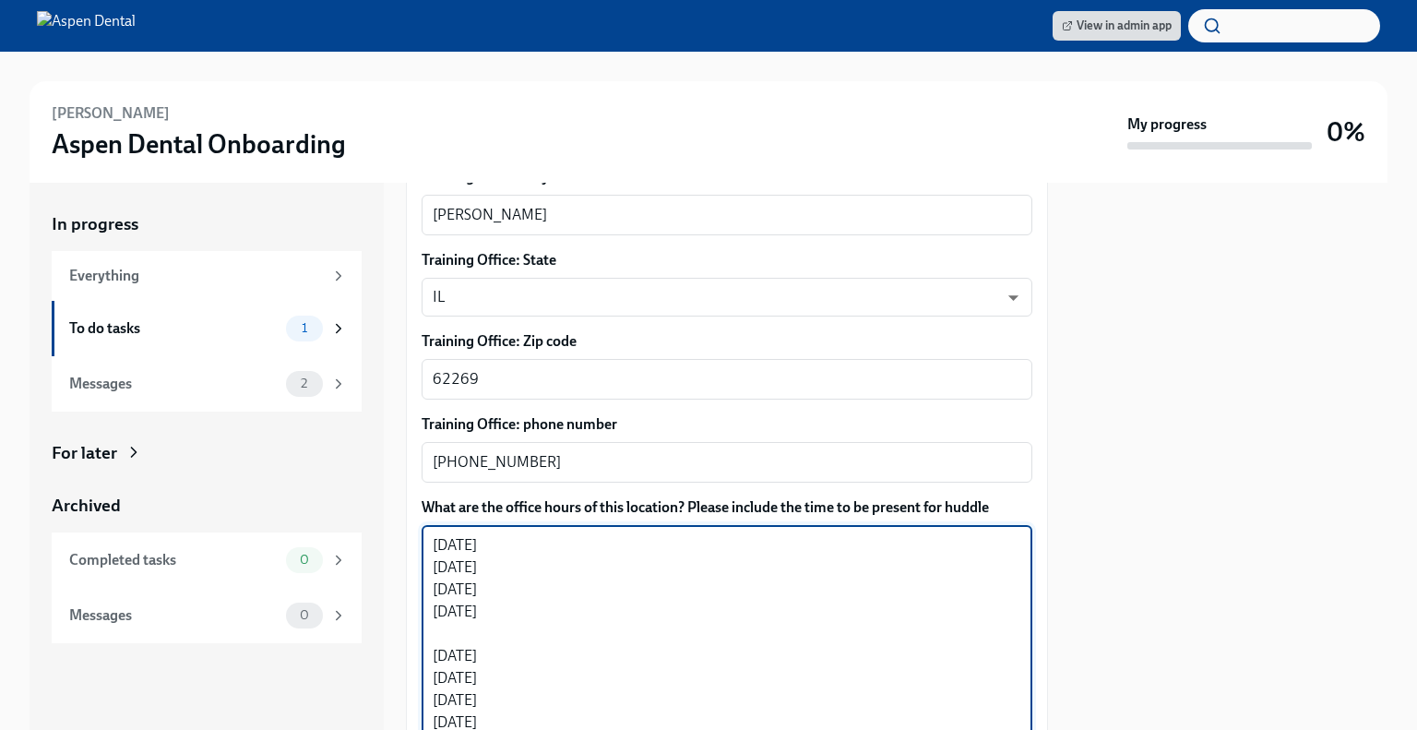
scroll to position [1518, 0]
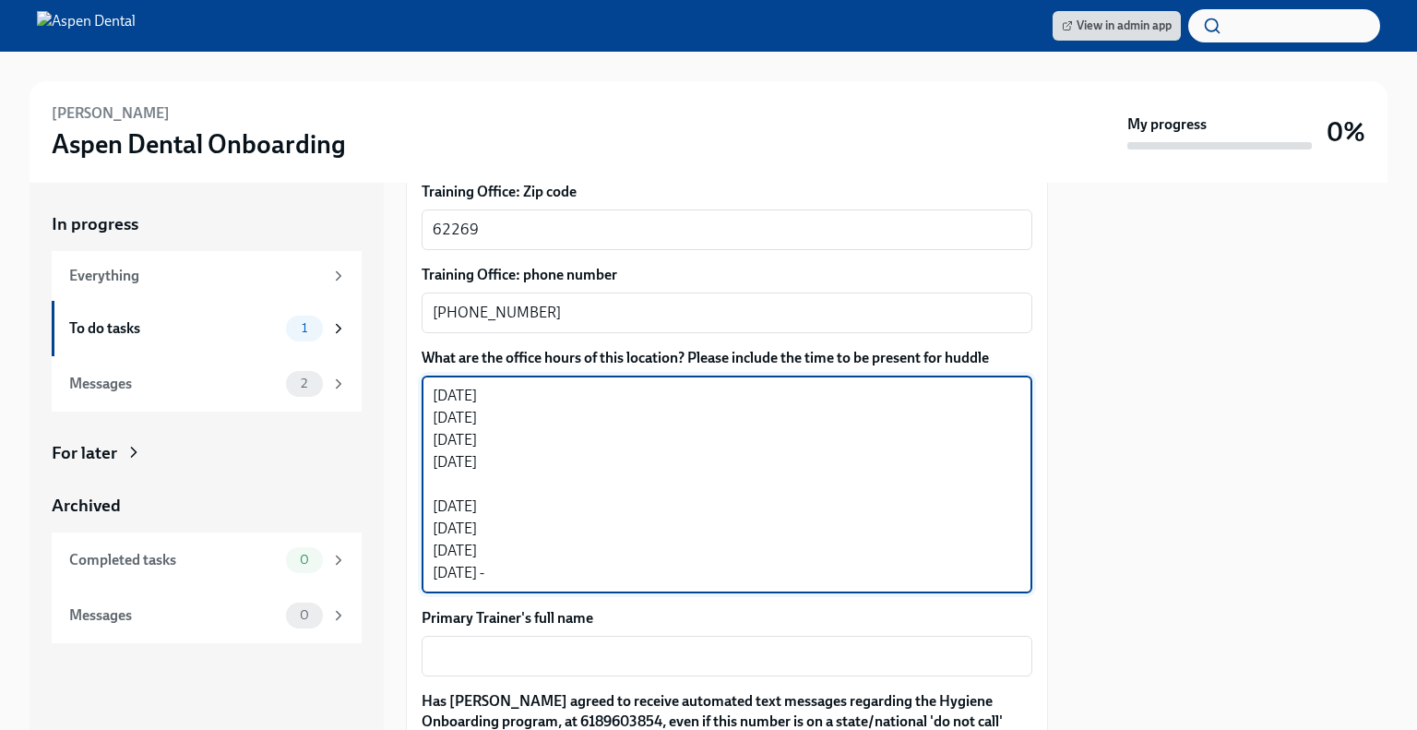
click at [557, 385] on textarea "[DATE] [DATE] [DATE] [DATE] [DATE] [DATE] [DATE] [DATE] -" at bounding box center [727, 484] width 589 height 199
click at [567, 394] on textarea "[DATE] - [DATE] [DATE] [DATE] [DATE] [DATE] [DATE] [DATE] -" at bounding box center [727, 484] width 589 height 199
click at [590, 425] on textarea "[DATE] - [DATE] - [DATE] [DATE] [DATE] [DATE] [DATE] [DATE] -" at bounding box center [727, 484] width 589 height 199
click at [600, 453] on textarea "[DATE] - [DATE] - [DATE] - [DATE] [DATE] [DATE] [DATE] [DATE] -" at bounding box center [727, 484] width 589 height 199
click at [566, 441] on textarea "[DATE] - [DATE] - [DATE] - [DATE] [DATE] [DATE] [DATE] [DATE] -" at bounding box center [727, 484] width 589 height 199
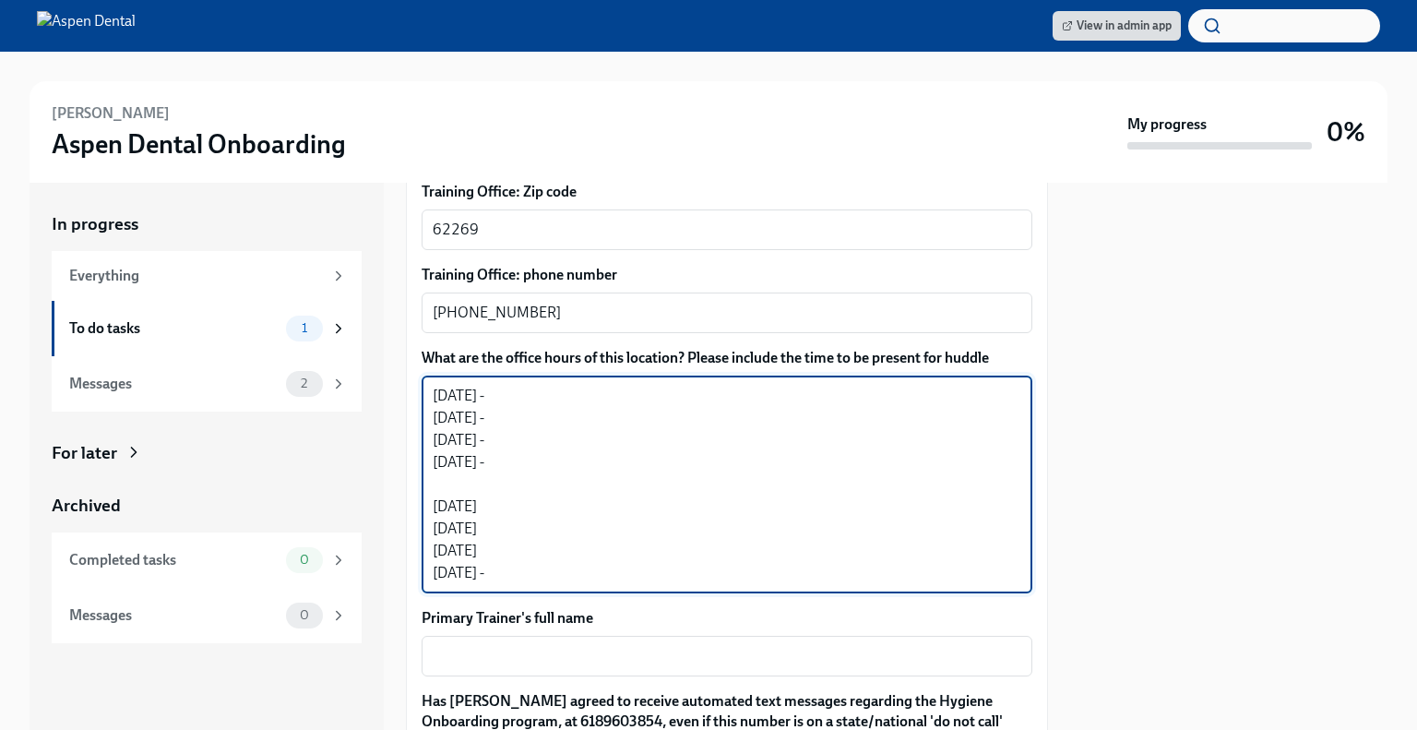
click at [590, 487] on textarea "[DATE] - [DATE] - [DATE] - [DATE] - [DATE] [DATE] [DATE] [DATE] -" at bounding box center [727, 484] width 589 height 199
click at [590, 498] on textarea "[DATE] - [DATE] - [DATE] - [DATE] - [DATE] - [DATE] [DATE] [DATE] -" at bounding box center [727, 484] width 589 height 199
click at [603, 529] on textarea "[DATE] - [DATE] - [DATE] - [DATE] - [DATE] - [DATE] - [DATE] [DATE] -" at bounding box center [727, 484] width 589 height 199
click at [568, 385] on textarea "[DATE] - [DATE] - [DATE] - [DATE] - [DATE] - [DATE] - [DATE] - [DATE] -" at bounding box center [727, 484] width 589 height 199
click at [590, 396] on textarea "[DATE] 7:45am - 6:00pm [DATE] - [DATE] - [DATE] - [DATE] - [DATE] - [DATE] - [D…" at bounding box center [727, 484] width 589 height 199
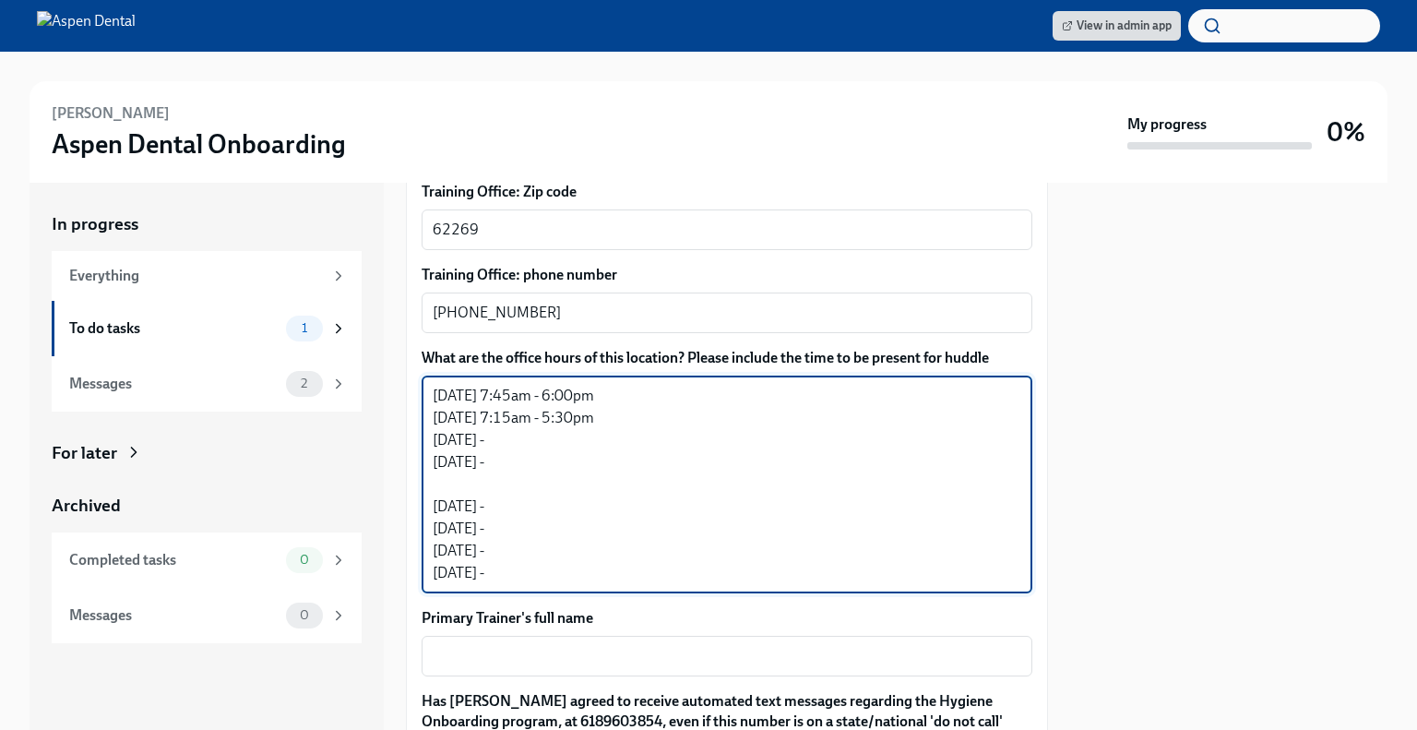
drag, startPoint x: 703, startPoint y: 402, endPoint x: 554, endPoint y: 403, distance: 149.5
click at [554, 403] on textarea "[DATE] 7:45am - 6:00pm [DATE] 7:15am - 5:30pm [DATE] - [DATE] - [DATE] - [DATE]…" at bounding box center [727, 484] width 589 height 199
click at [655, 420] on textarea "[DATE] 7:45am - 6:00pm [DATE] 7:15am - 5:30pm [DATE] - [DATE] - [DATE] - [DATE]…" at bounding box center [727, 484] width 589 height 199
paste textarea "7:15am - 5:30pm"
click at [587, 485] on textarea "[DATE] 7:45am - 6:00pm [DATE] 7:15am - 5:30pm [DATE] 7:15am - 5:30pm [DATE] - […" at bounding box center [727, 484] width 589 height 199
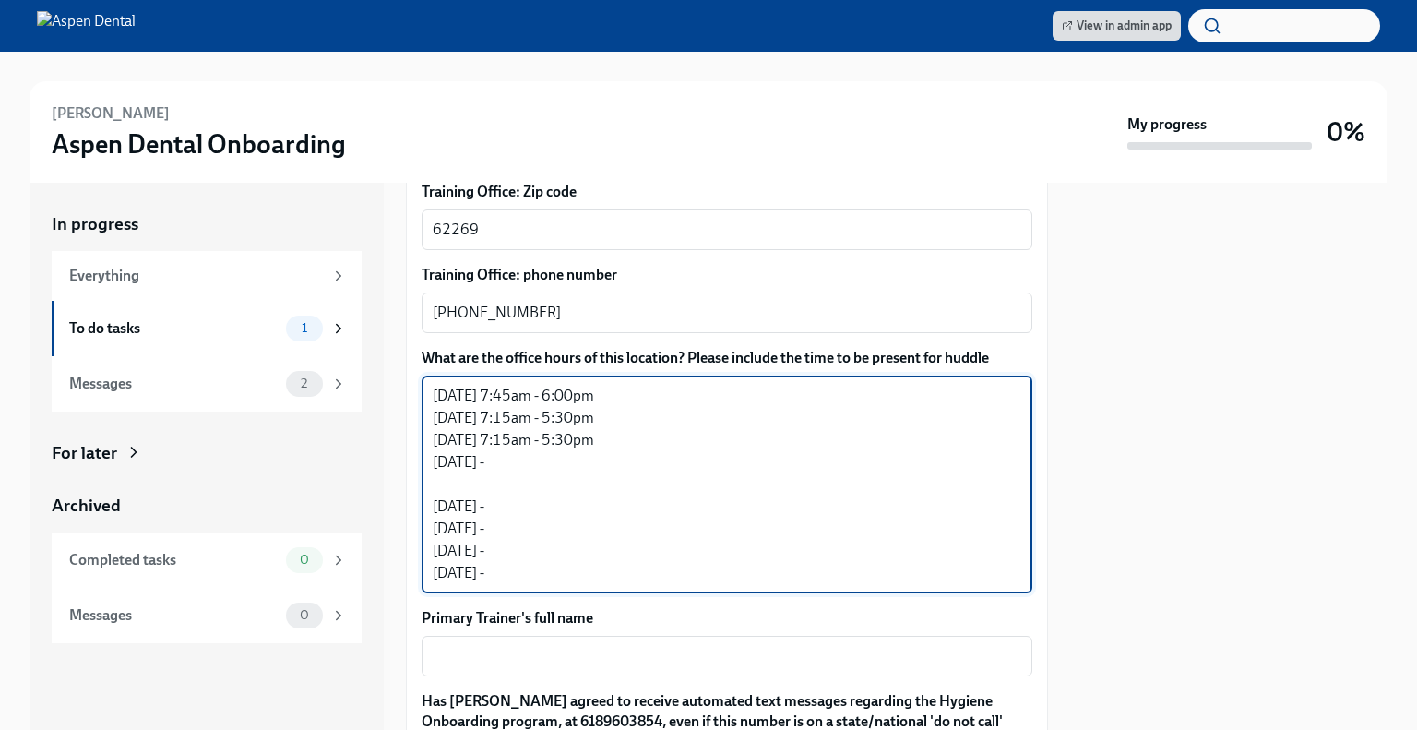
click at [595, 513] on textarea "[DATE] 7:45am - 6:00pm [DATE] 7:15am - 5:30pm [DATE] 7:15am - 5:30pm [DATE] - […" at bounding box center [727, 484] width 589 height 199
paste textarea "7:15am - 5:30pm"
click at [603, 525] on textarea "[DATE] 7:45am - 6:00pm [DATE] 7:15am - 5:30pm [DATE] 7:15am - 5:30pm [DATE] - […" at bounding box center [727, 484] width 589 height 199
paste textarea "7:15am - 5:30pm"
drag, startPoint x: 679, startPoint y: 375, endPoint x: 554, endPoint y: 377, distance: 125.5
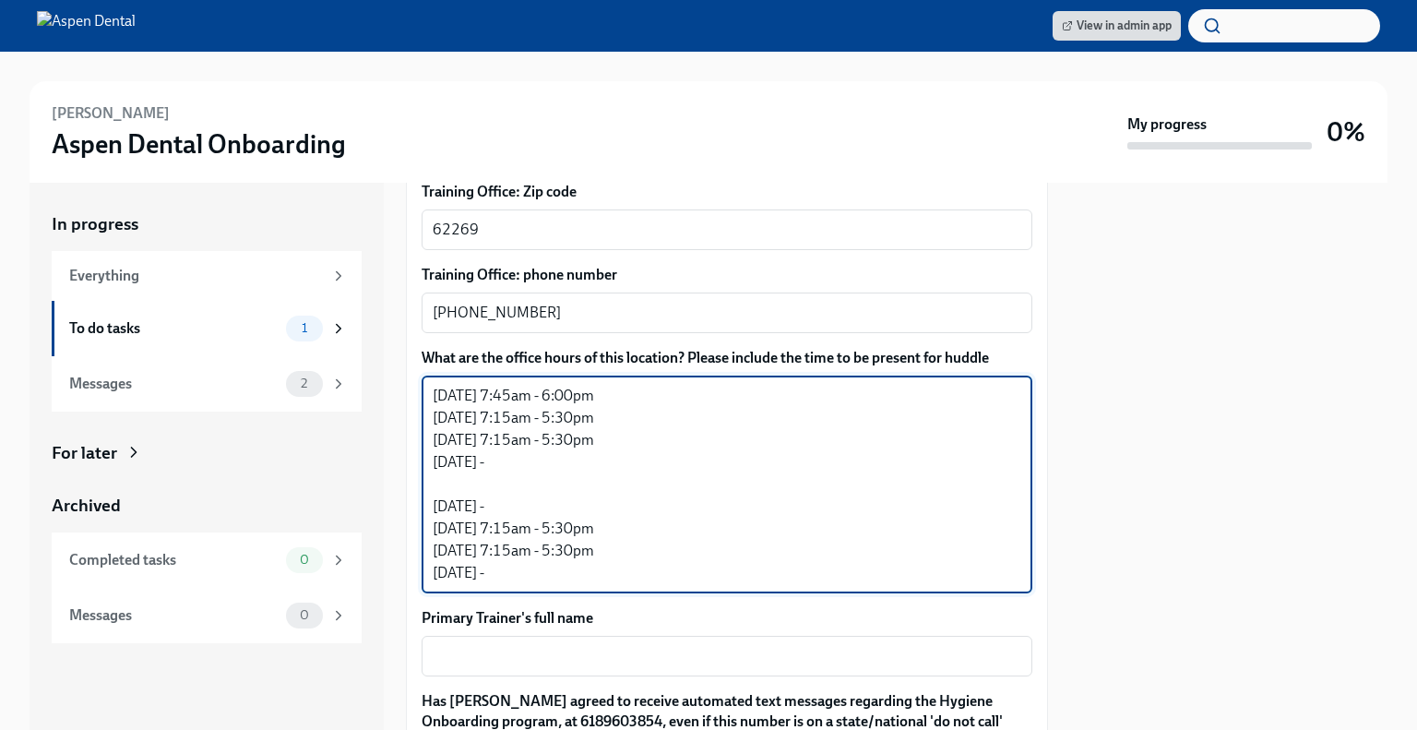
click at [554, 385] on textarea "[DATE] 7:45am - 6:00pm [DATE] 7:15am - 5:30pm [DATE] 7:15am - 5:30pm [DATE] - […" at bounding box center [727, 484] width 589 height 199
click at [598, 481] on textarea "[DATE] 7:45am - 6:00pm [DATE] 7:15am - 5:30pm [DATE] 7:15am - 5:30pm [DATE] - […" at bounding box center [727, 484] width 589 height 199
paste textarea "7:45am - 6:00pm"
click at [614, 554] on textarea "[DATE] 7:45am - 6:00pm [DATE] 7:15am - 5:30pm [DATE] 7:15am - 5:30pm [DATE] 11/…" at bounding box center [727, 484] width 589 height 199
drag, startPoint x: 709, startPoint y: 557, endPoint x: 572, endPoint y: 566, distance: 137.7
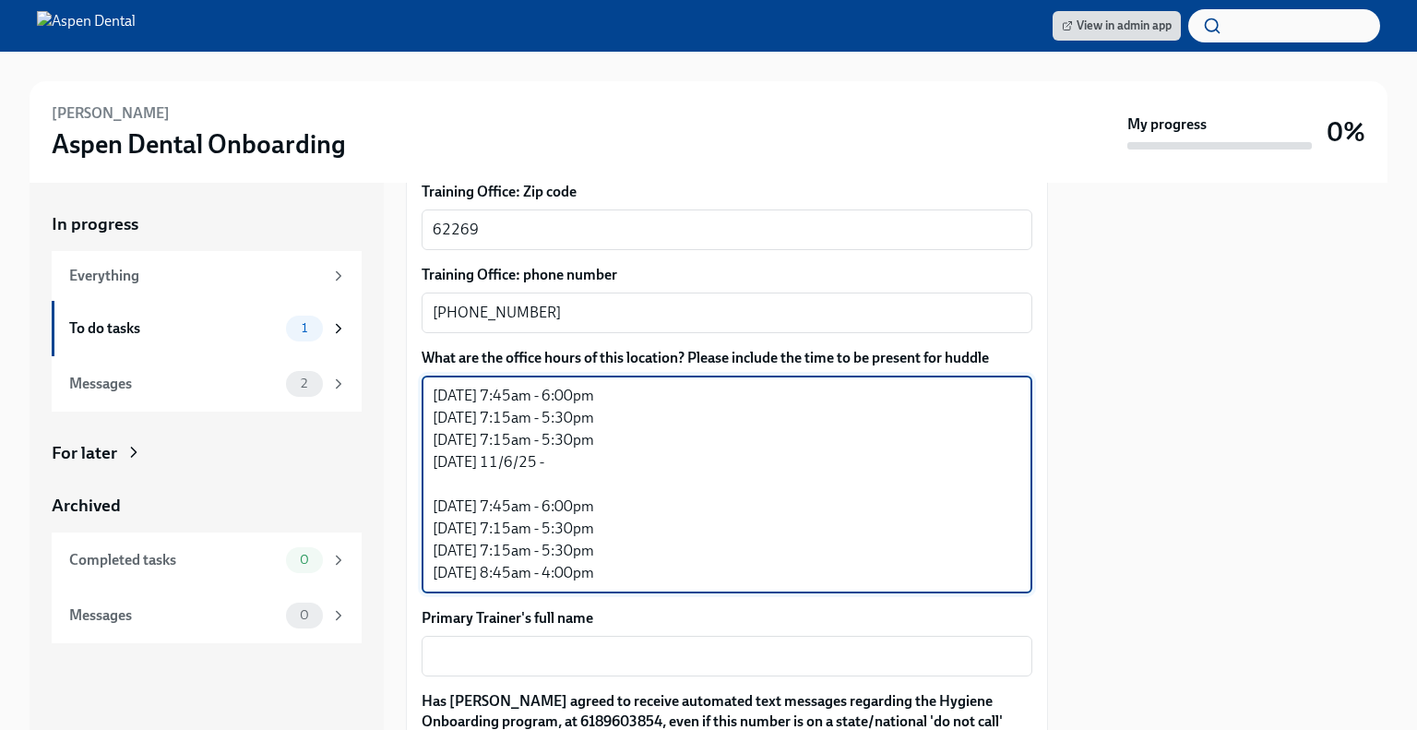
click at [572, 566] on div "[DATE] 7:45am - 6:00pm [DATE] 7:15am - 5:30pm [DATE] 7:15am - 5:30pm [DATE] 11/…" at bounding box center [727, 484] width 611 height 218
click at [589, 438] on textarea "[DATE] 7:45am - 6:00pm [DATE] 7:15am - 5:30pm [DATE] 7:15am - 5:30pm [DATE] 11/…" at bounding box center [727, 484] width 589 height 199
paste textarea "8:45am - 4:00pm"
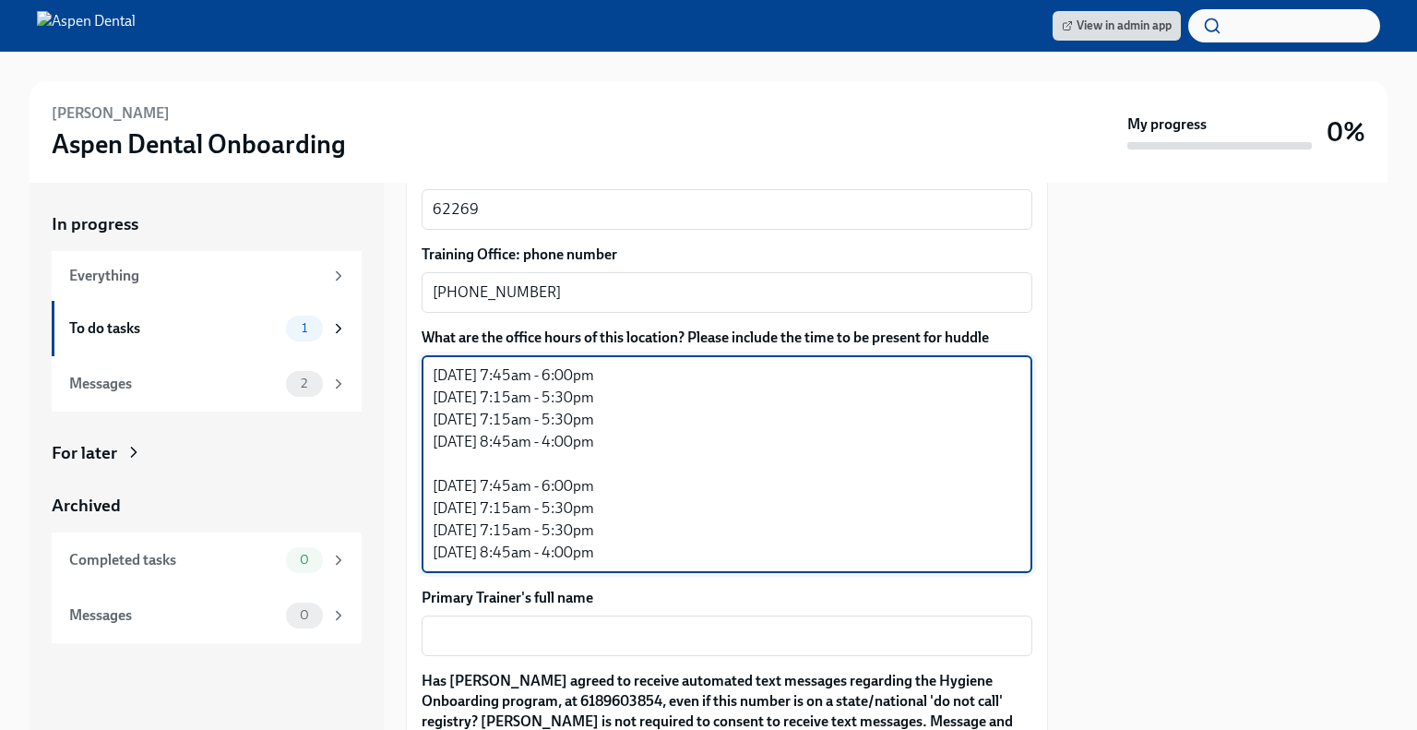
scroll to position [1540, 0]
type textarea "[DATE] 7:45am - 6:00pm [DATE] 7:15am - 5:30pm [DATE] 7:15am - 5:30pm [DATE] 8:4…"
click at [543, 623] on textarea "Primary Trainer's full name" at bounding box center [727, 634] width 589 height 22
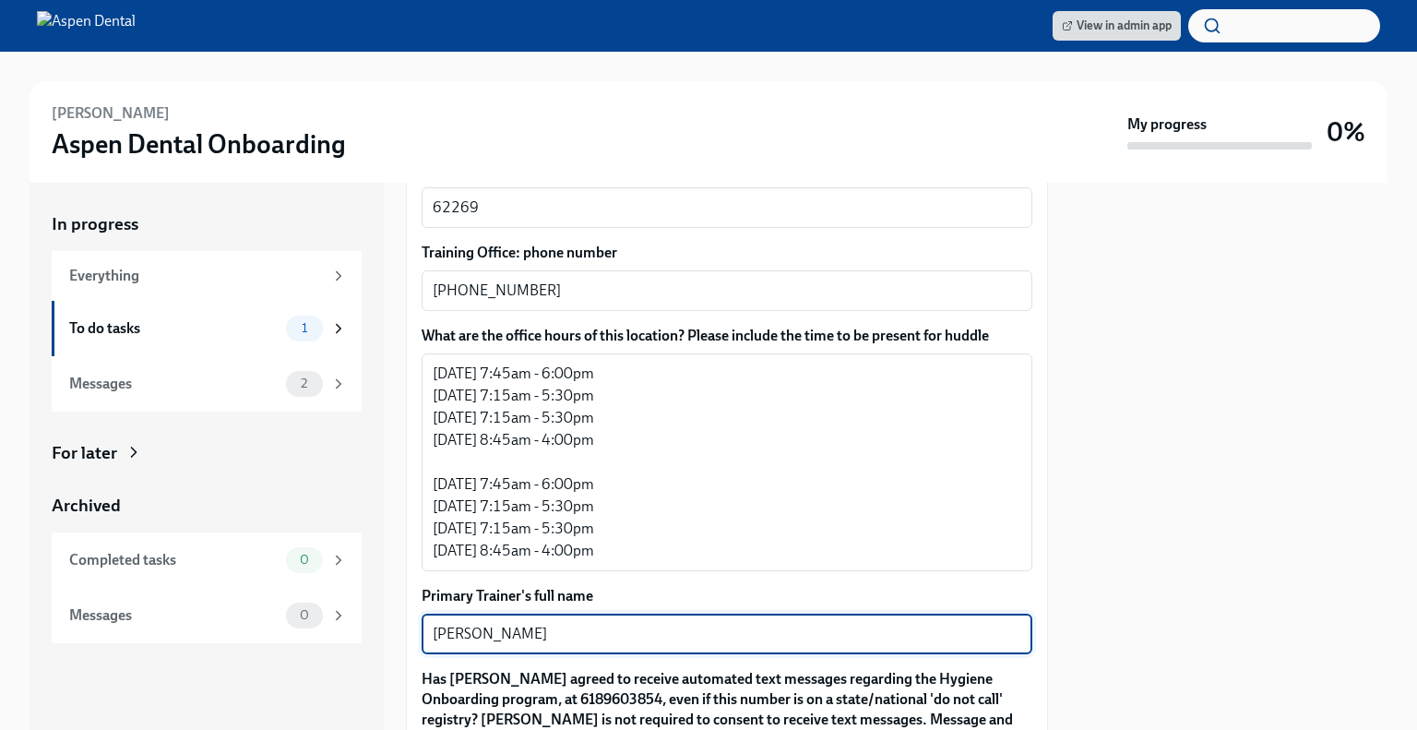
type textarea "[PERSON_NAME]"
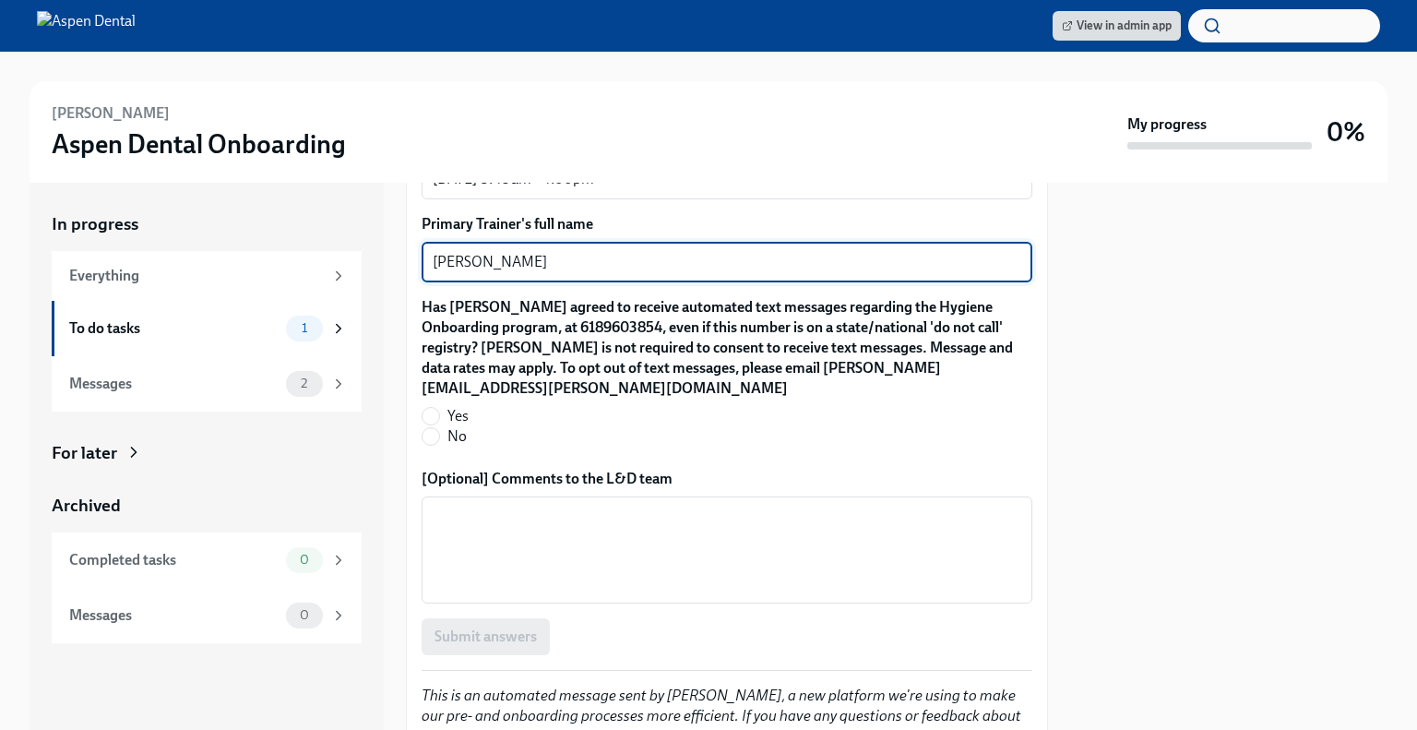
scroll to position [1912, 0]
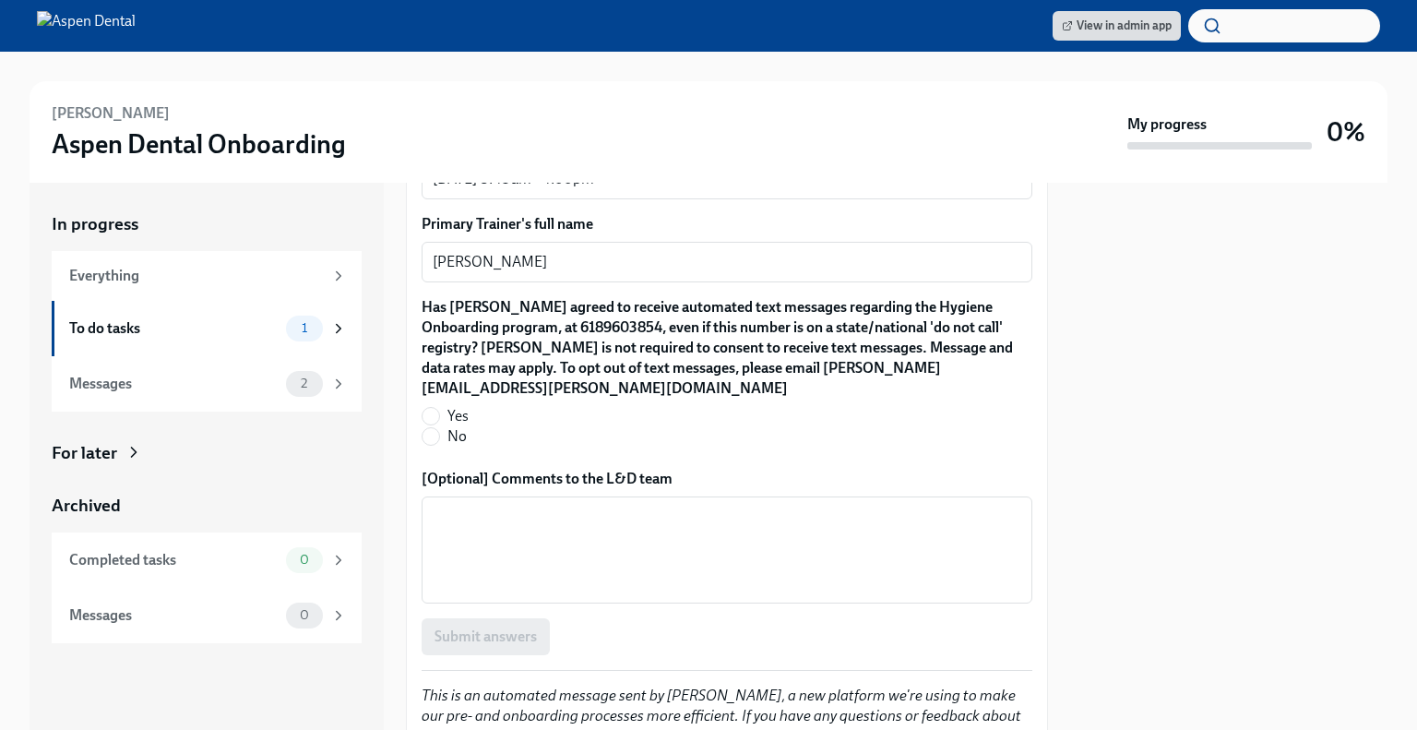
click at [461, 406] on span "Yes" at bounding box center [457, 416] width 21 height 20
click at [439, 408] on input "Yes" at bounding box center [431, 416] width 17 height 17
radio input "true"
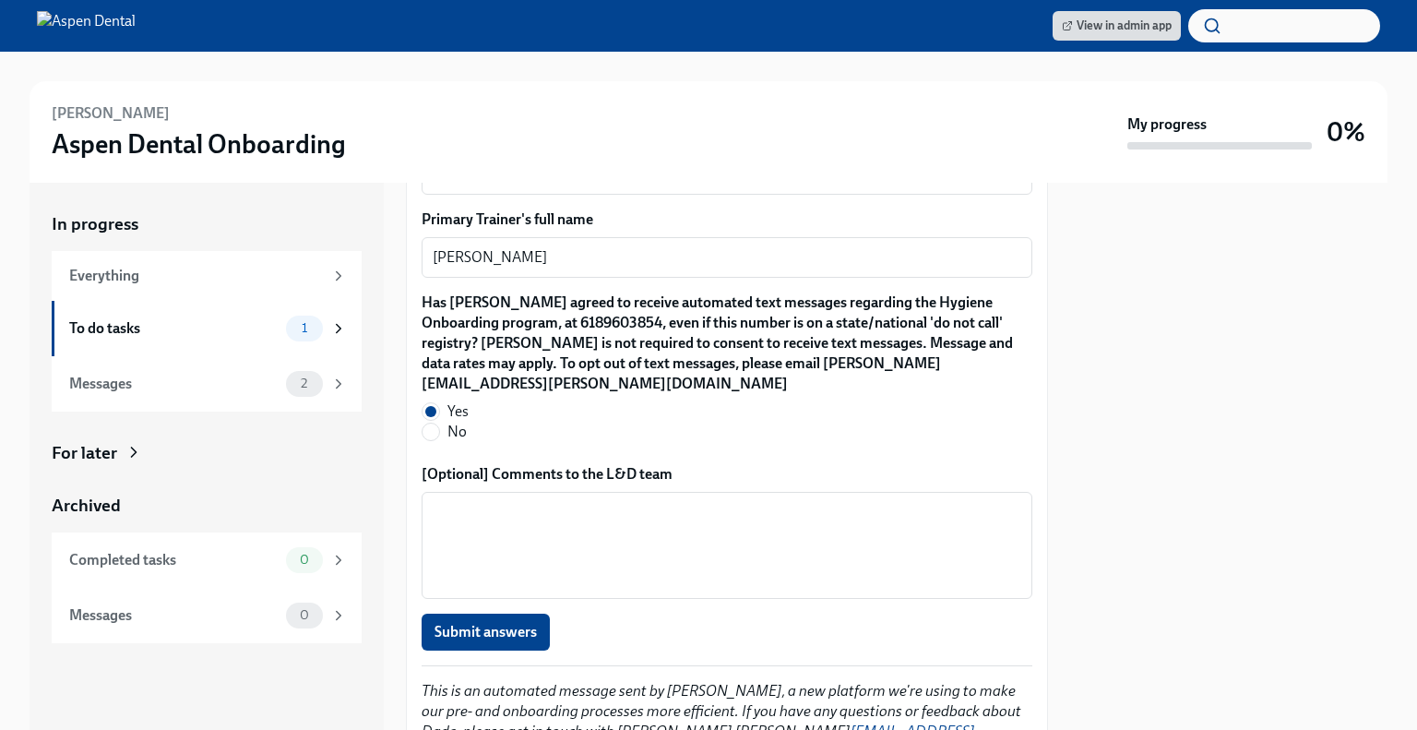
scroll to position [1960, 0]
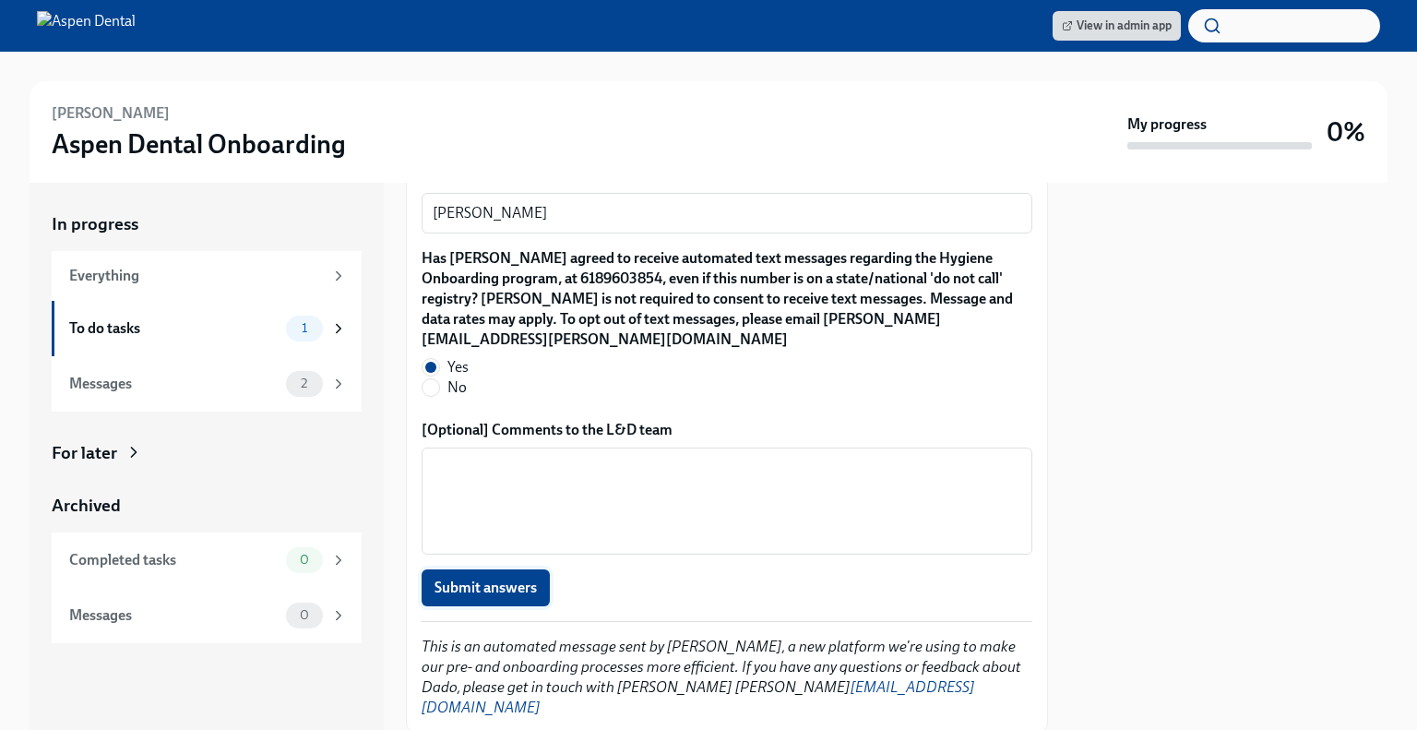
click at [475, 578] on span "Submit answers" at bounding box center [486, 587] width 102 height 18
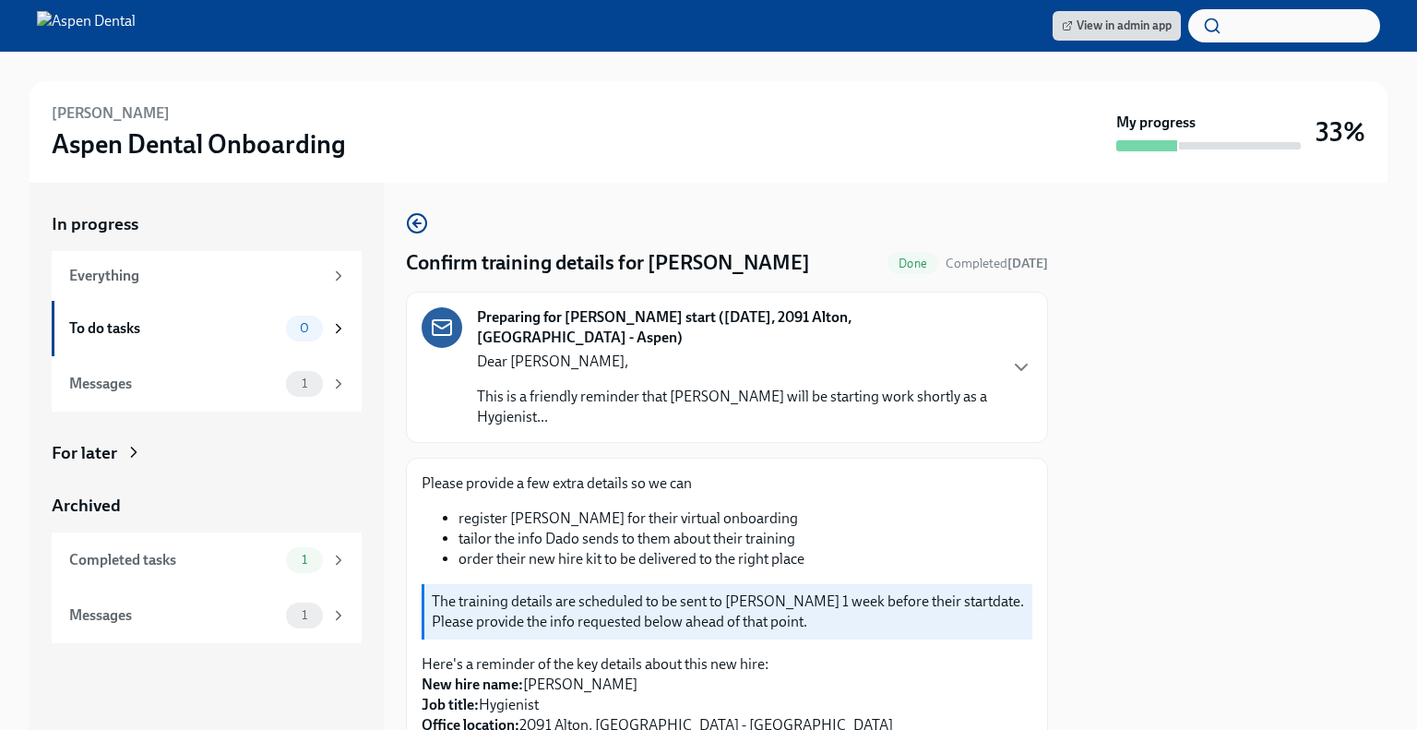
scroll to position [197, 0]
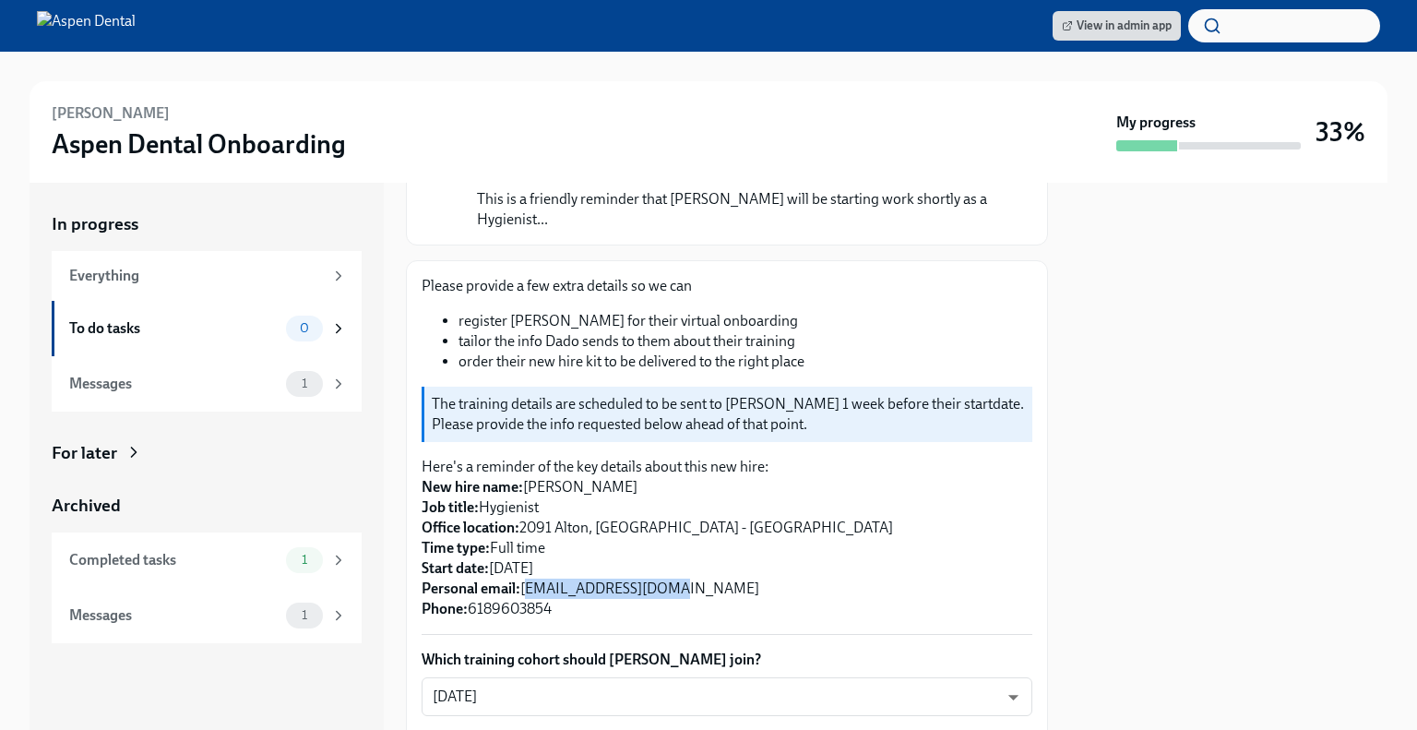
drag, startPoint x: 661, startPoint y: 567, endPoint x: 526, endPoint y: 569, distance: 134.7
click at [526, 569] on p "Here's a reminder of the key details about this new hire: New hire name: [PERSO…" at bounding box center [727, 538] width 611 height 162
copy p "[EMAIL_ADDRESS][DOMAIN_NAME]"
drag, startPoint x: 561, startPoint y: 582, endPoint x: 472, endPoint y: 586, distance: 88.6
click at [472, 586] on p "Here's a reminder of the key details about this new hire: New hire name: [PERSO…" at bounding box center [727, 538] width 611 height 162
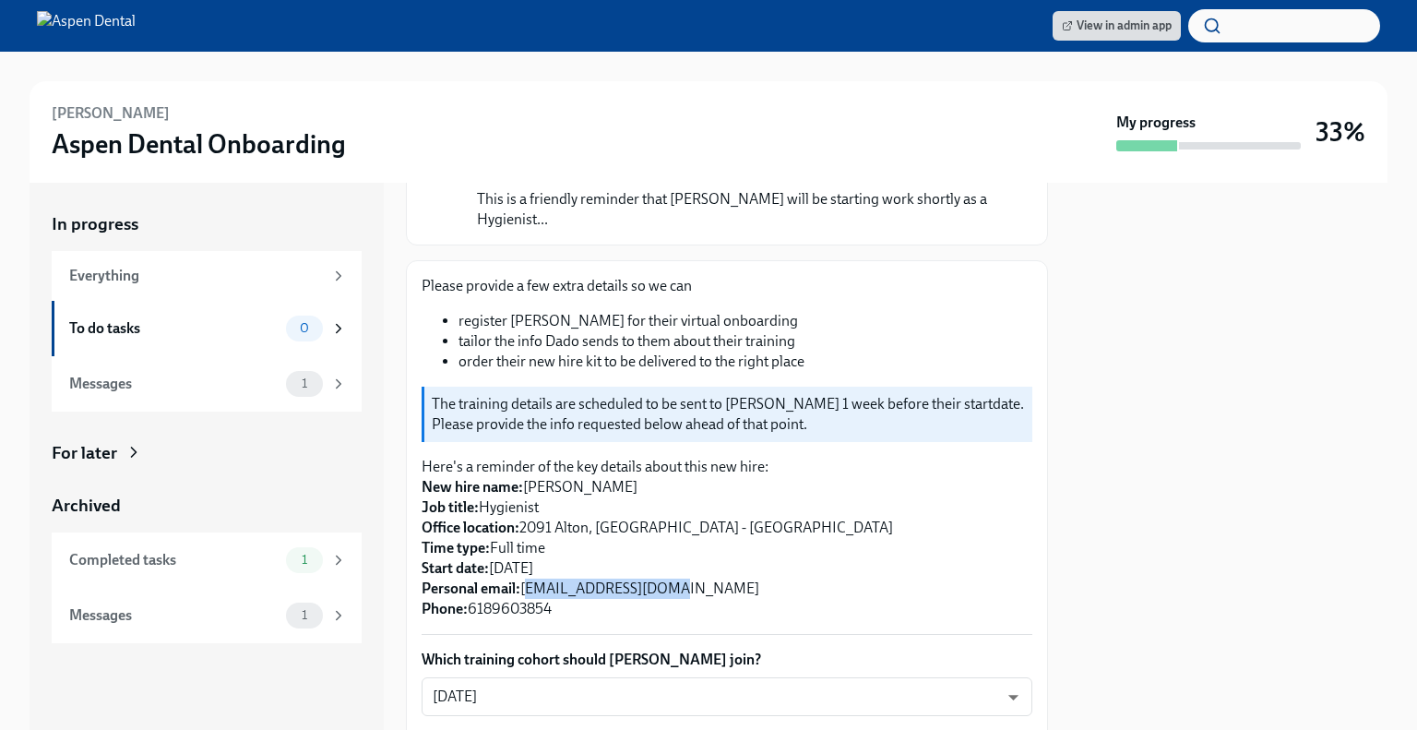
copy p "6189603854"
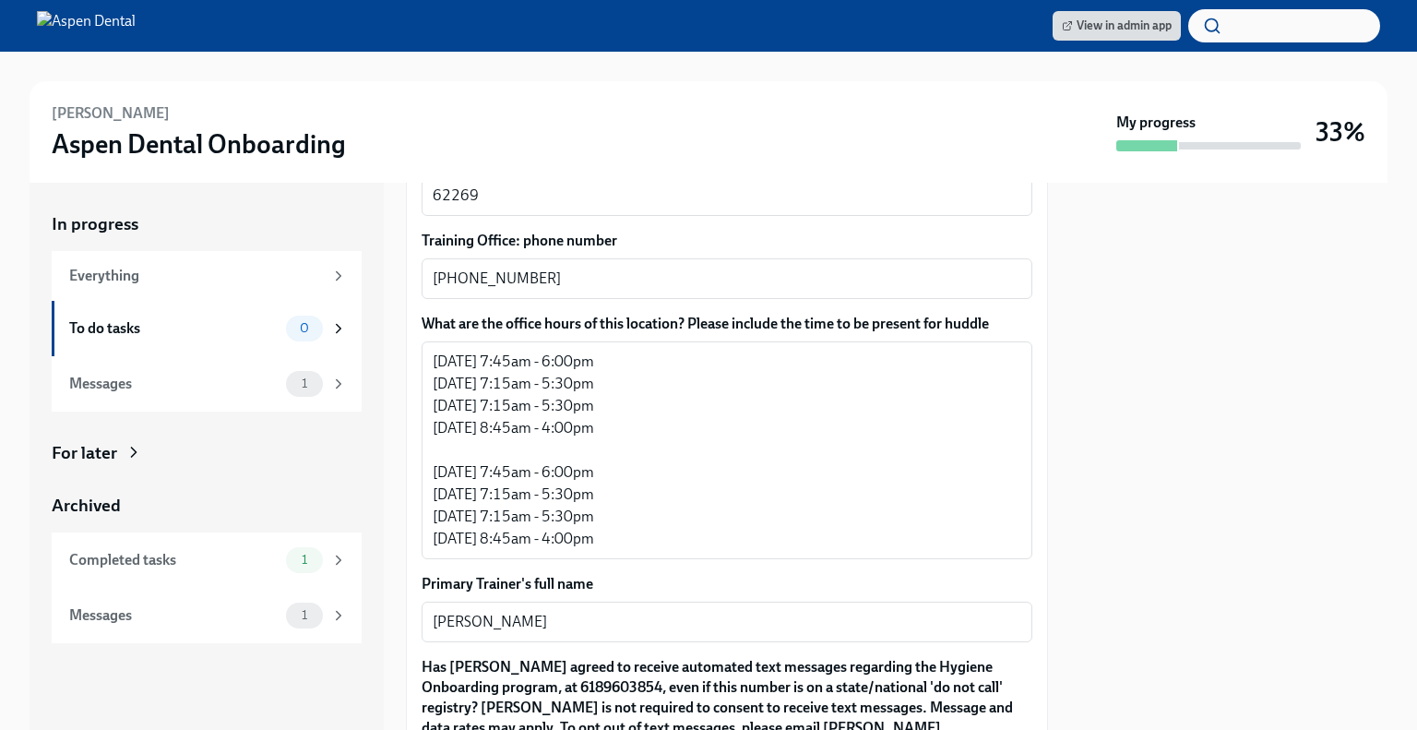
scroll to position [1571, 0]
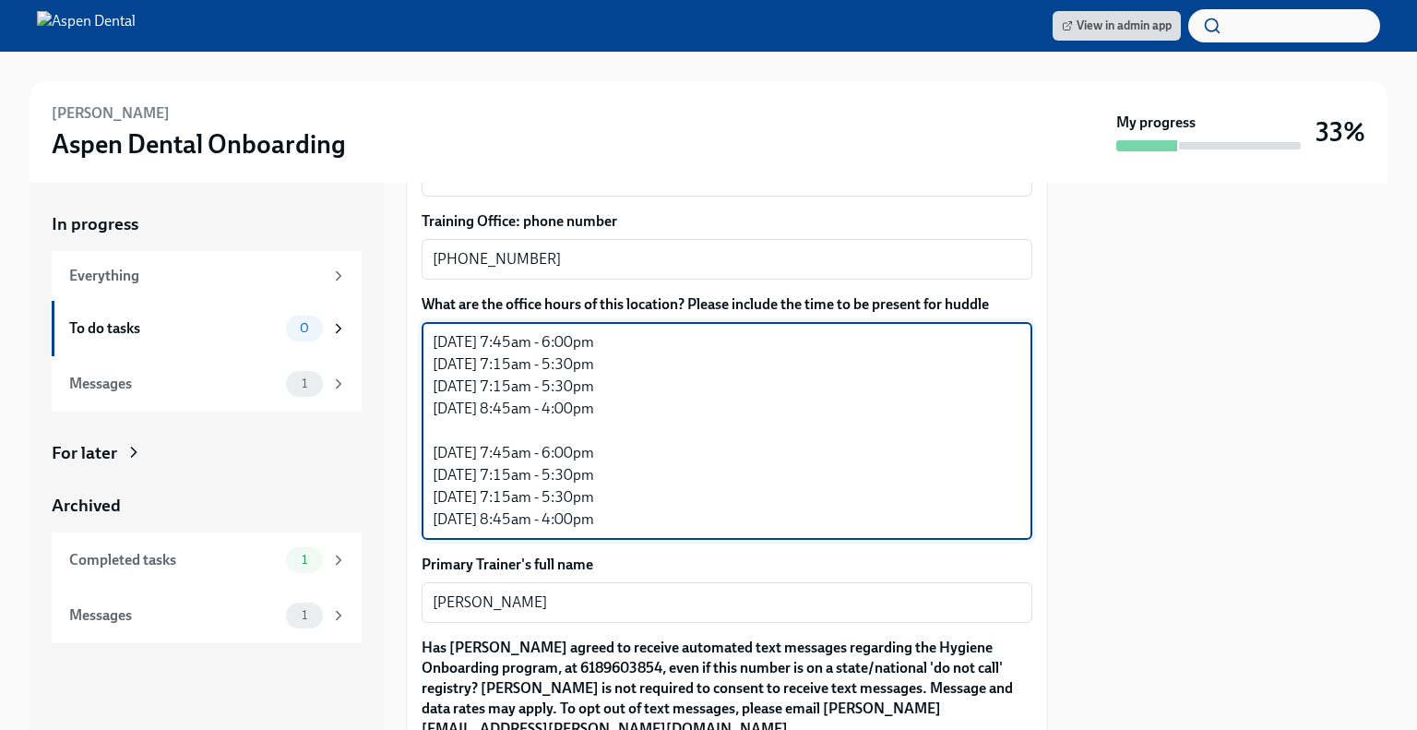
drag, startPoint x: 724, startPoint y: 496, endPoint x: 387, endPoint y: 313, distance: 383.5
click at [387, 313] on div "In progress Everything To do tasks 0 Messages 1 For later Archived Completed ta…" at bounding box center [709, 456] width 1358 height 547
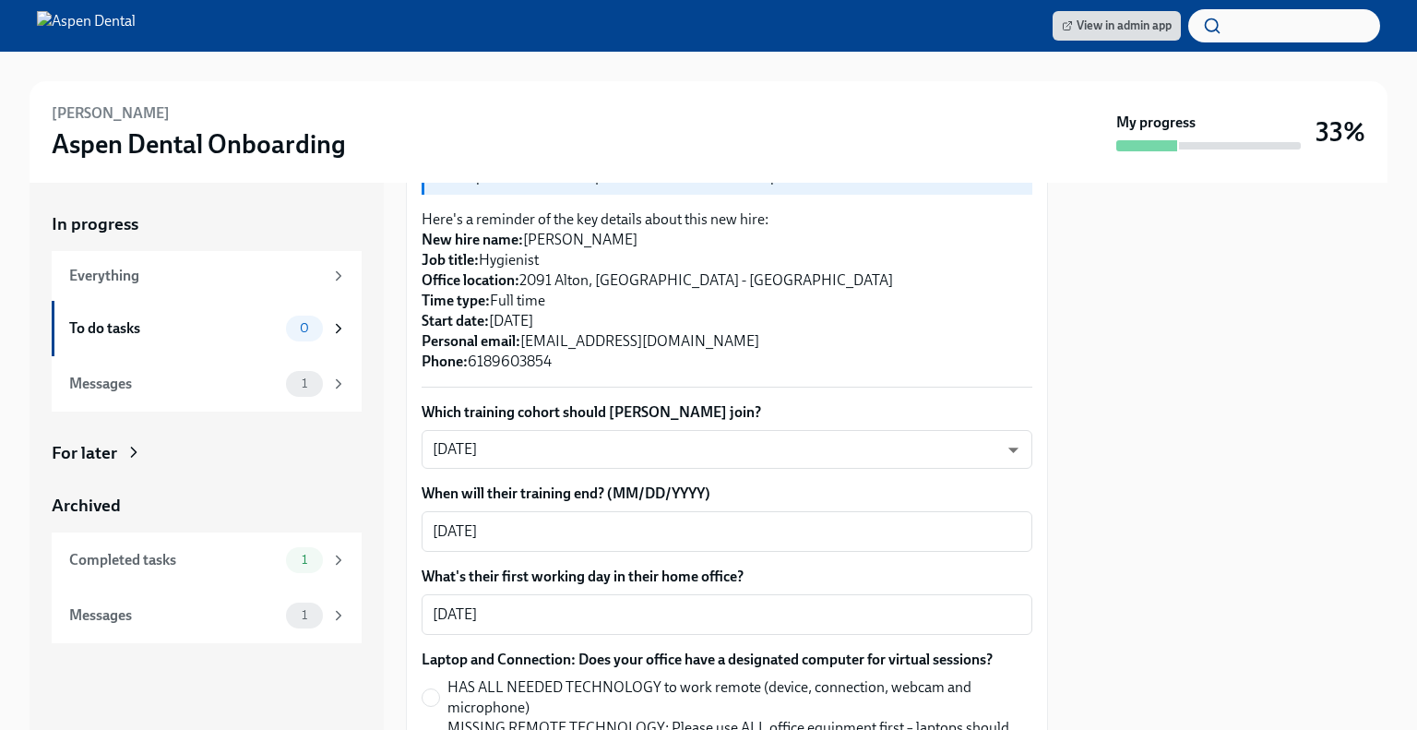
scroll to position [446, 0]
